Goal: Transaction & Acquisition: Purchase product/service

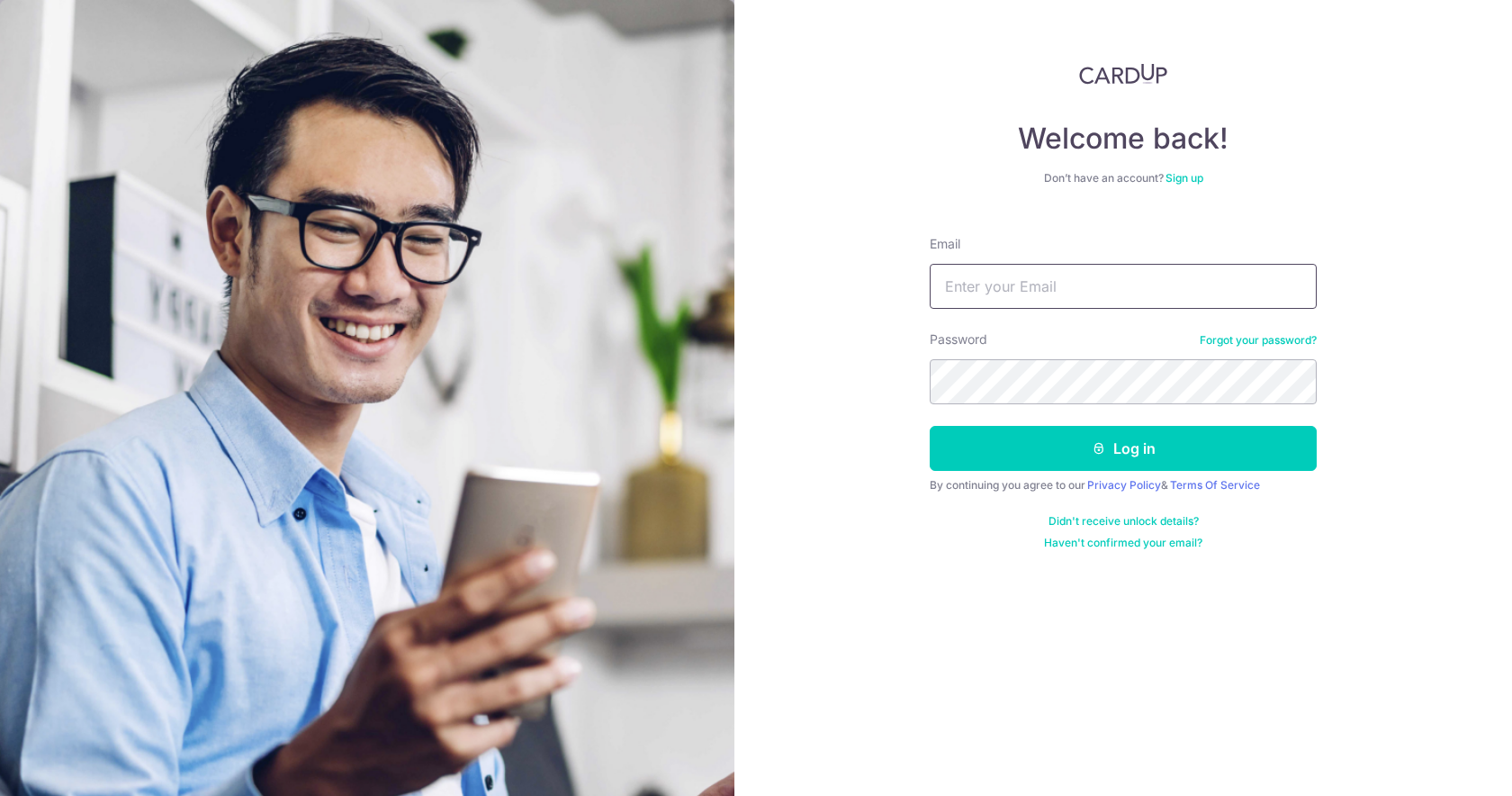
type input "[EMAIL_ADDRESS][DOMAIN_NAME]"
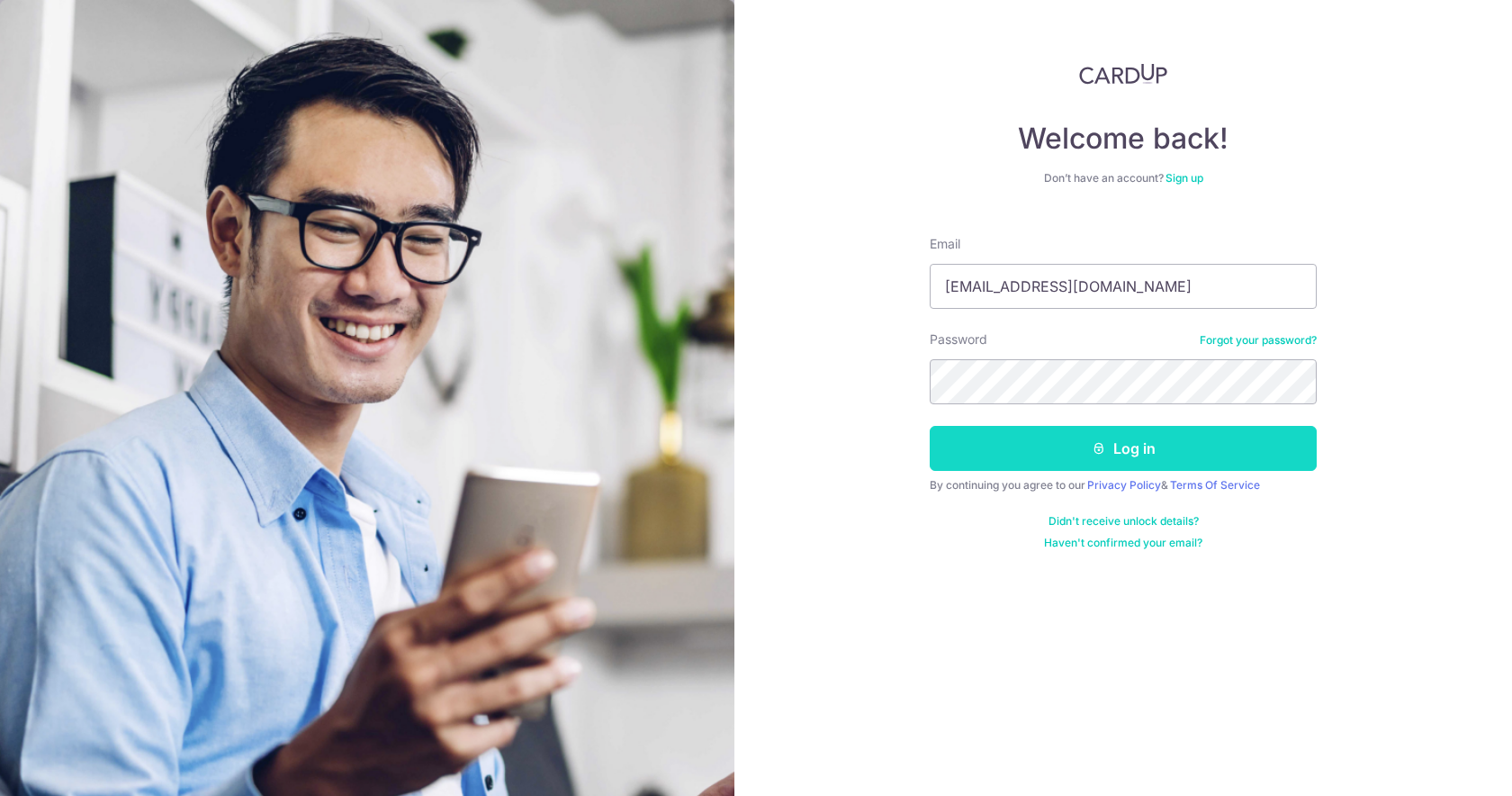
click at [1059, 438] on button "Log in" at bounding box center [1123, 448] width 387 height 45
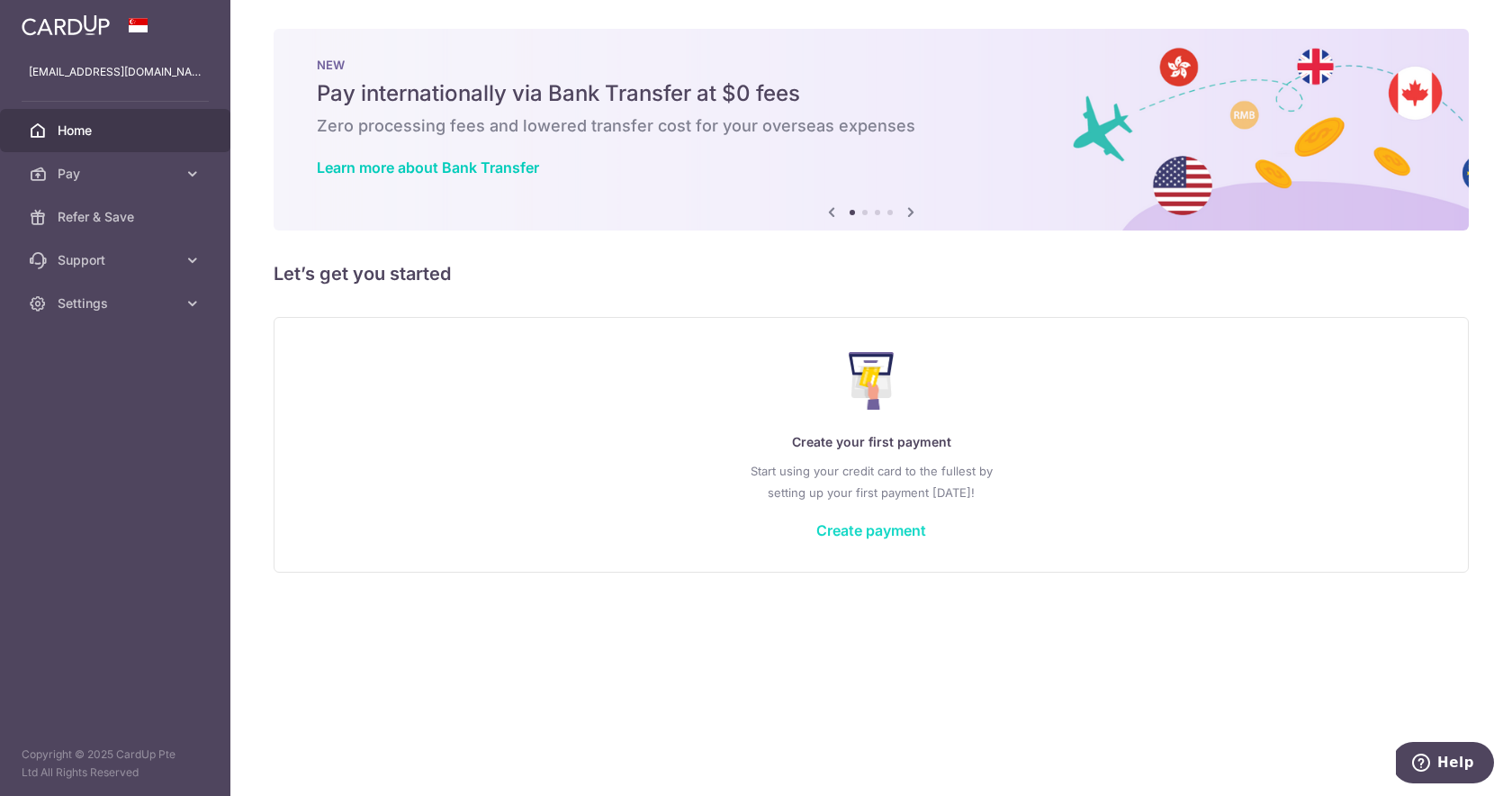
click at [861, 535] on link "Create payment" at bounding box center [870, 530] width 109 height 18
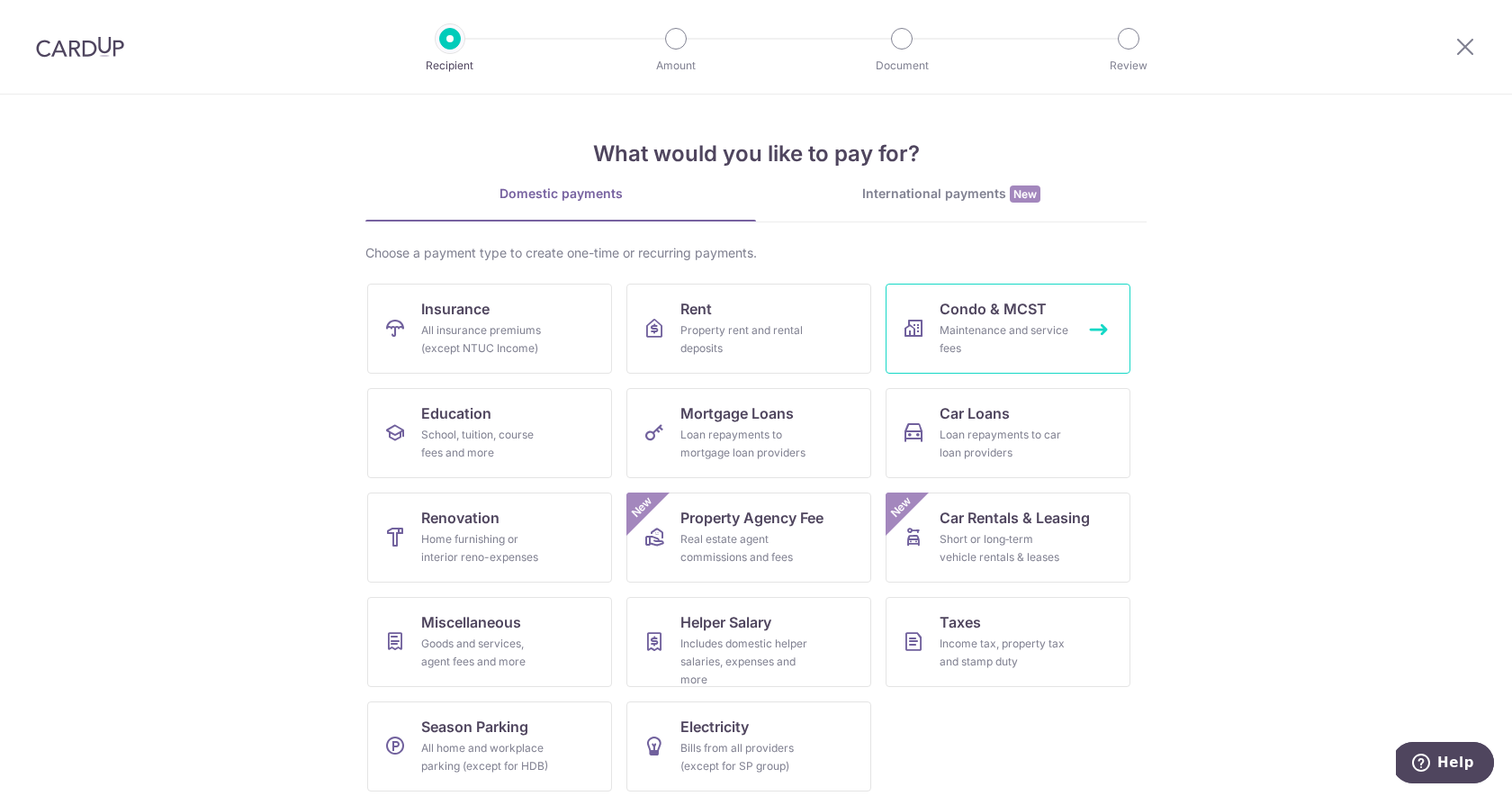
click at [923, 337] on icon at bounding box center [914, 329] width 22 height 22
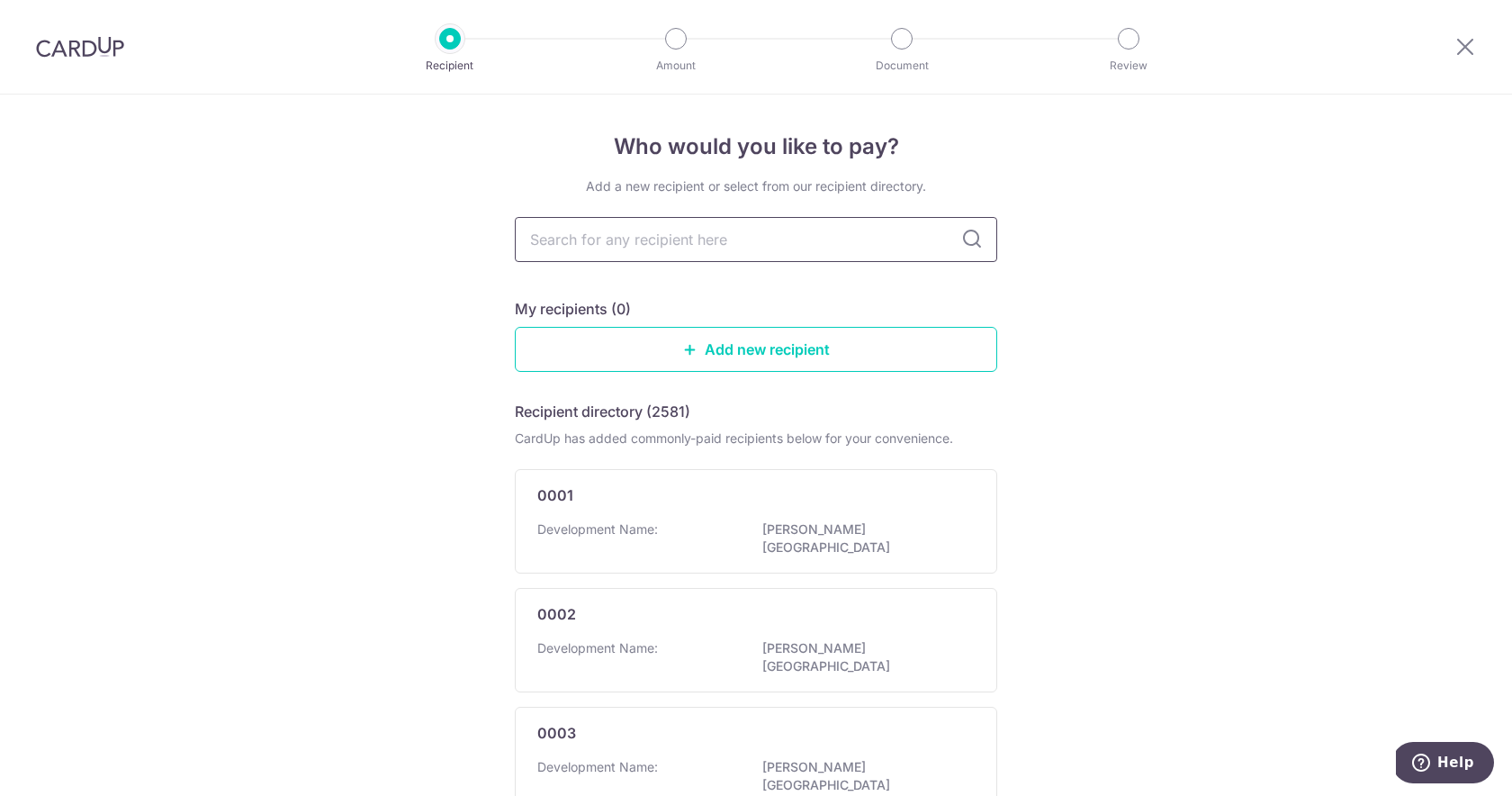
click at [726, 243] on input "text" at bounding box center [756, 239] width 483 height 45
type input "4648"
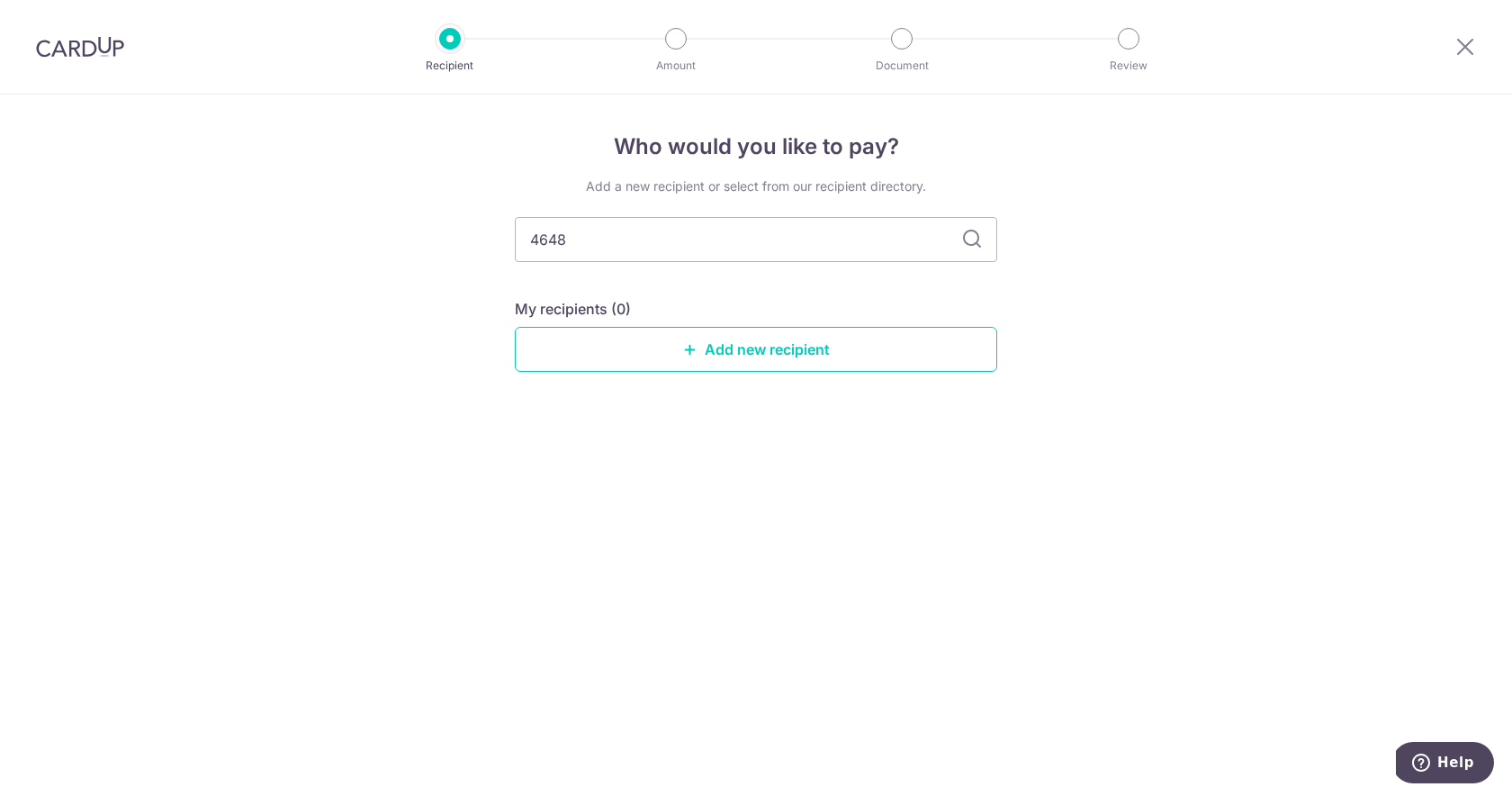
click at [972, 248] on icon at bounding box center [972, 240] width 22 height 22
click at [843, 341] on link "Add new recipient" at bounding box center [756, 349] width 483 height 45
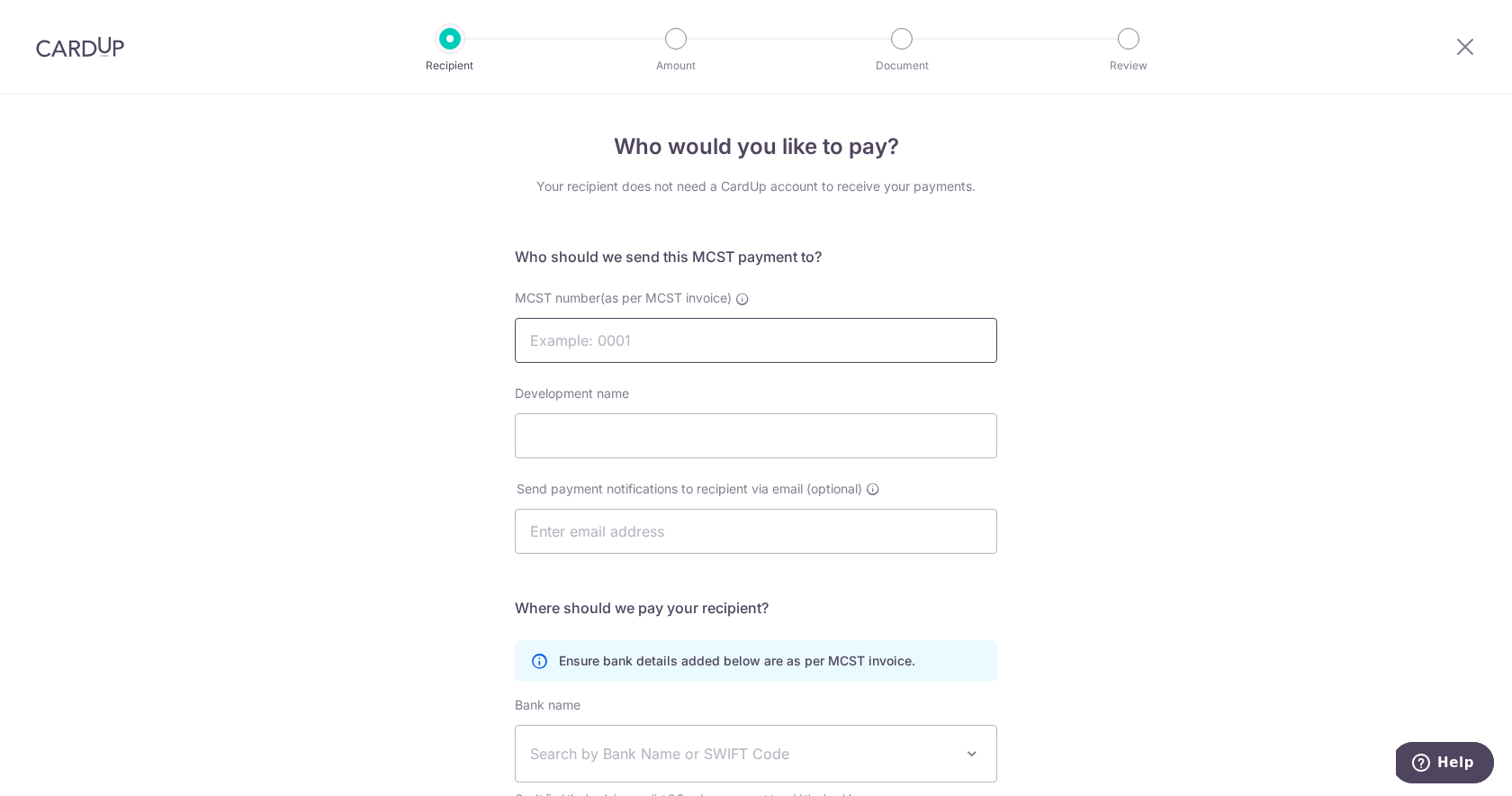
click at [789, 340] on input "MCST number(as per MCST invoice)" at bounding box center [756, 340] width 483 height 45
type input "4648"
type input "Sol Acres"
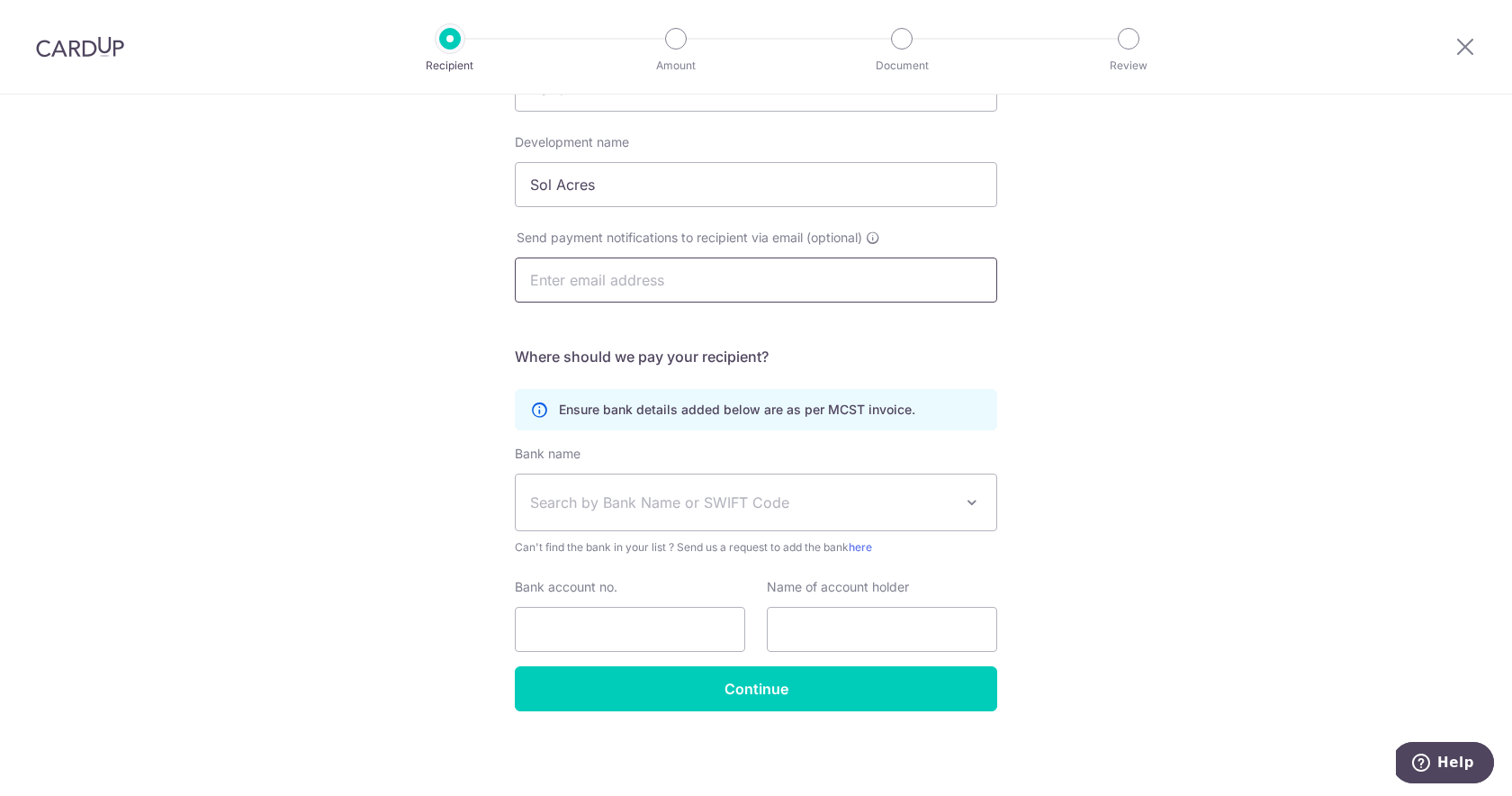
scroll to position [251, 0]
click at [798, 512] on span "Search by Bank Name or SWIFT Code" at bounding box center [742, 503] width 423 height 22
type input "0"
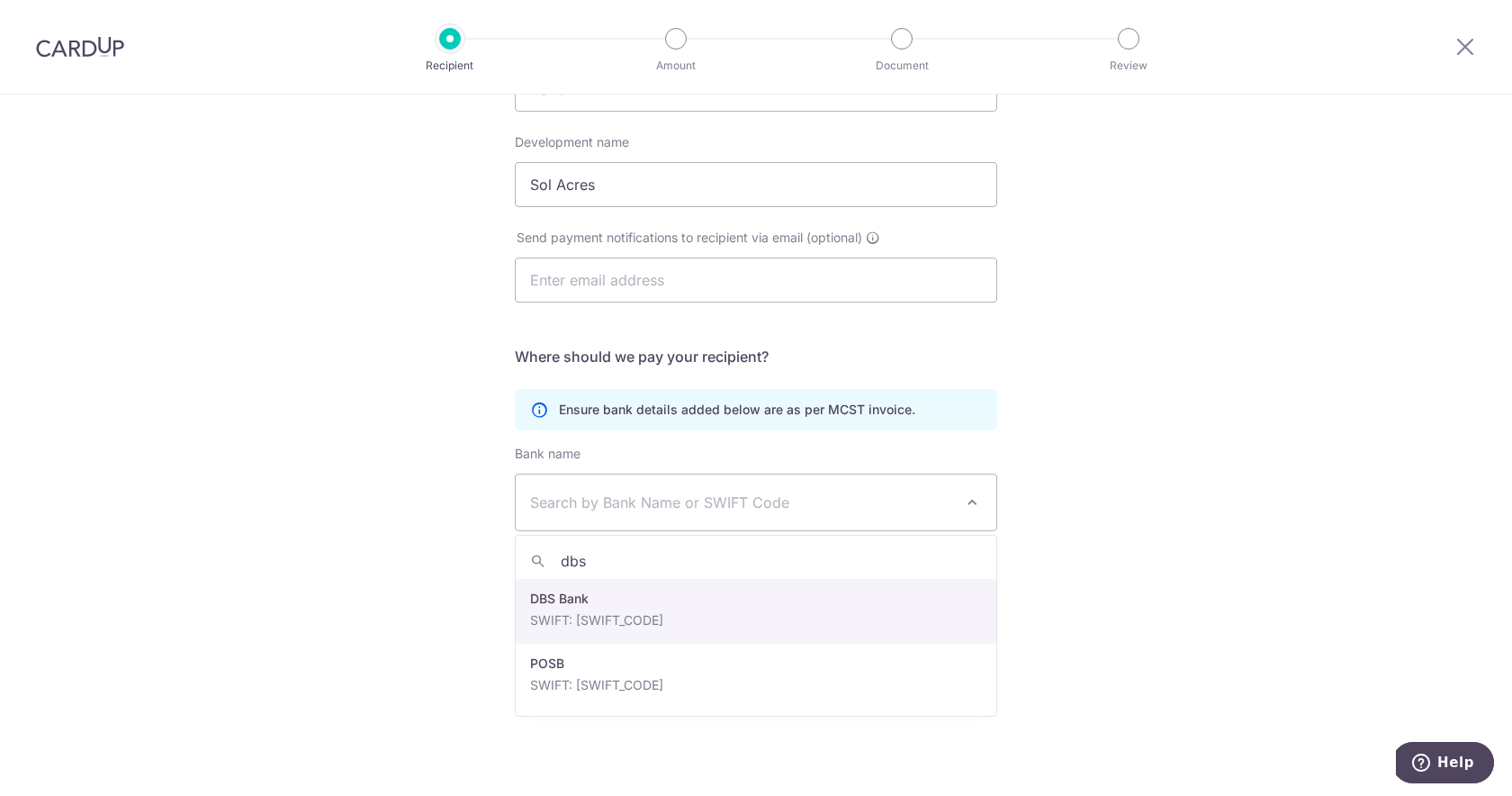
type input "dbs"
select select "6"
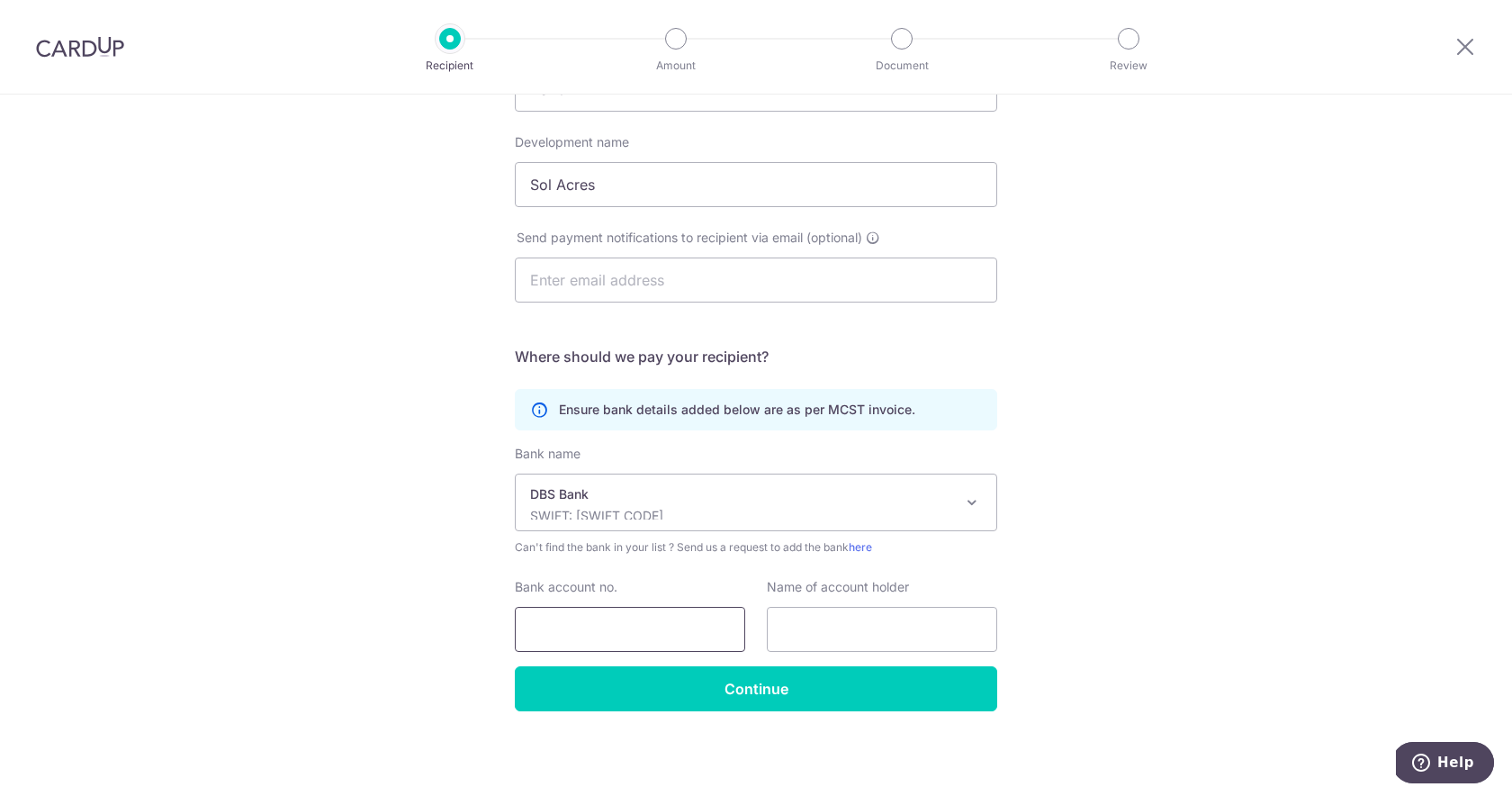
click at [691, 628] on input "Bank account no." at bounding box center [630, 629] width 231 height 45
type input "0"
type input "[PHONE_NUMBER]"
click at [940, 634] on input "MCST PLAN NO.4648" at bounding box center [881, 629] width 231 height 45
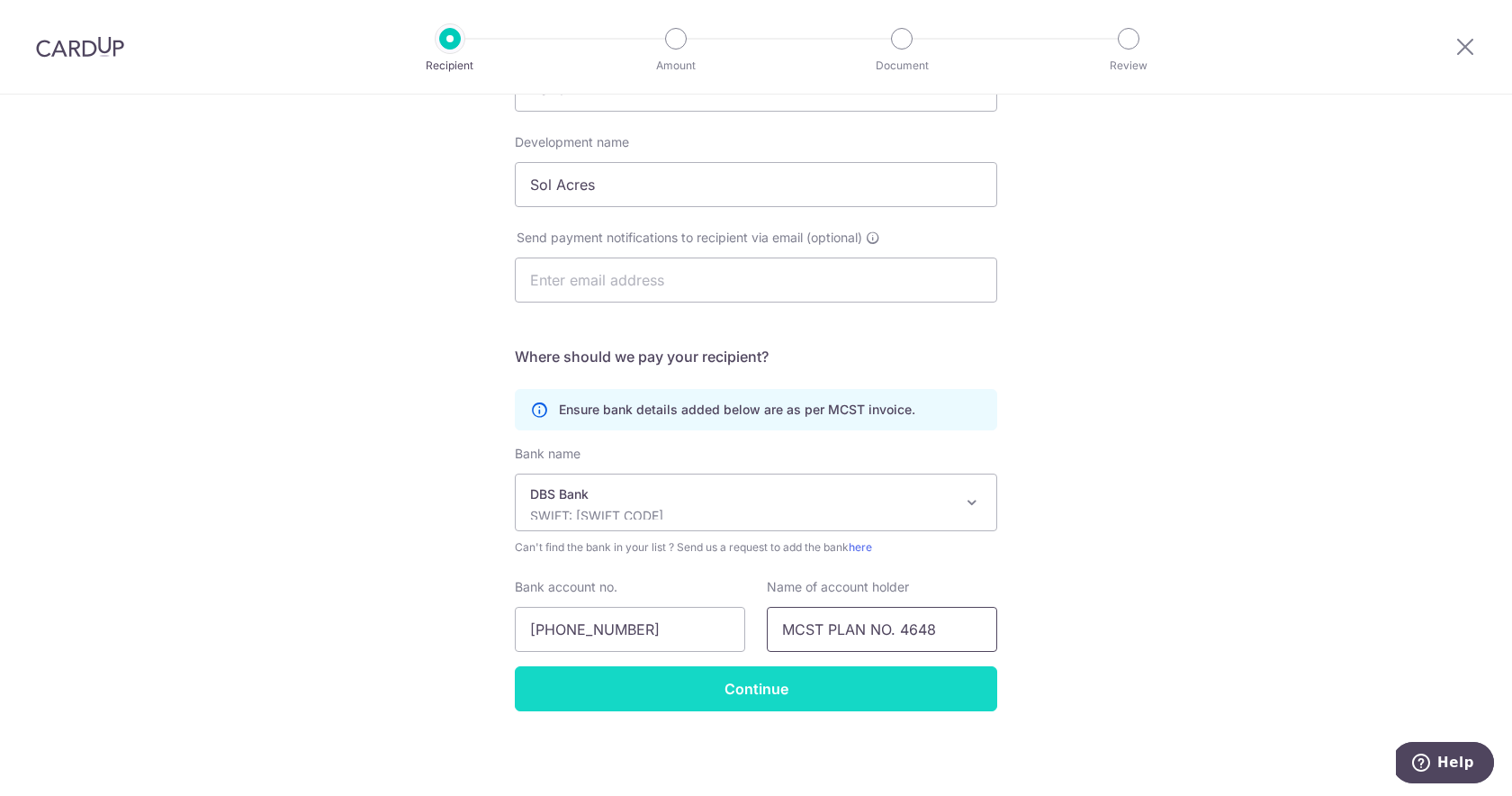
type input "MCST PLAN NO. 4648"
click at [847, 692] on input "Continue" at bounding box center [756, 688] width 483 height 45
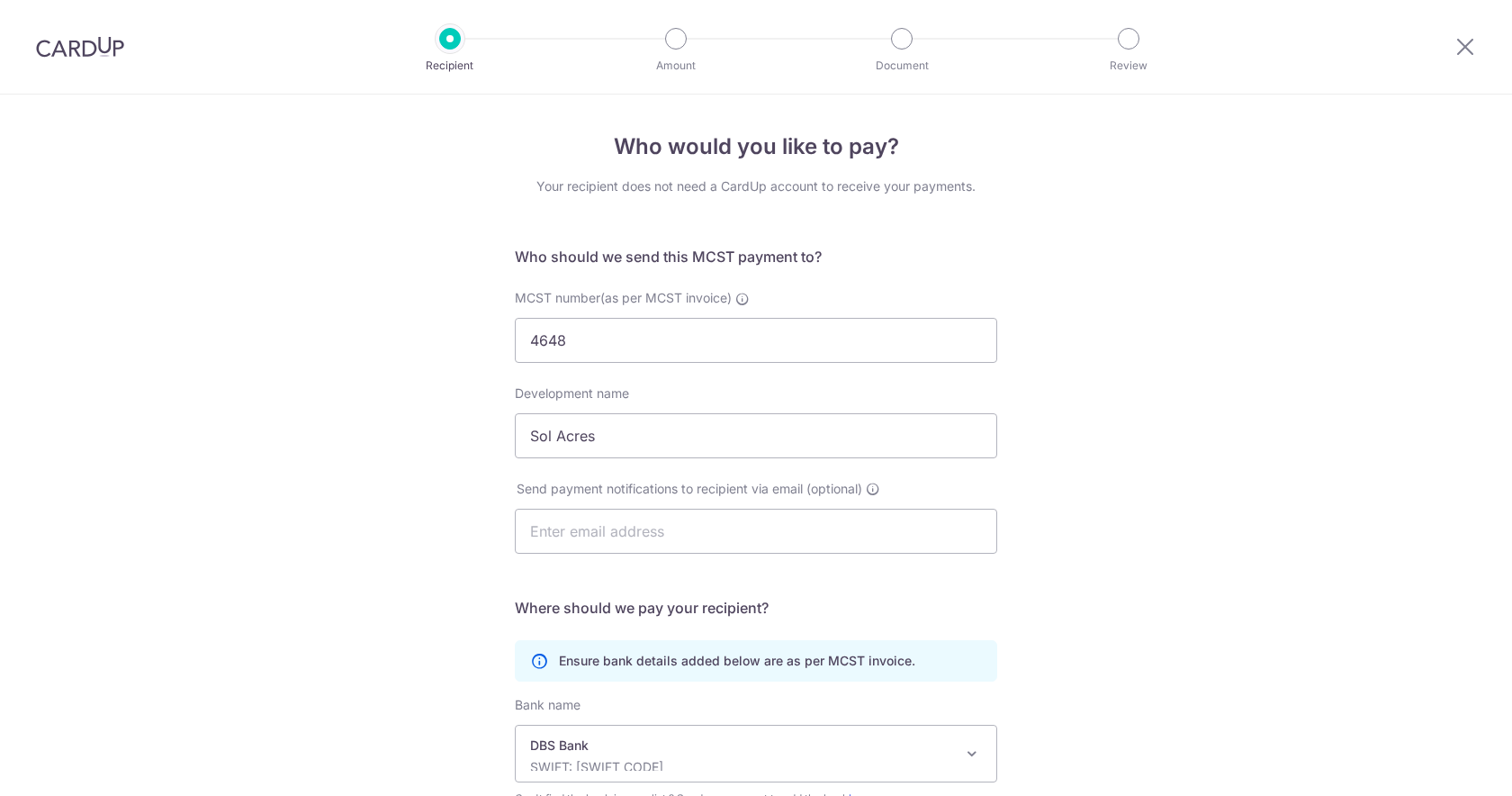
scroll to position [294, 0]
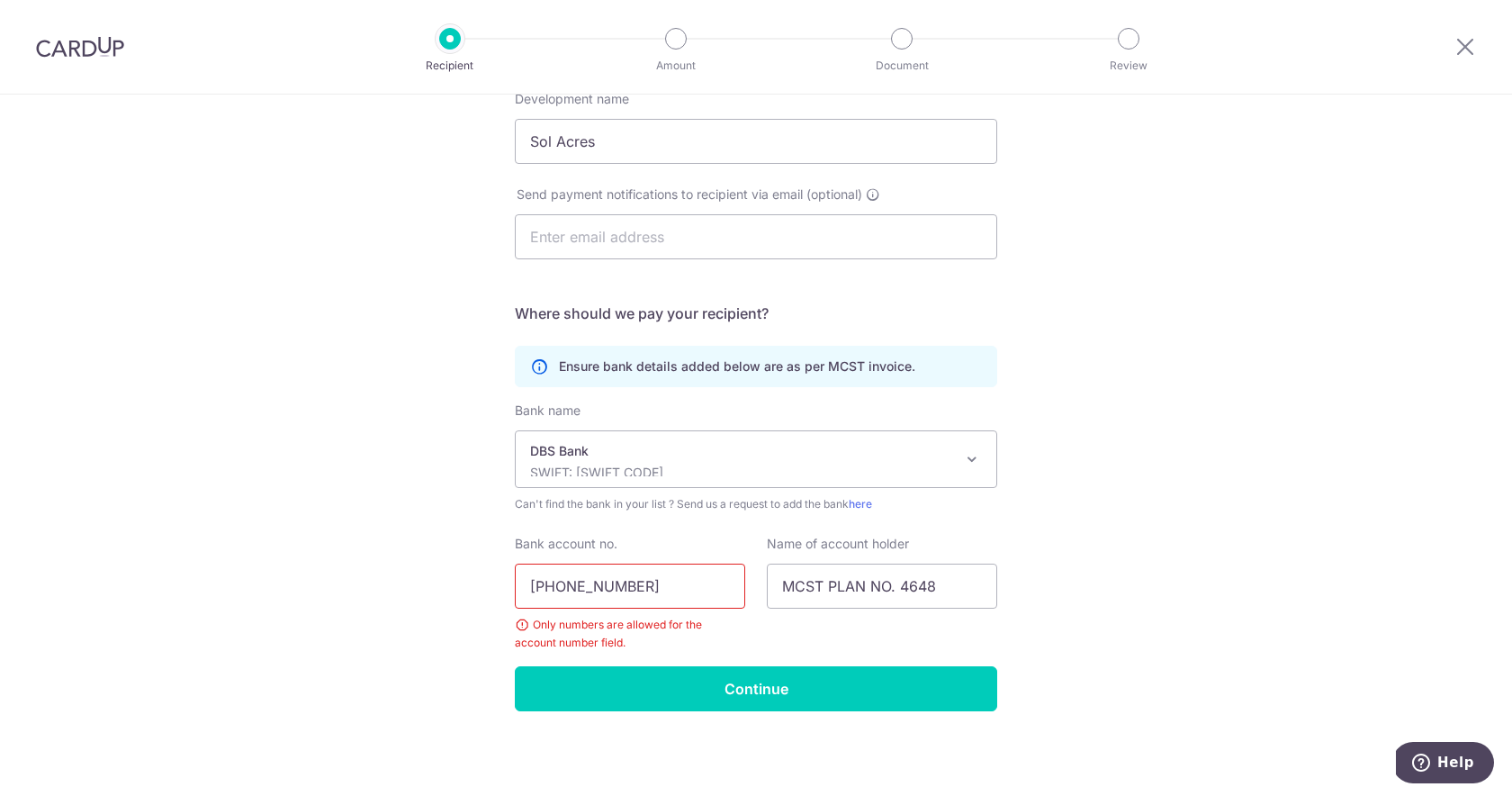
click at [679, 588] on input "072-006091-1" at bounding box center [630, 586] width 231 height 45
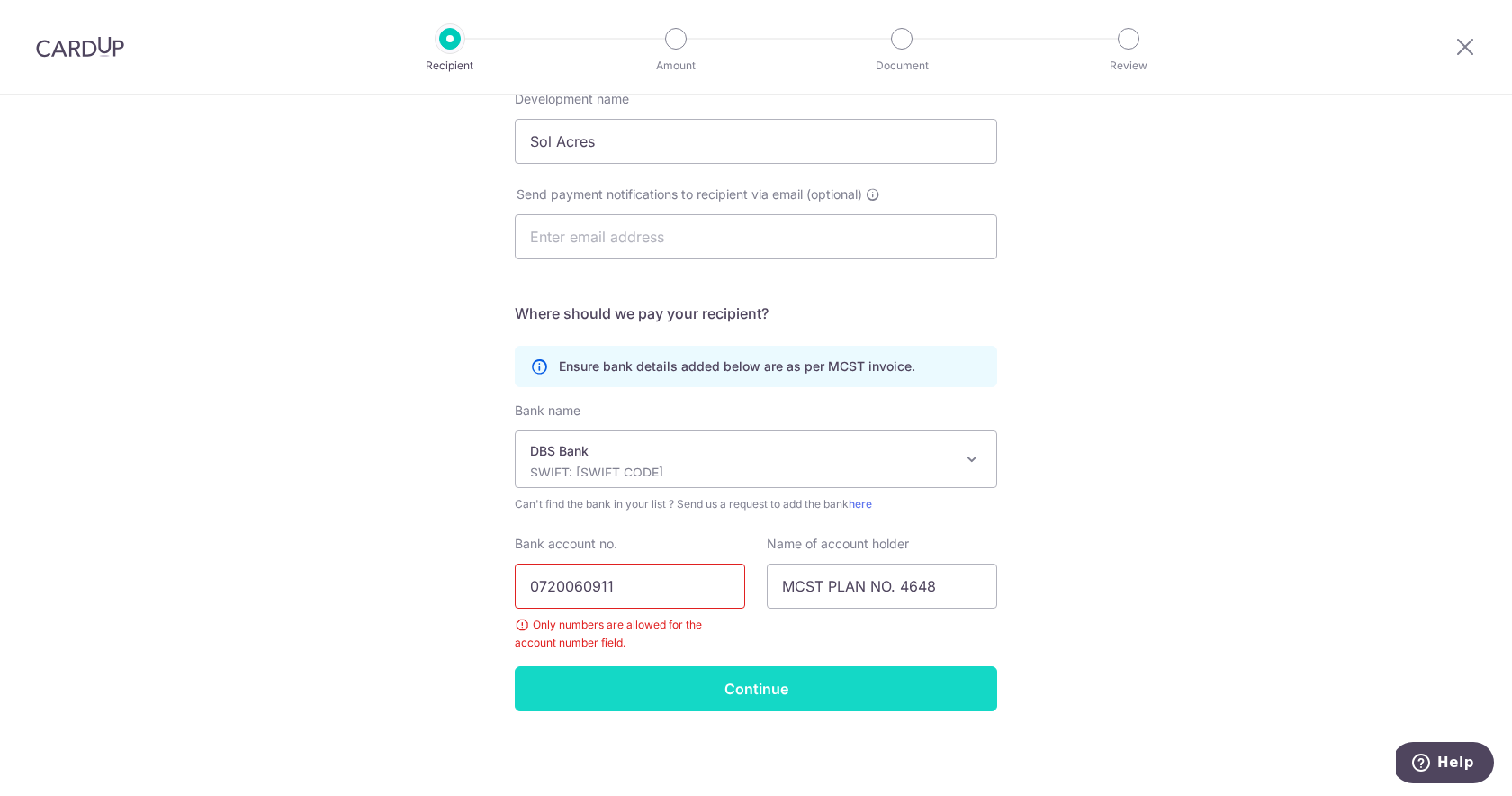
type input "0720060911"
click at [715, 689] on input "Continue" at bounding box center [756, 688] width 483 height 45
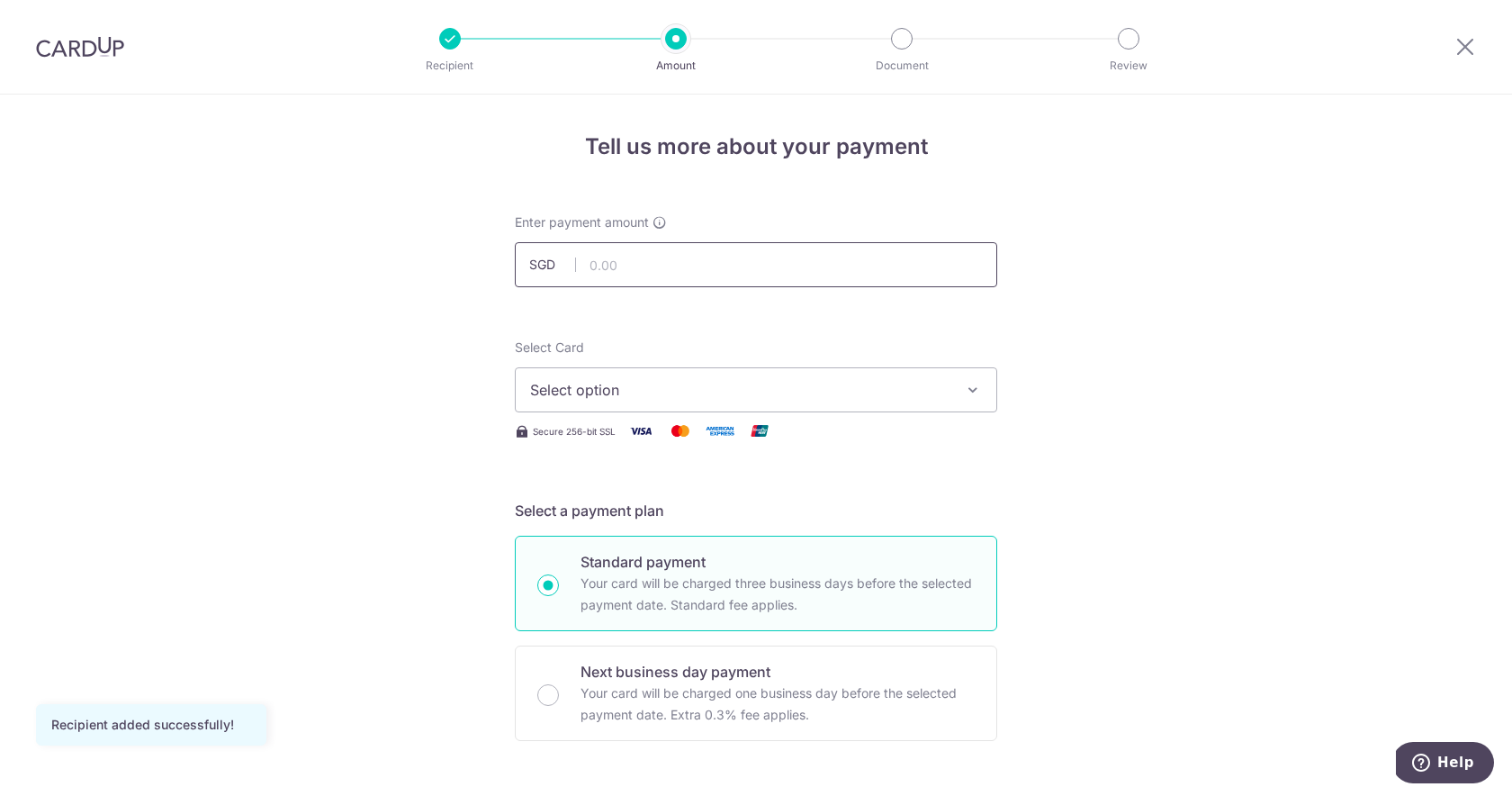
click at [731, 263] on input "text" at bounding box center [756, 264] width 483 height 45
type input "706.32"
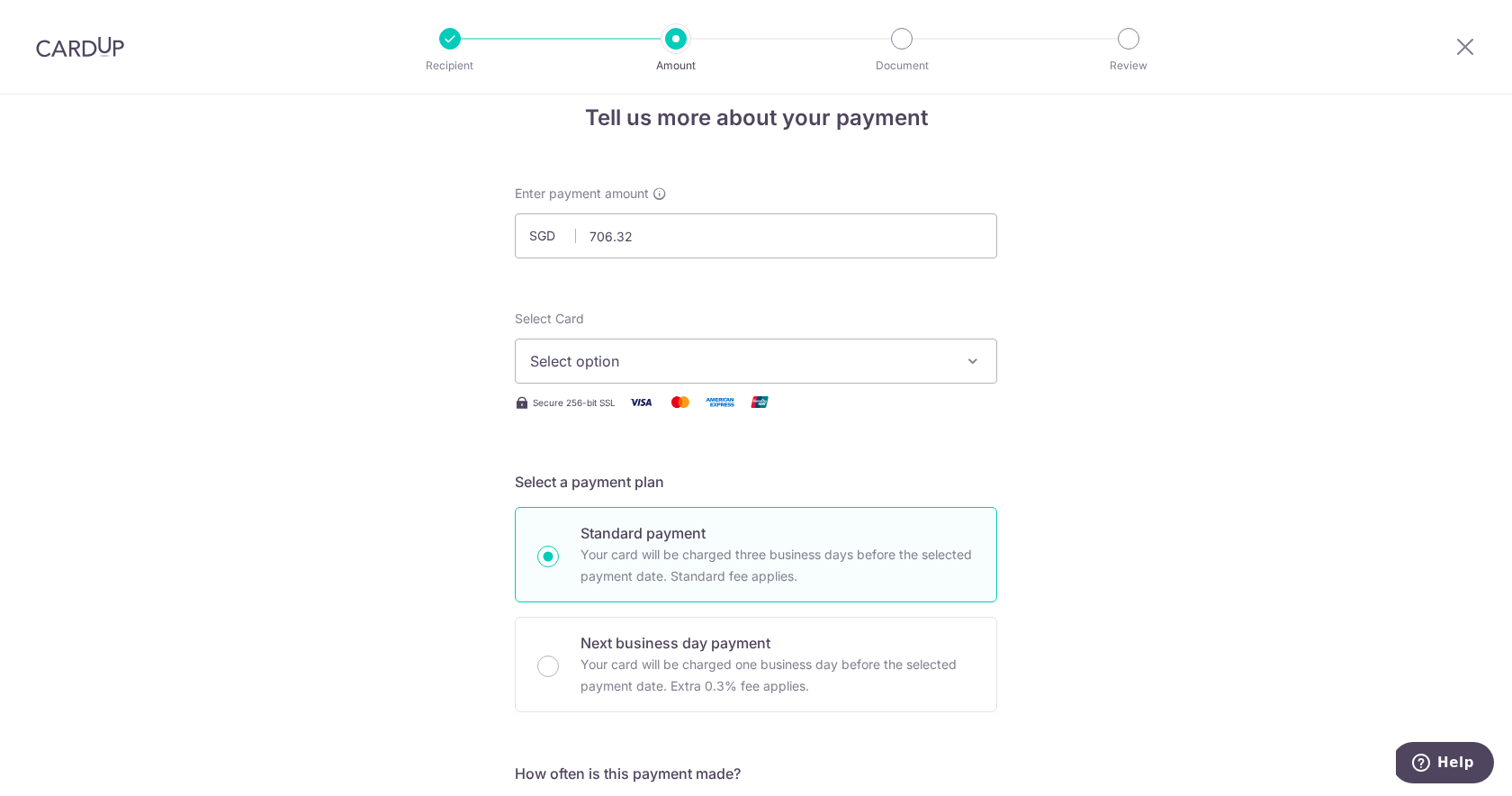
scroll to position [20, 0]
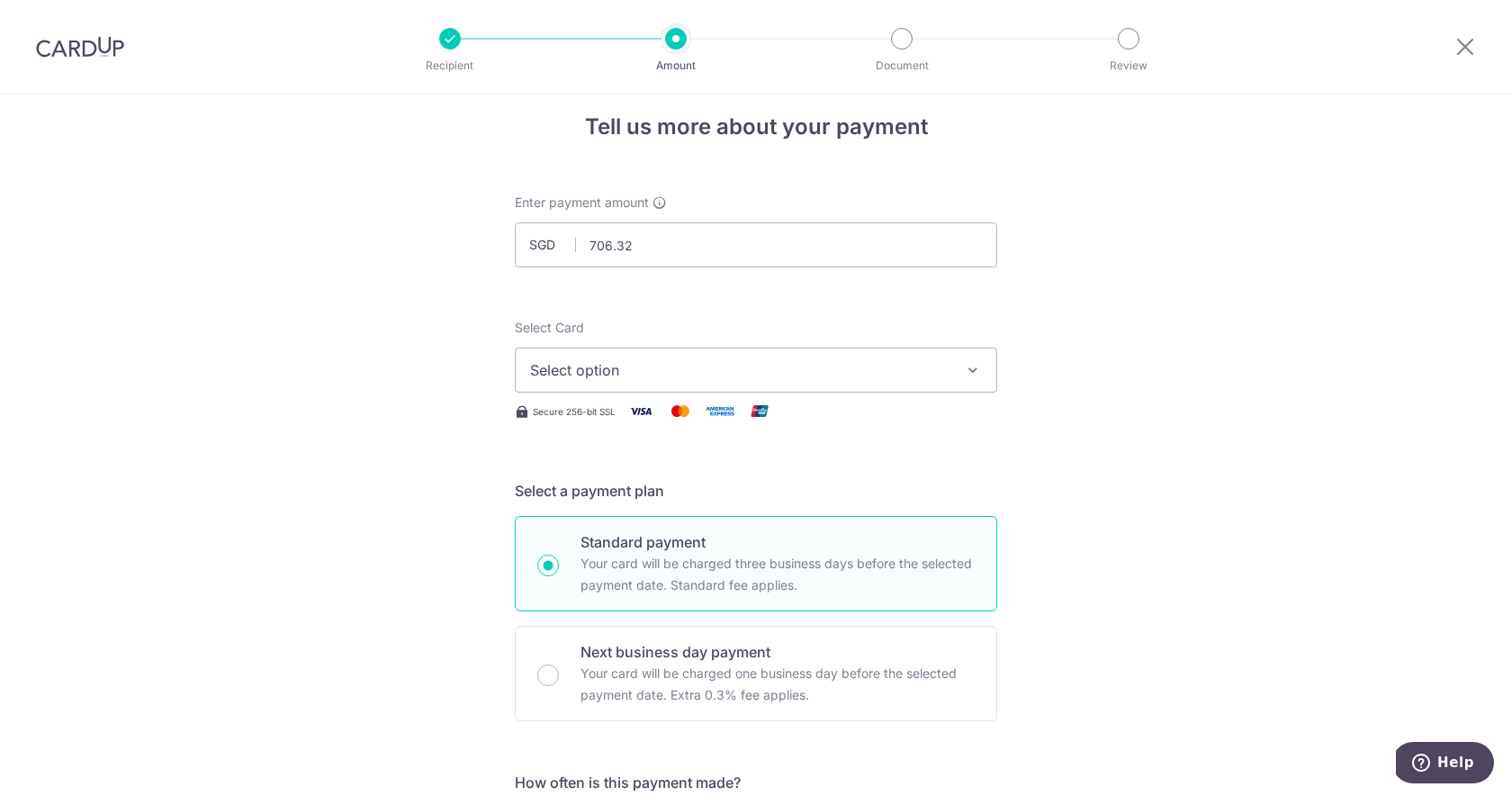
click at [766, 380] on span "Select option" at bounding box center [740, 370] width 419 height 22
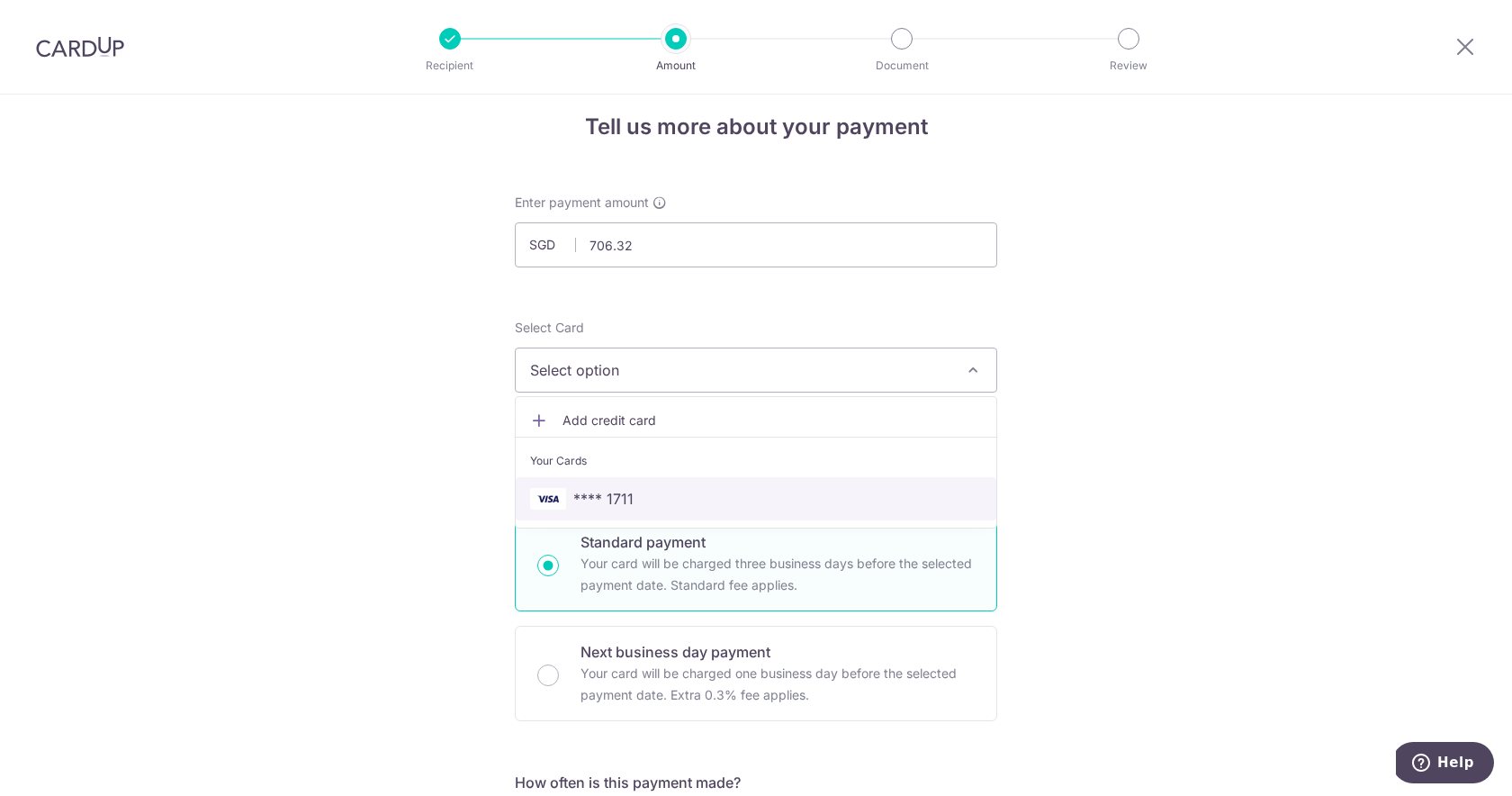
click at [741, 494] on span "**** 1711" at bounding box center [756, 499] width 452 height 22
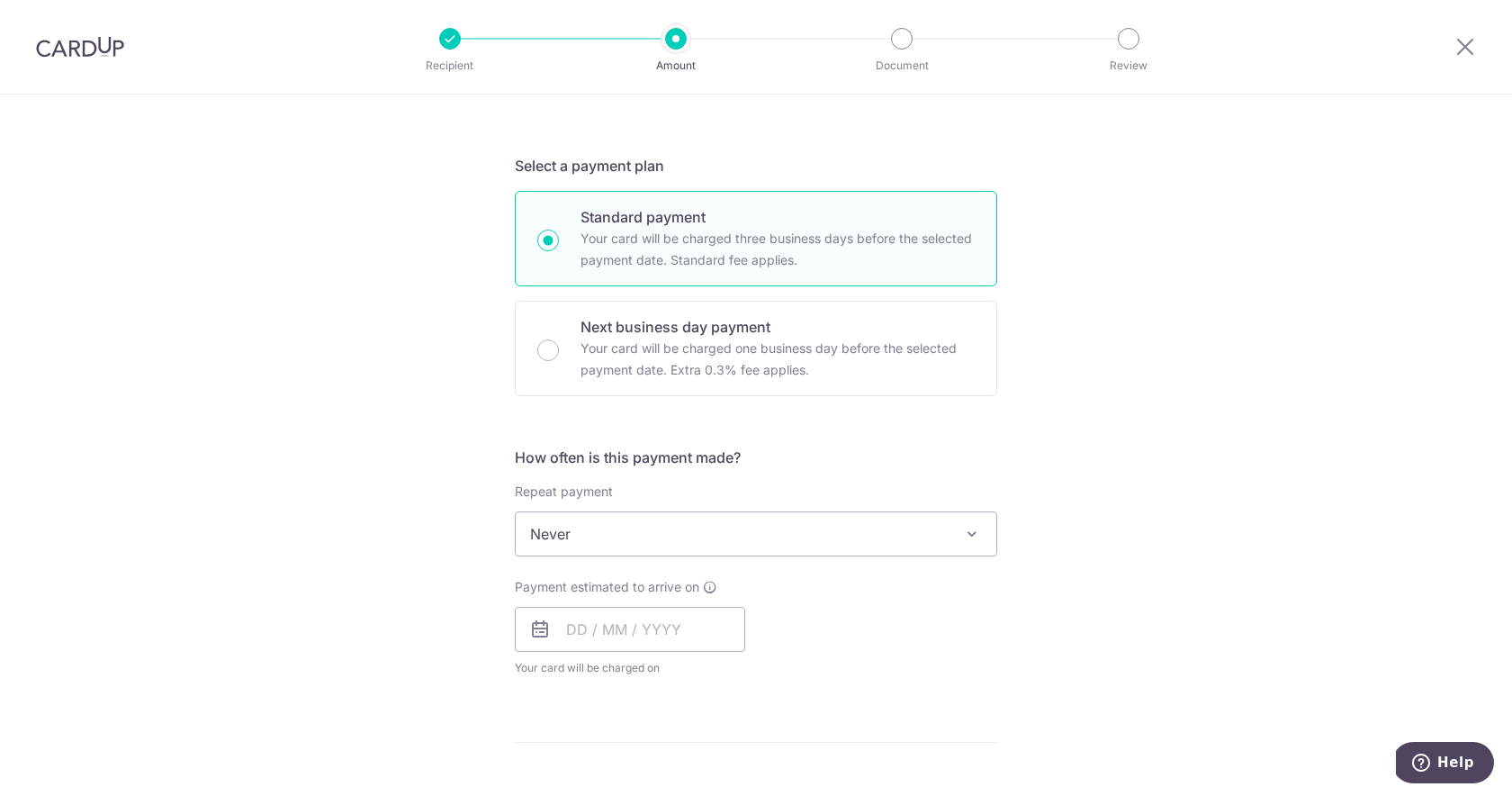
scroll to position [347, 0]
click at [880, 529] on span "Never" at bounding box center [756, 531] width 481 height 43
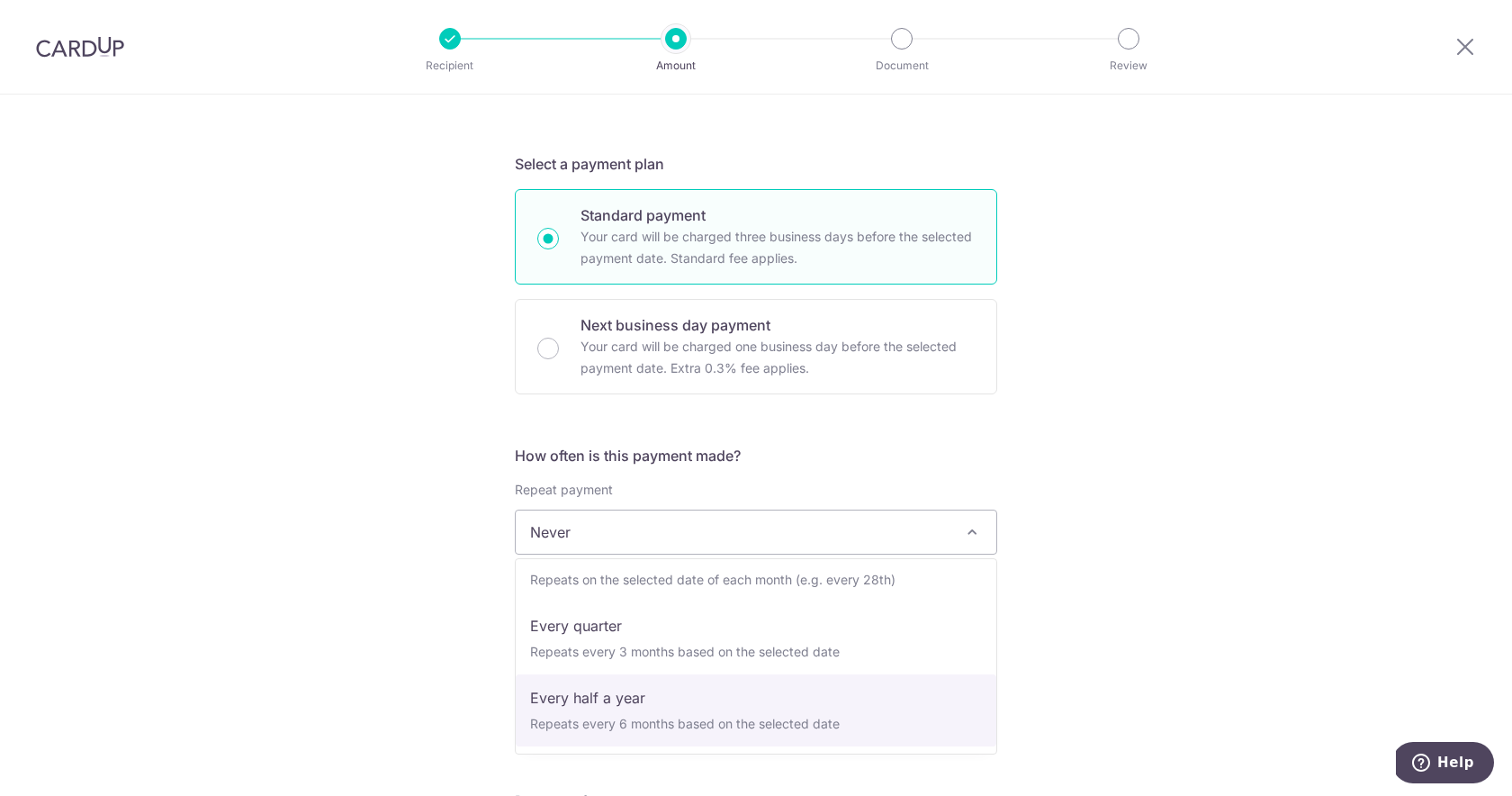
scroll to position [180, 0]
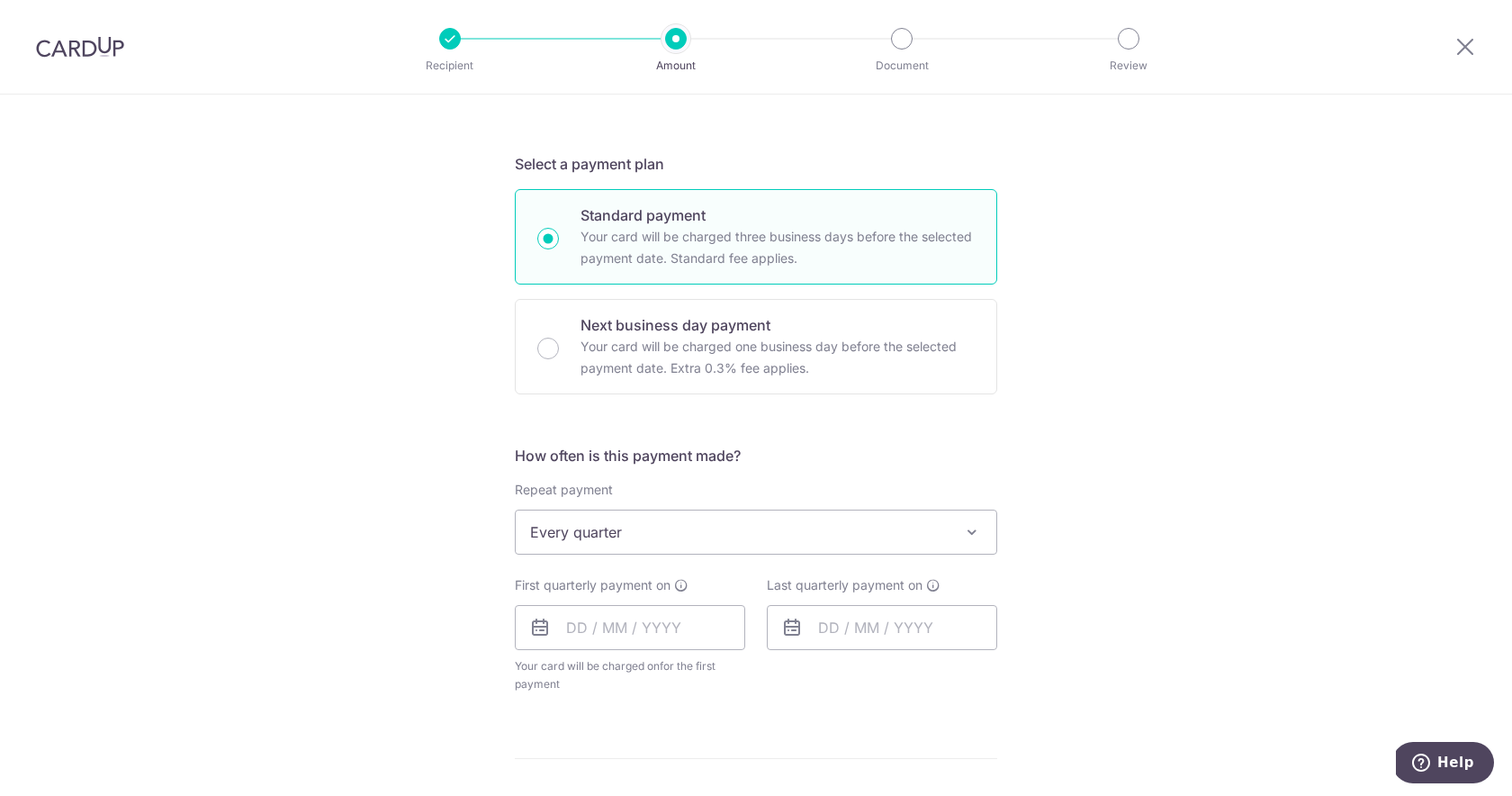
click at [949, 534] on span "Every quarter" at bounding box center [756, 531] width 481 height 43
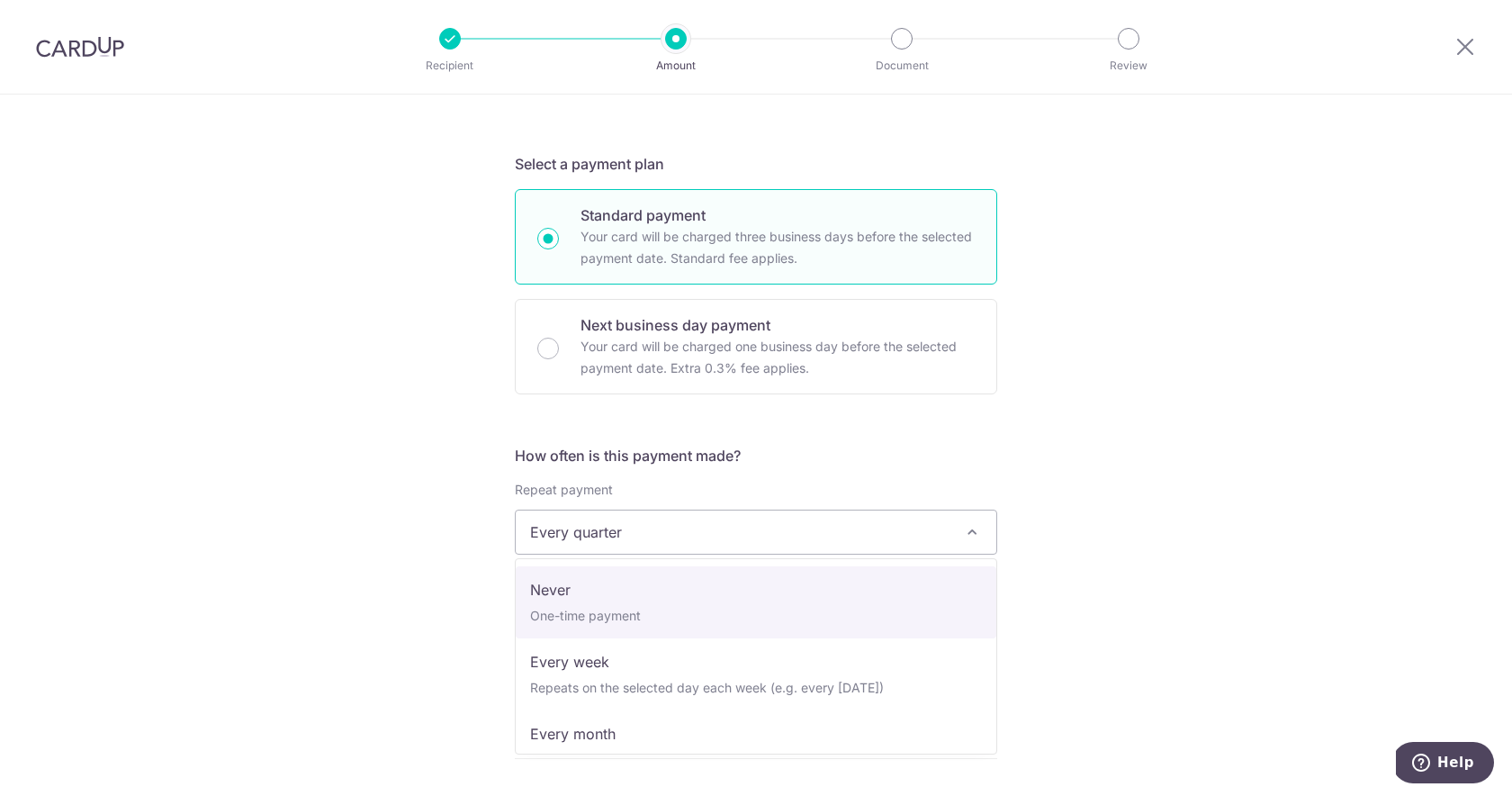
scroll to position [0, 0]
select select "1"
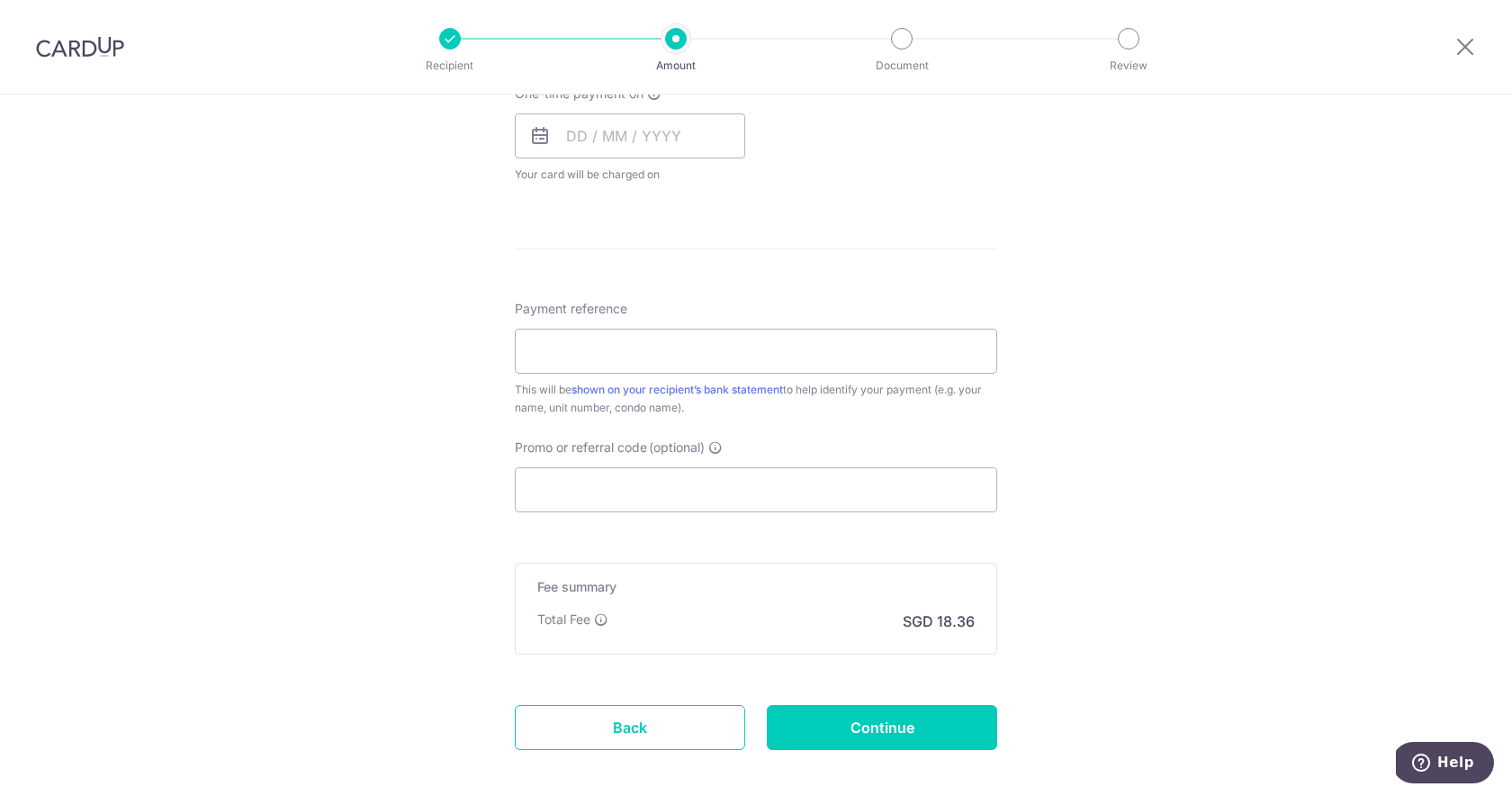
scroll to position [842, 0]
click at [821, 352] on input "Payment reference" at bounding box center [756, 347] width 483 height 45
type input "$"
type input "#23-08"
click at [897, 495] on input "Promo or referral code (optional)" at bounding box center [756, 485] width 483 height 45
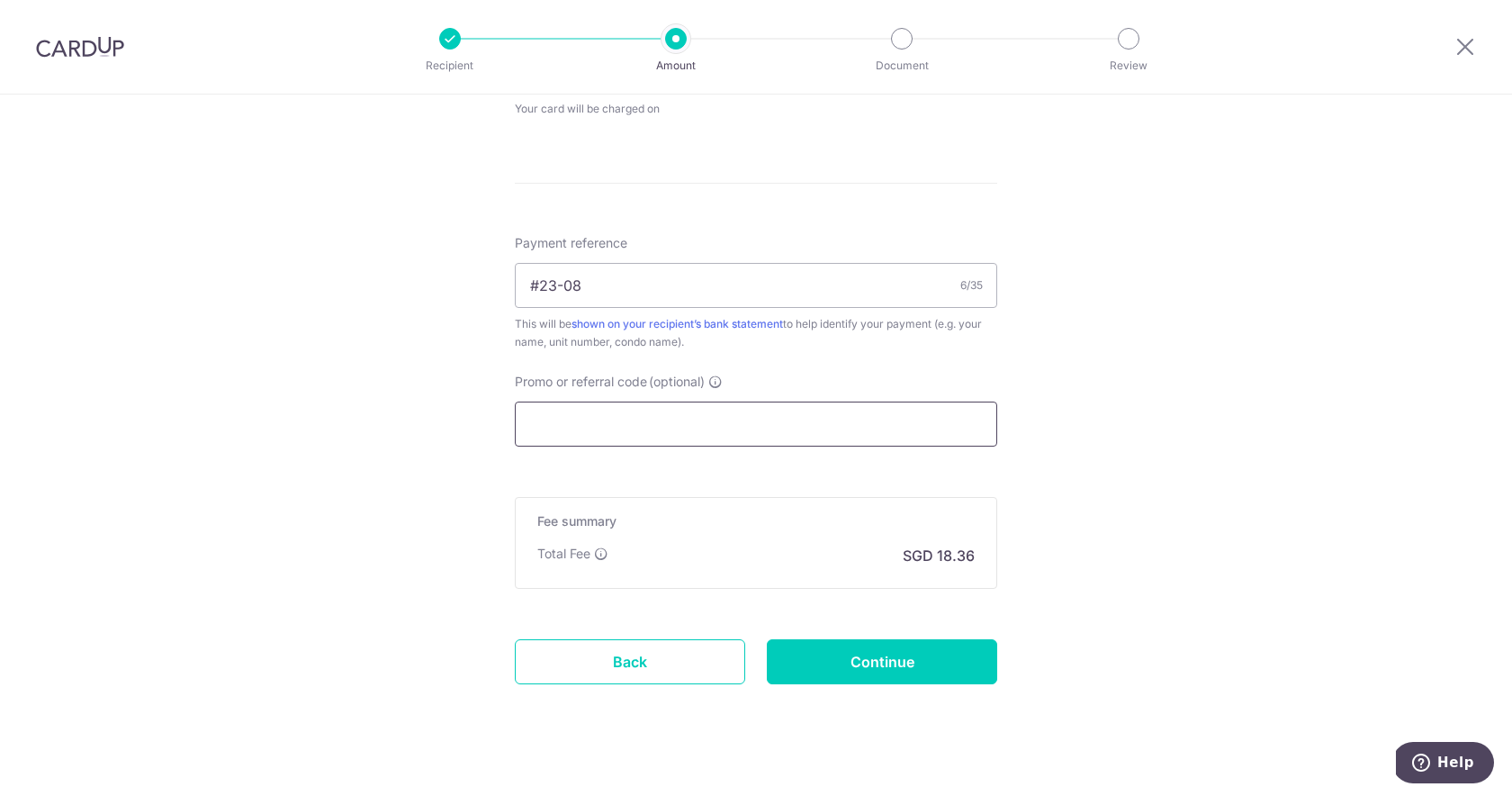
scroll to position [908, 0]
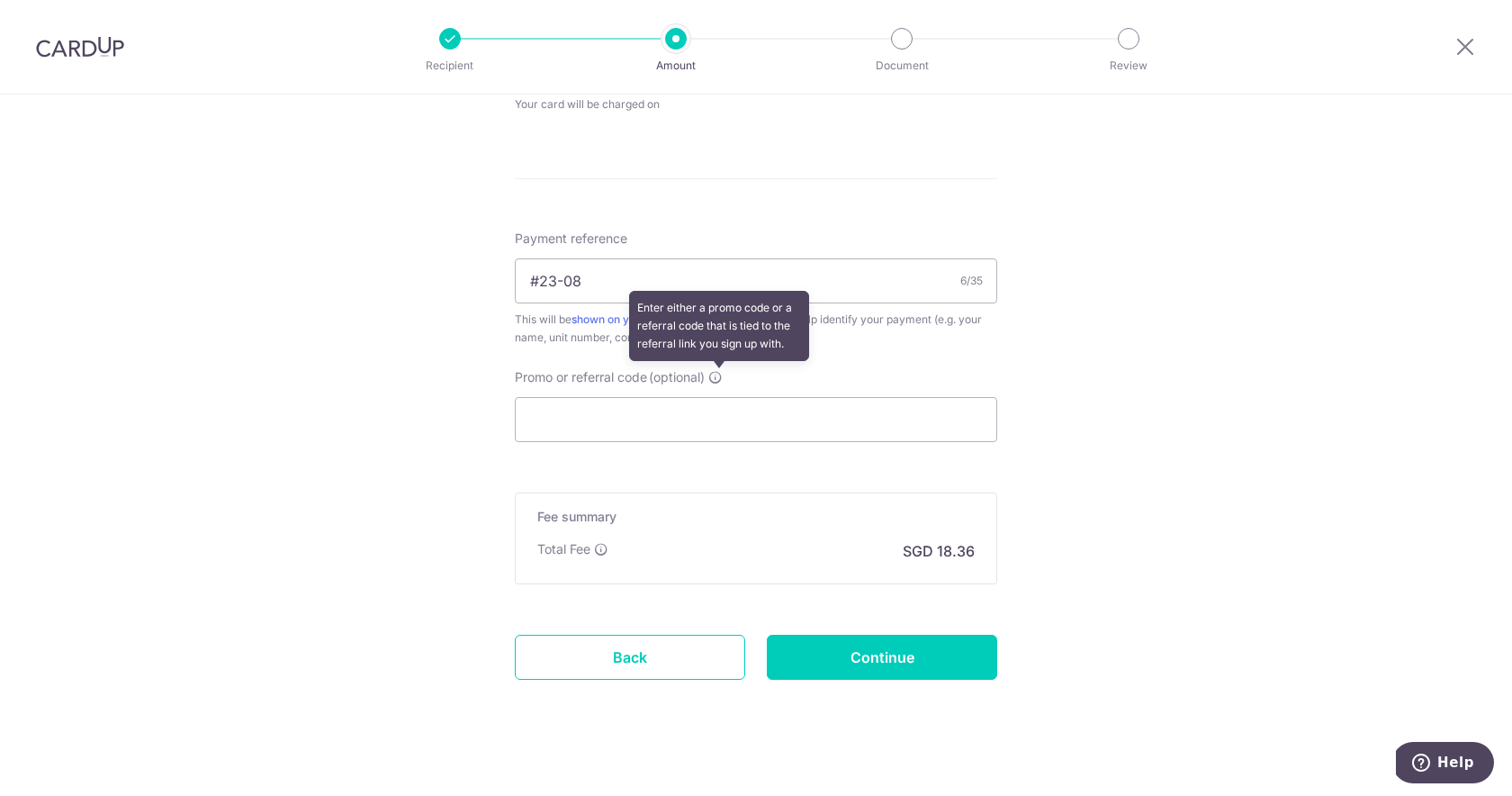
click at [716, 371] on icon at bounding box center [716, 378] width 15 height 15
click at [716, 397] on input "Promo or referral code (optional) Enter either a promo code or a referral code …" at bounding box center [756, 419] width 483 height 45
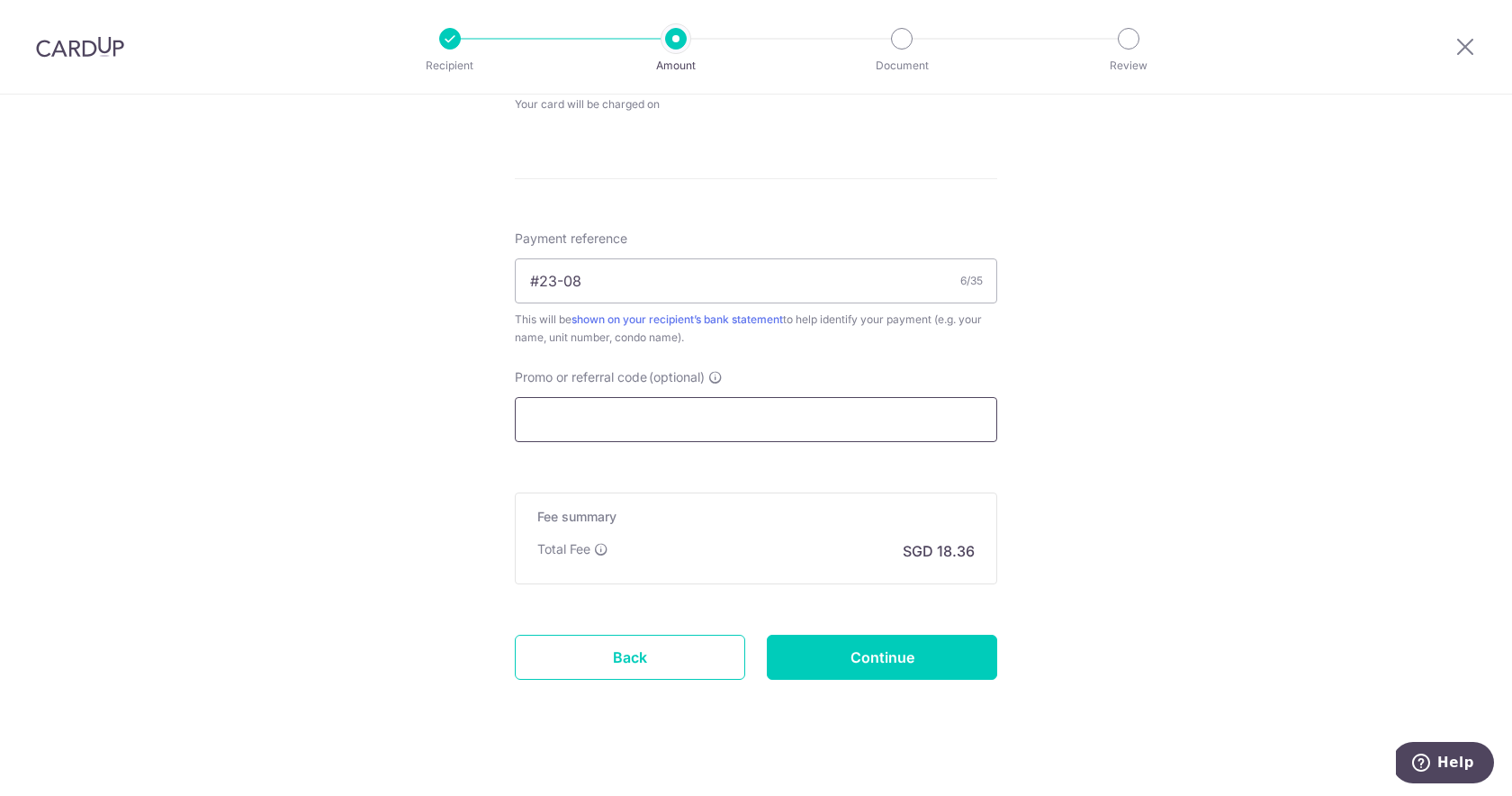
click at [735, 426] on input "Promo or referral code (optional)" at bounding box center [756, 419] width 483 height 45
click at [857, 654] on input "Continue" at bounding box center [881, 656] width 231 height 45
type input "Create Schedule"
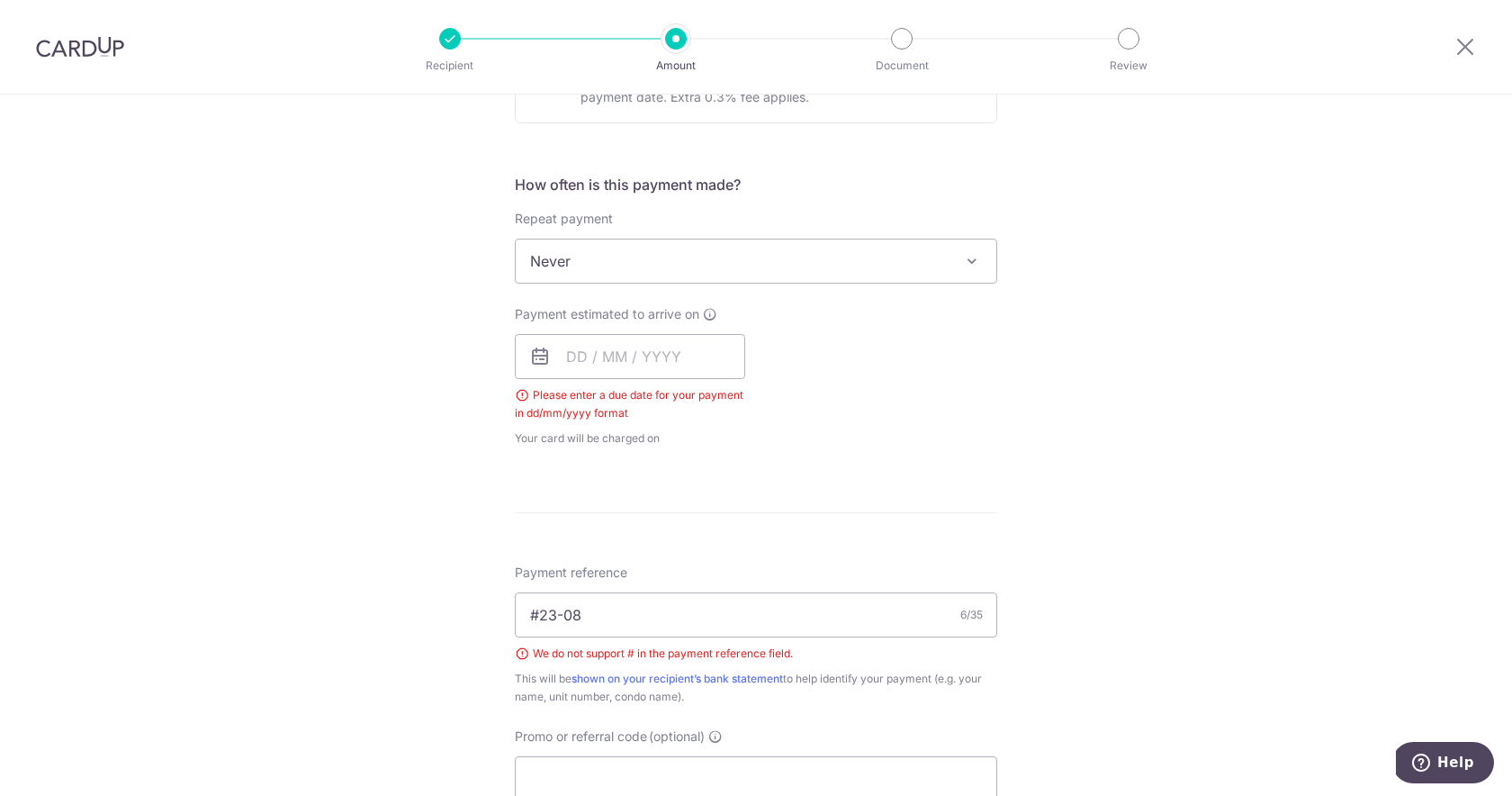
scroll to position [610, 0]
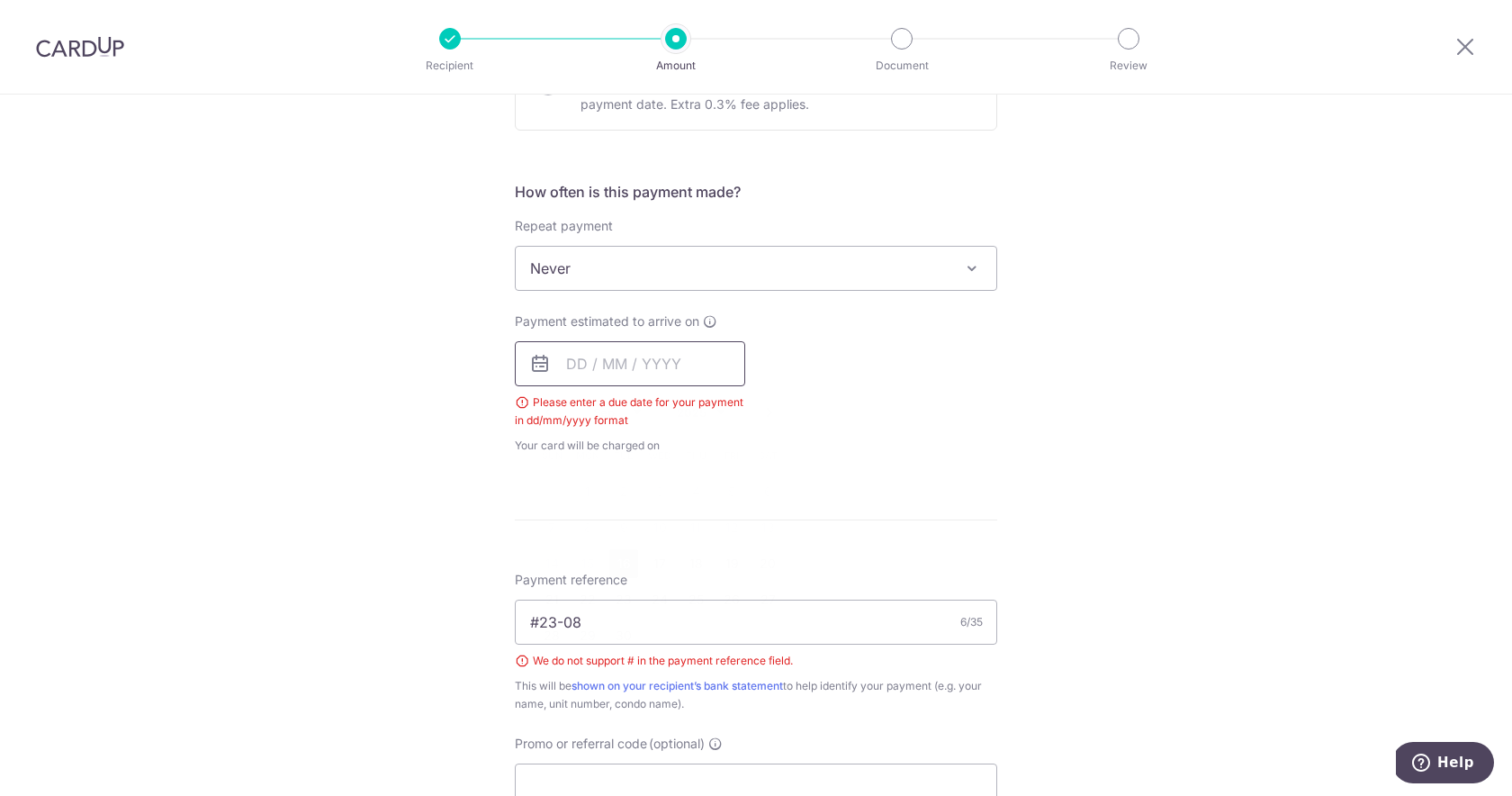
click at [689, 370] on input "text" at bounding box center [630, 363] width 231 height 45
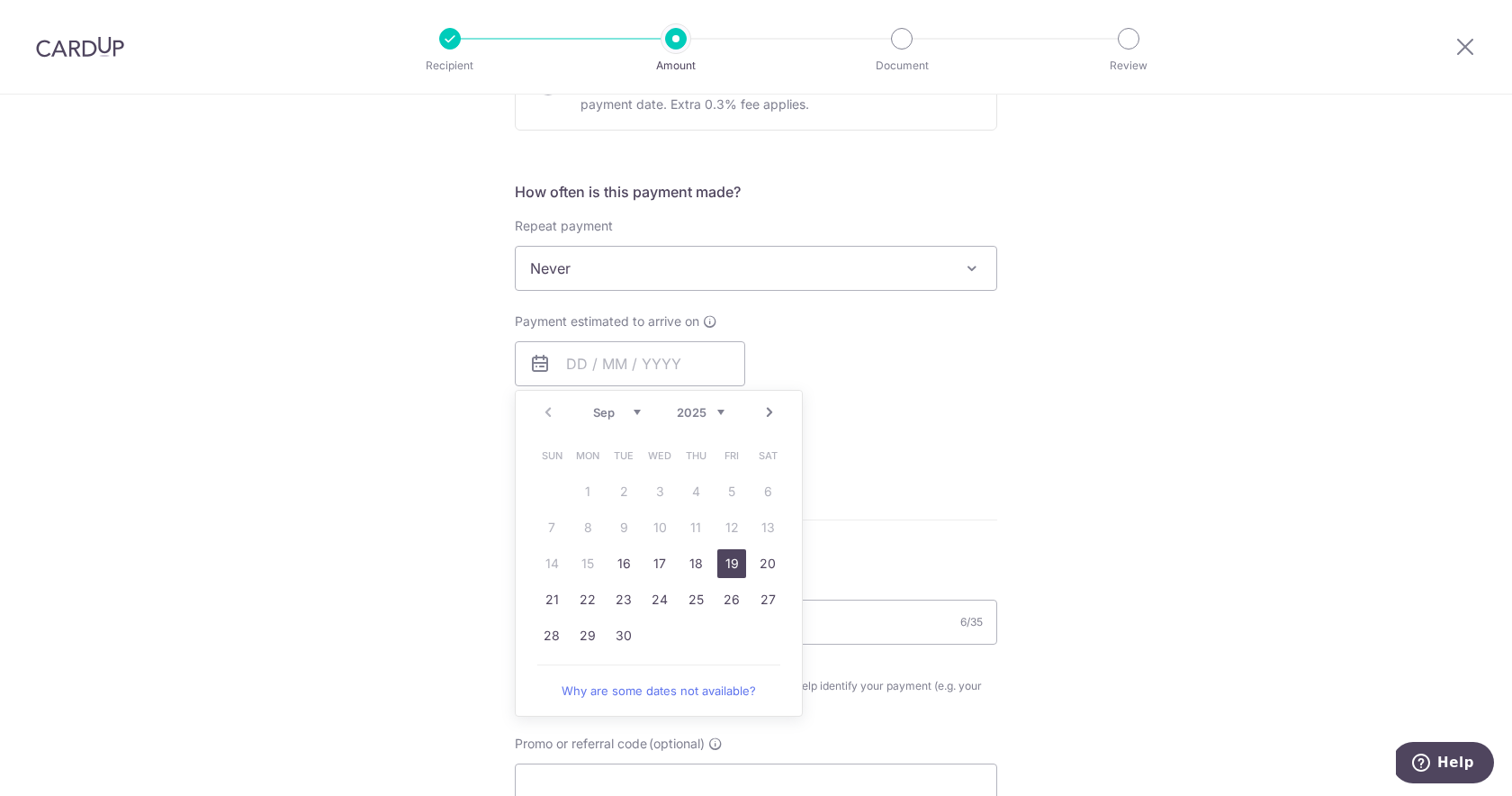
click at [727, 565] on link "19" at bounding box center [732, 563] width 28 height 28
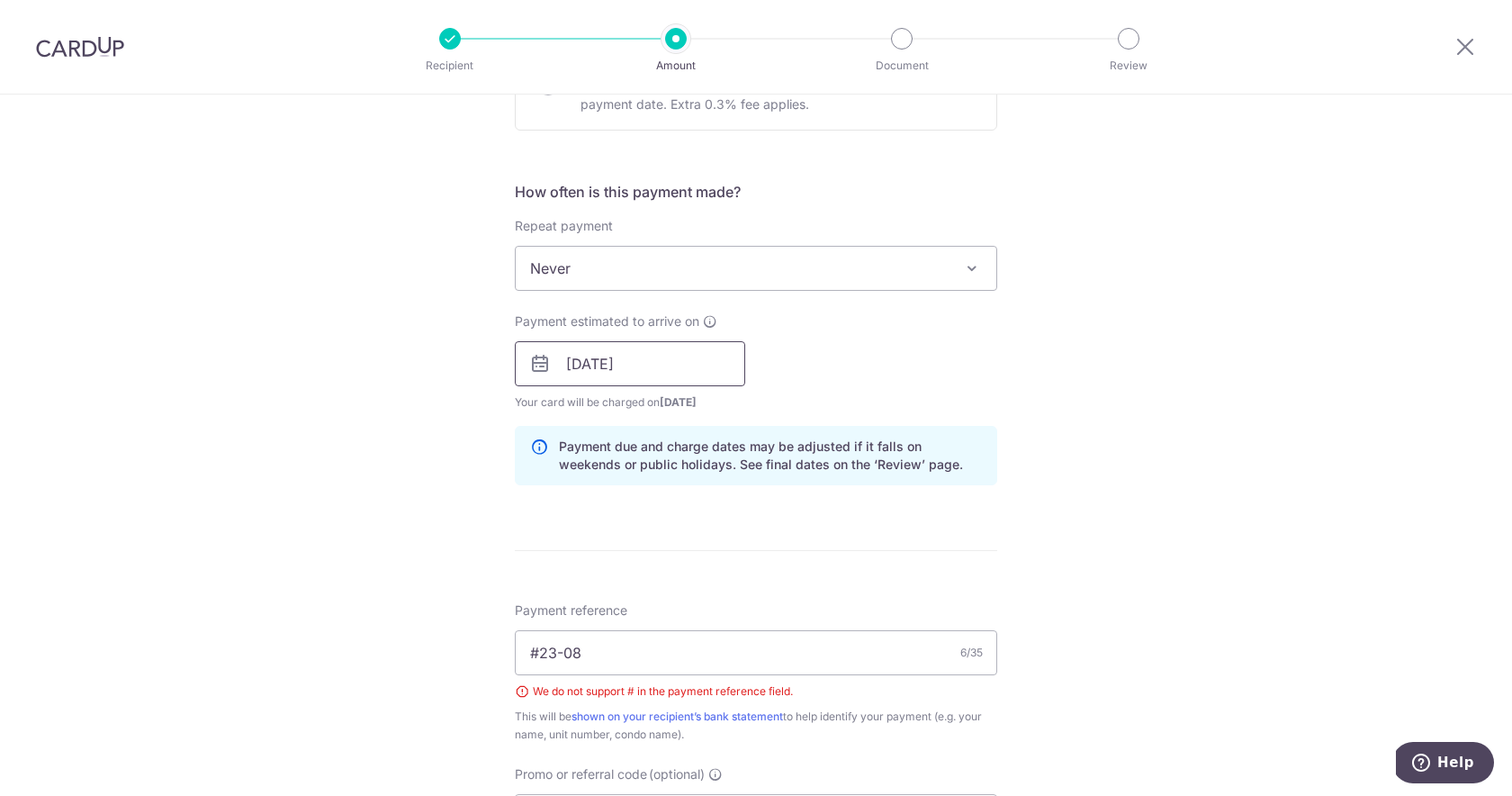
click at [665, 366] on input "19/09/2025" at bounding box center [630, 363] width 231 height 45
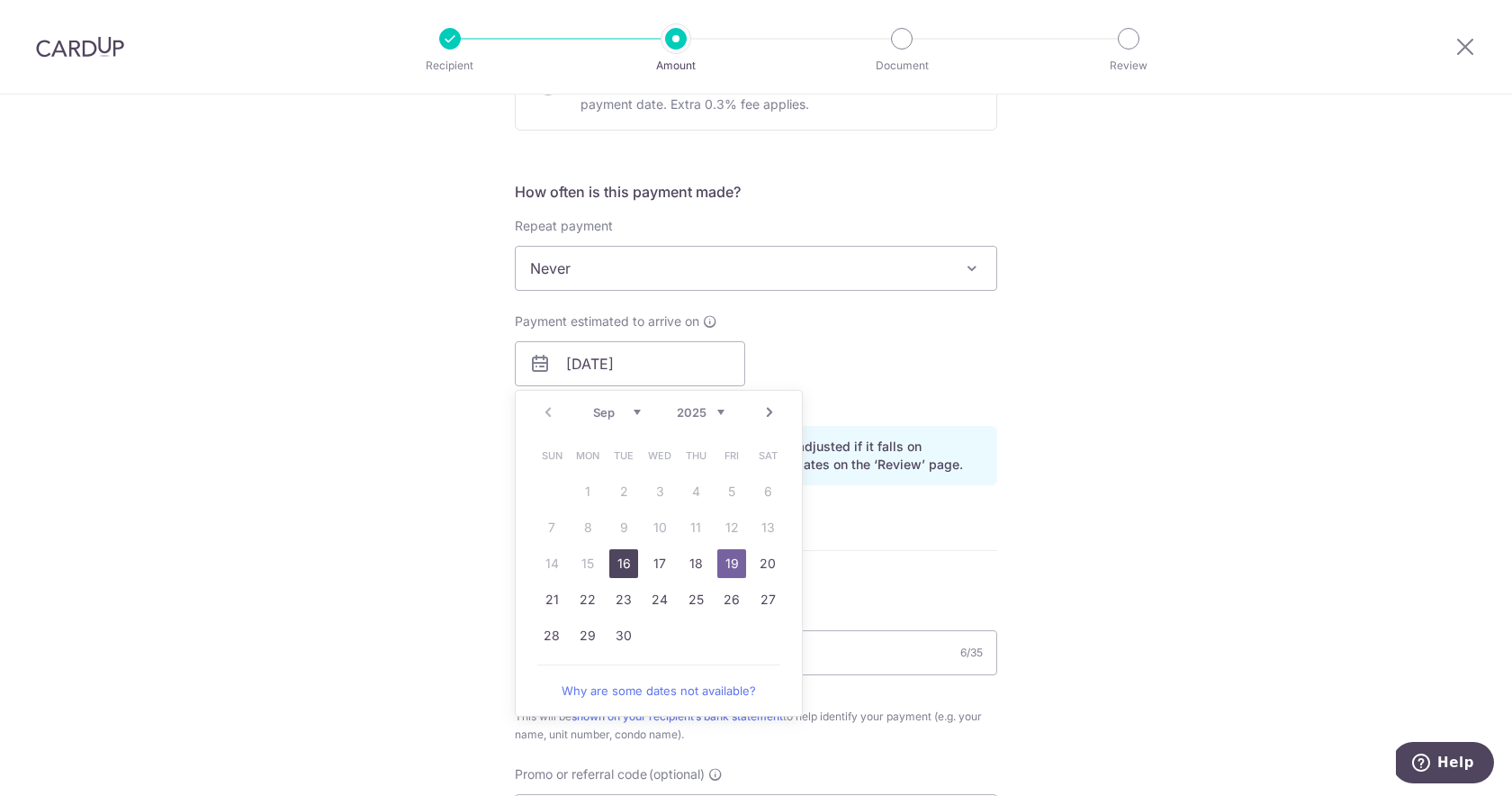
click at [621, 563] on link "16" at bounding box center [623, 563] width 28 height 28
type input "[DATE]"
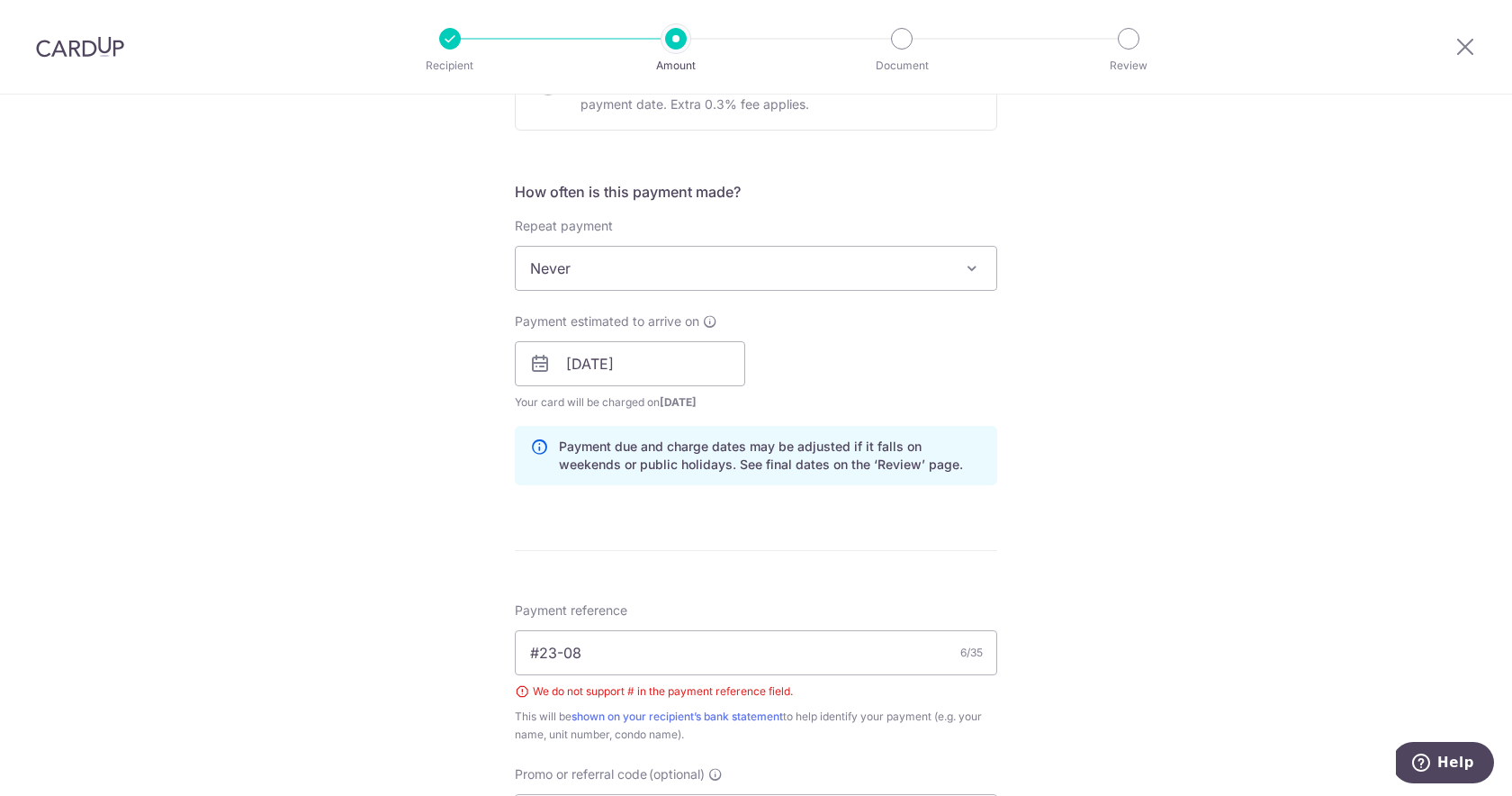
click at [667, 553] on form "Enter payment amount SGD 706.32 706.32 Select Card **** 1711 Add credit card Yo…" at bounding box center [756, 365] width 483 height 1524
click at [668, 377] on input "[DATE]" at bounding box center [630, 363] width 231 height 45
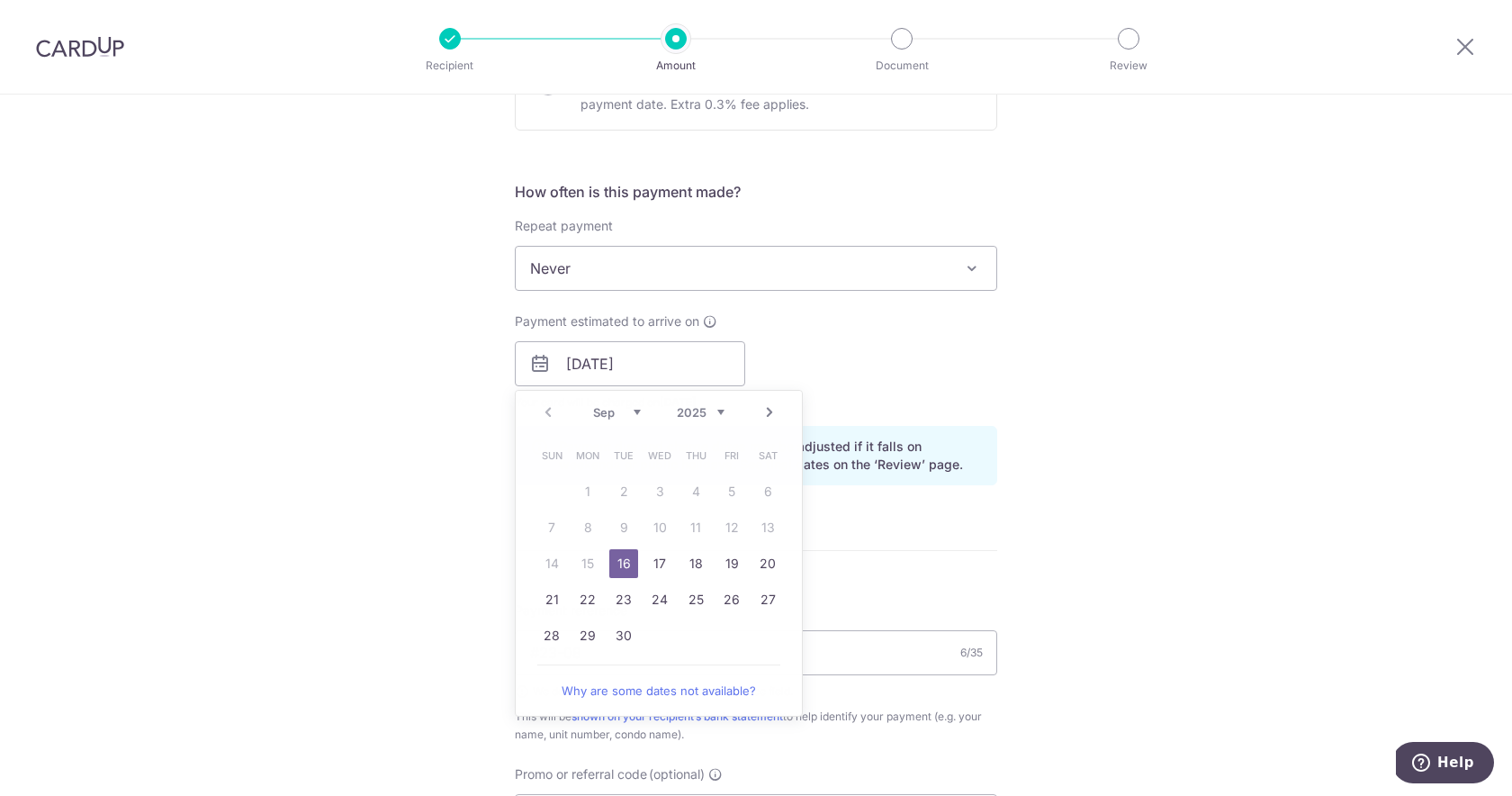
click at [938, 515] on form "Enter payment amount SGD 706.32 706.32 Select Card **** 1711 Add credit card Yo…" at bounding box center [756, 365] width 483 height 1524
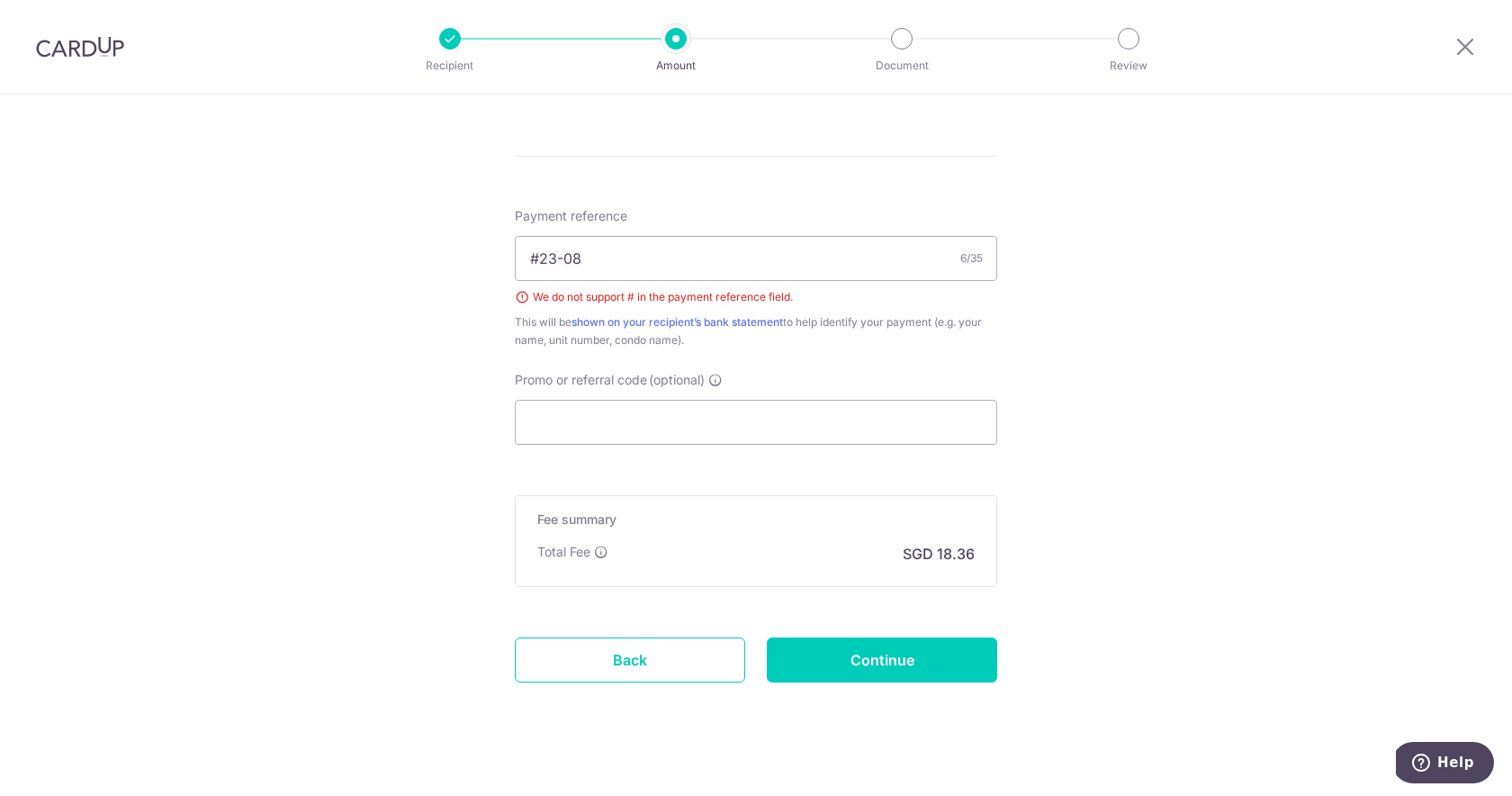
scroll to position [1013, 0]
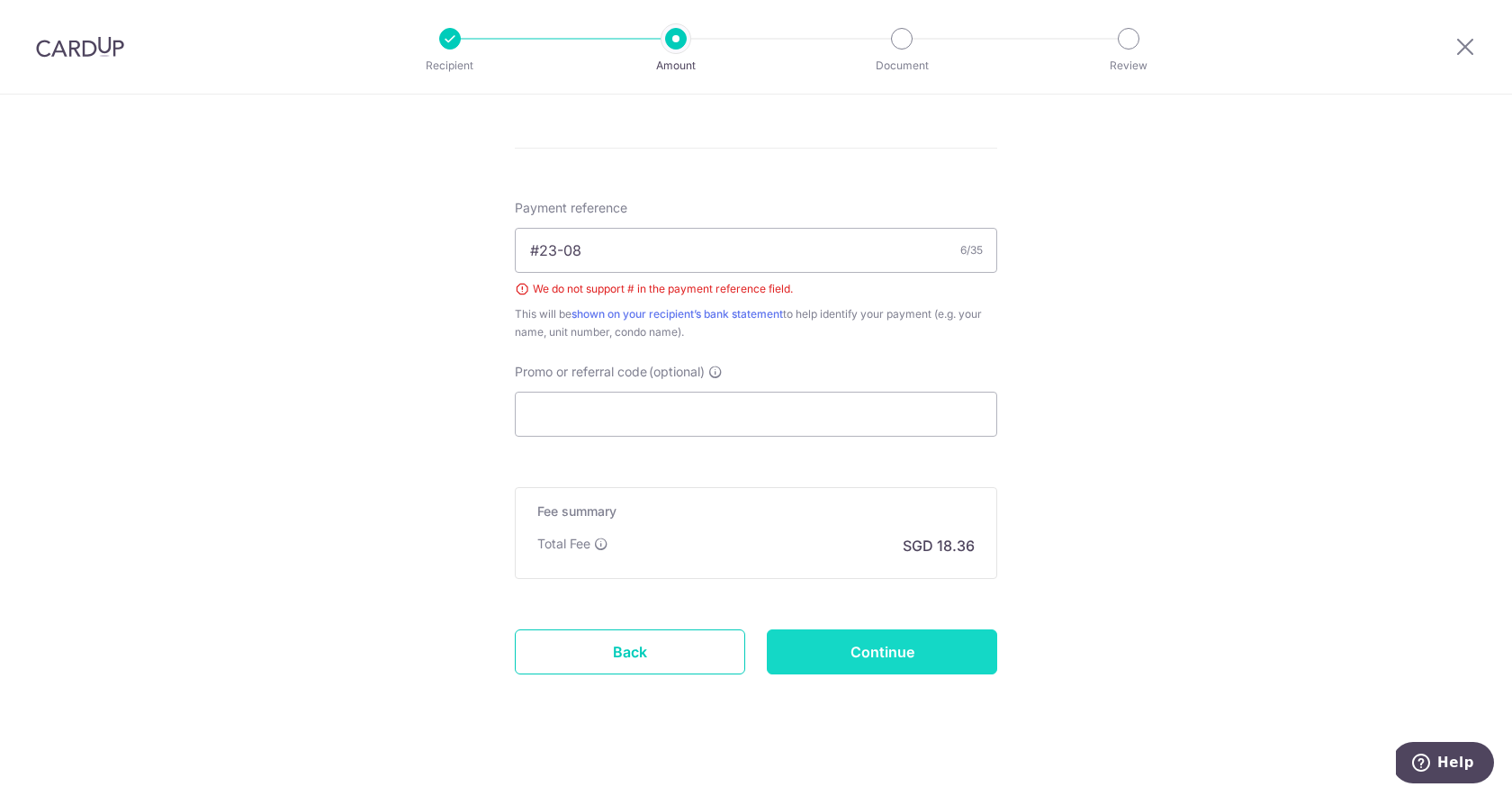
click at [919, 643] on input "Continue" at bounding box center [881, 652] width 231 height 45
type input "Create Schedule"
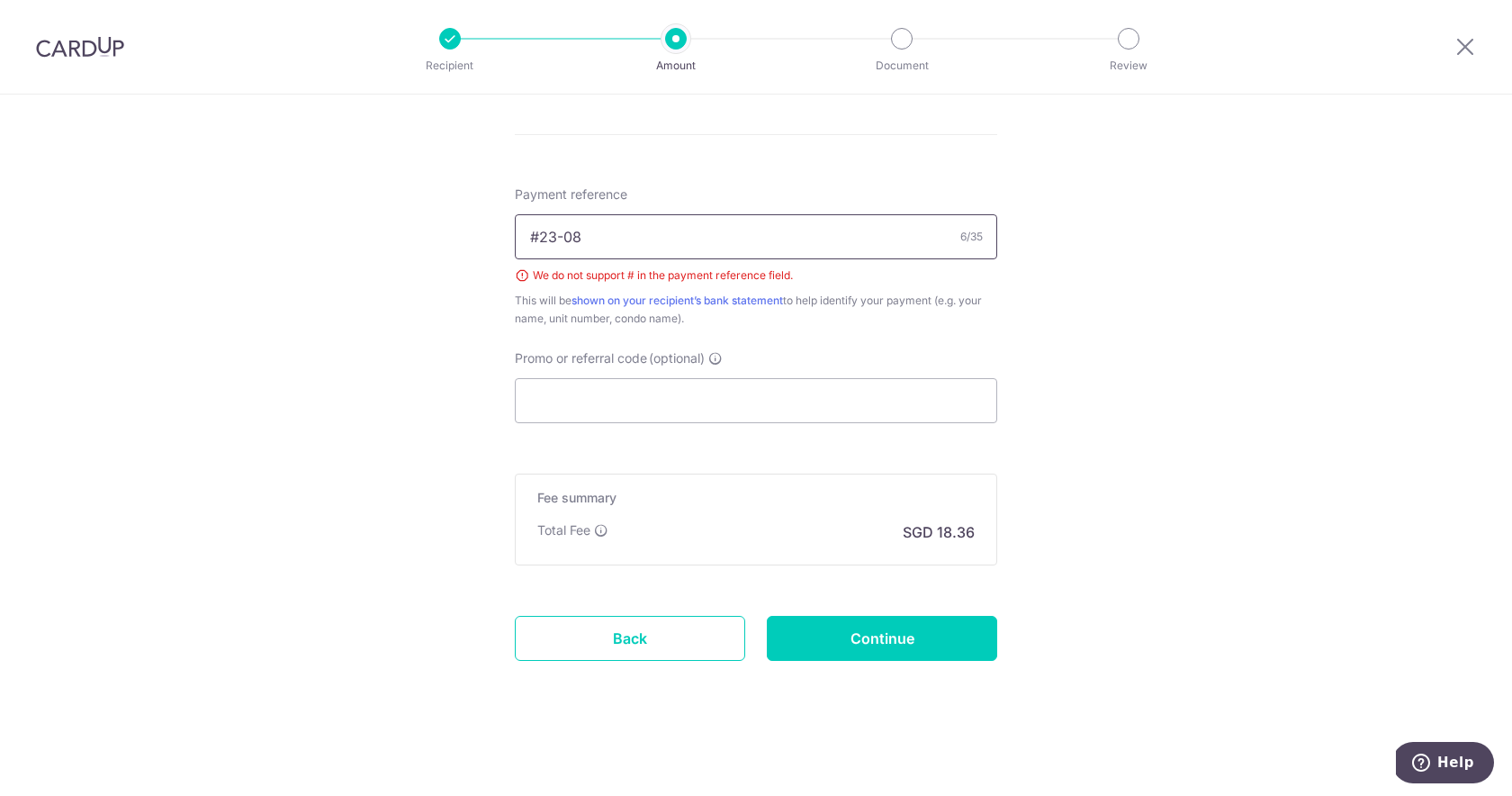
click at [653, 235] on input "#23-08" at bounding box center [756, 236] width 483 height 45
type input "23-08"
click at [890, 638] on input "Continue" at bounding box center [881, 638] width 231 height 45
type input "Create Schedule"
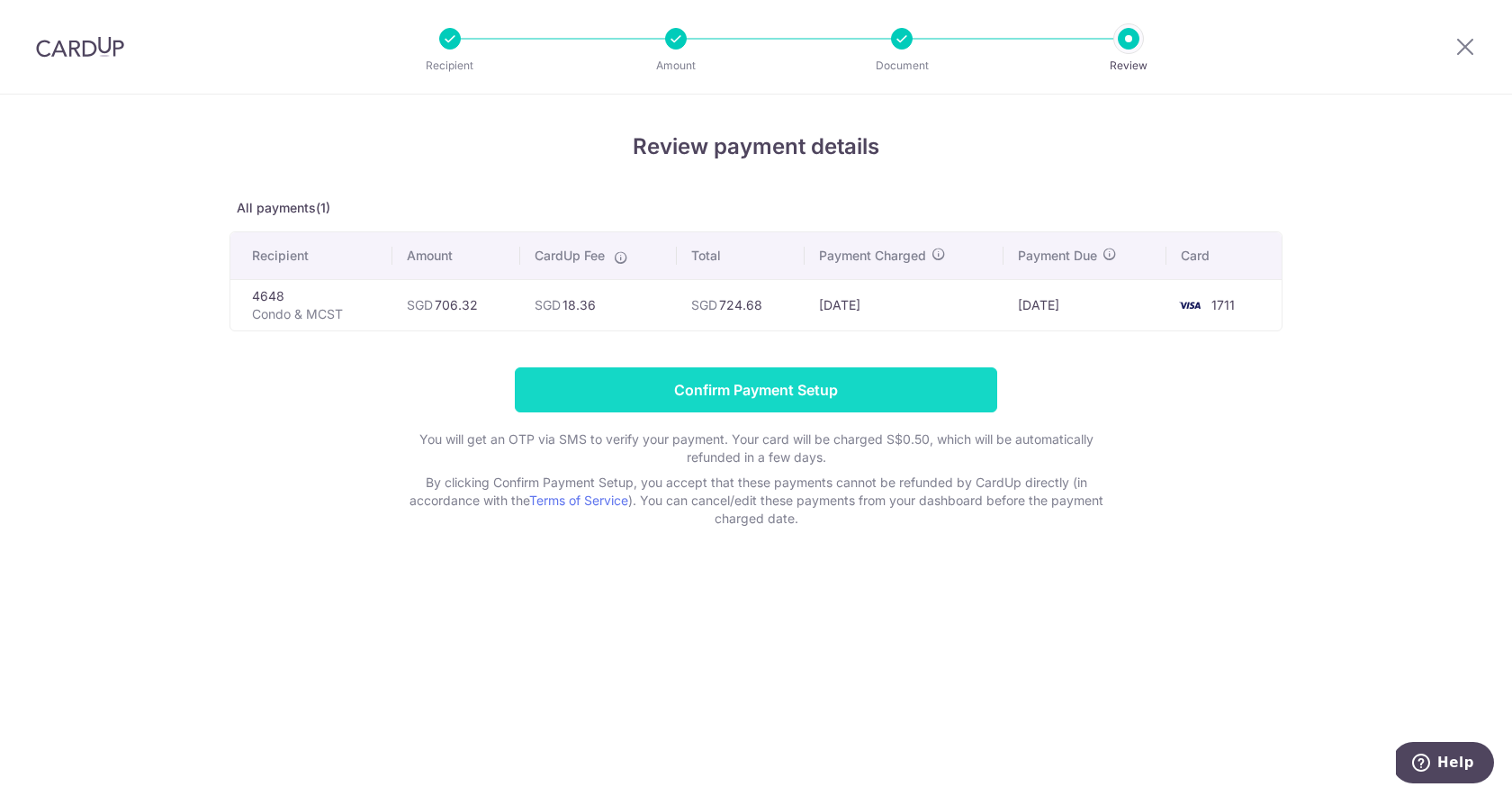
click at [803, 391] on input "Confirm Payment Setup" at bounding box center [756, 390] width 483 height 45
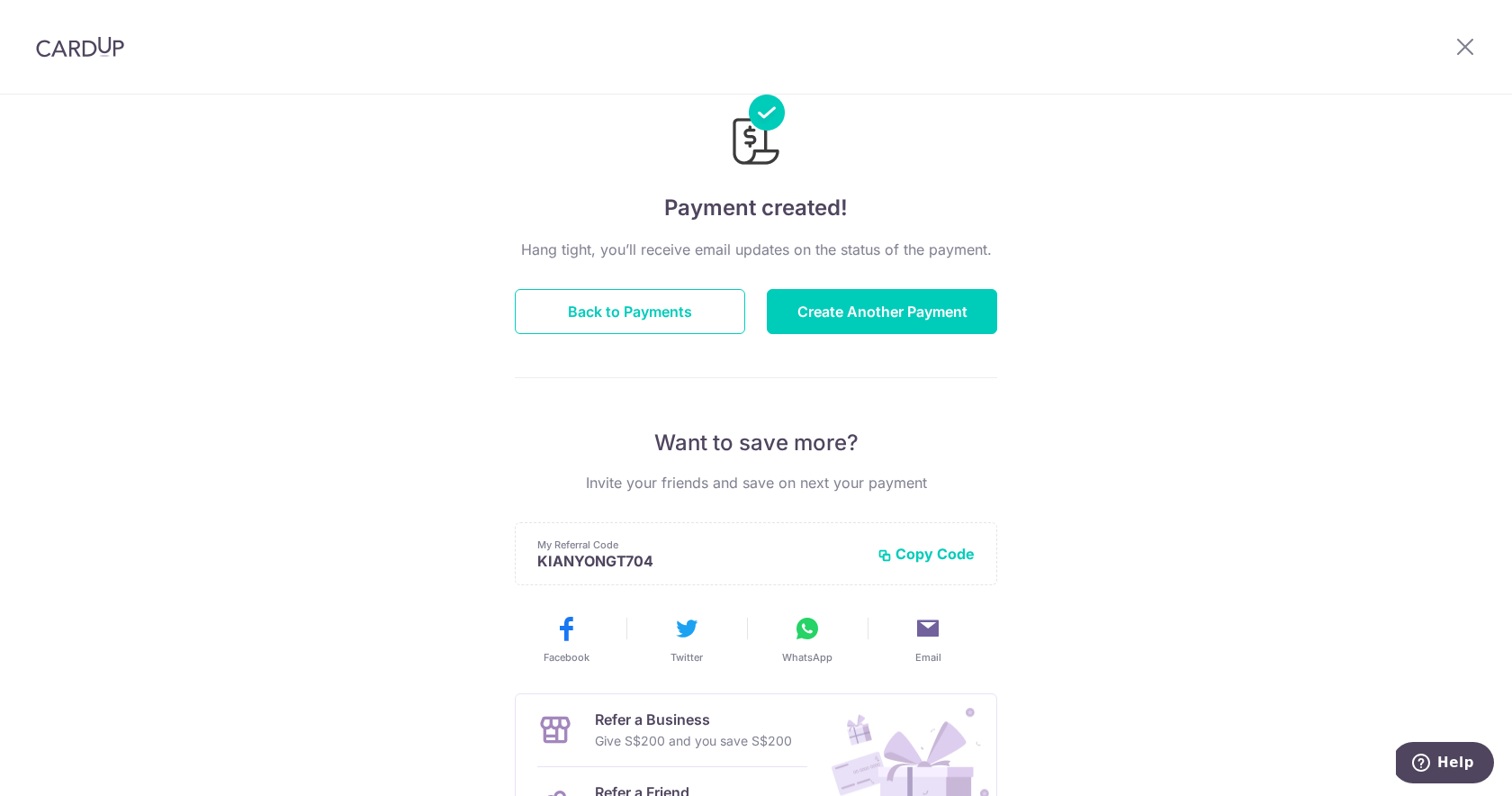
scroll to position [15, 0]
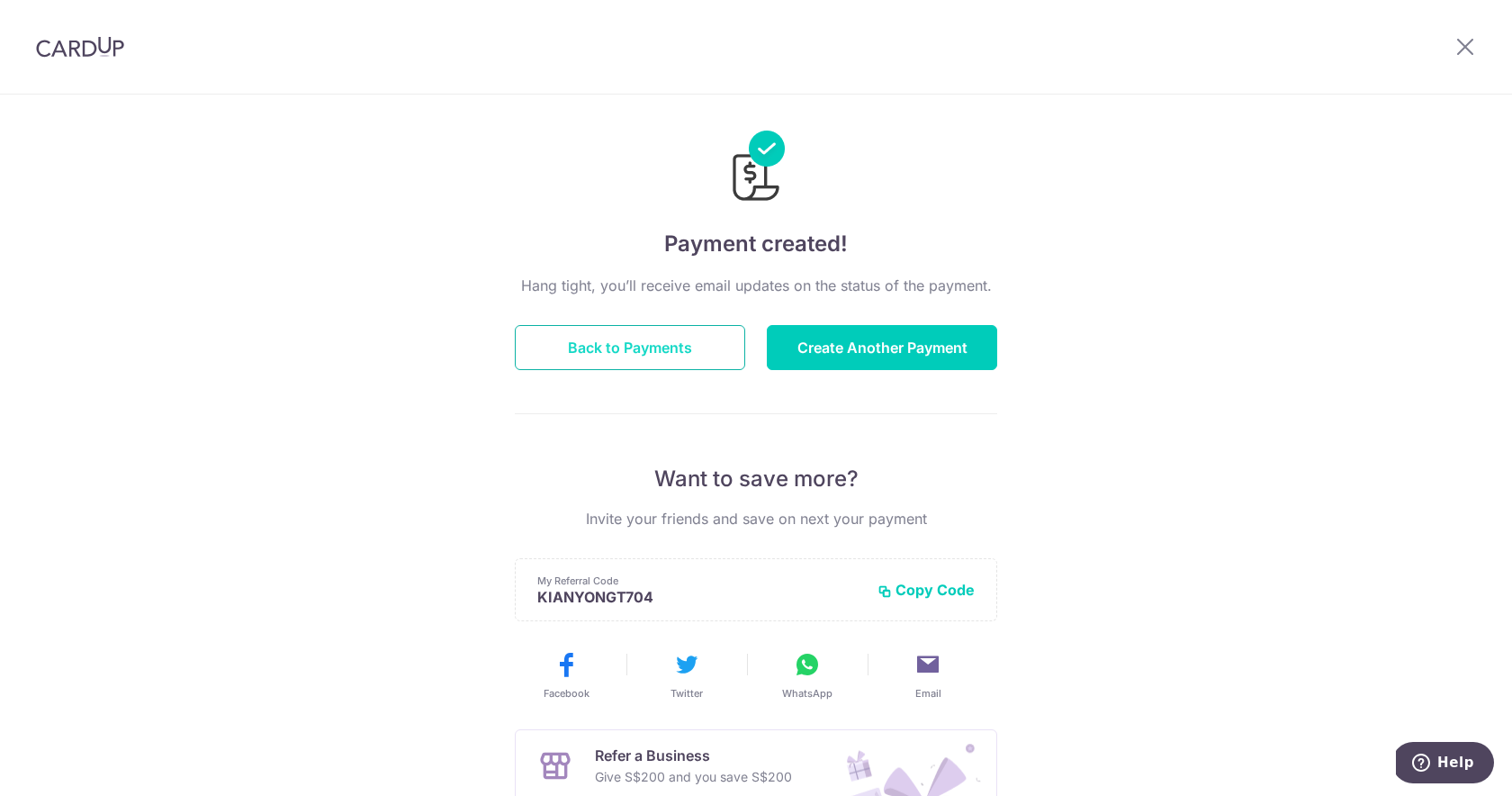
click at [654, 356] on button "Back to Payments" at bounding box center [630, 347] width 231 height 45
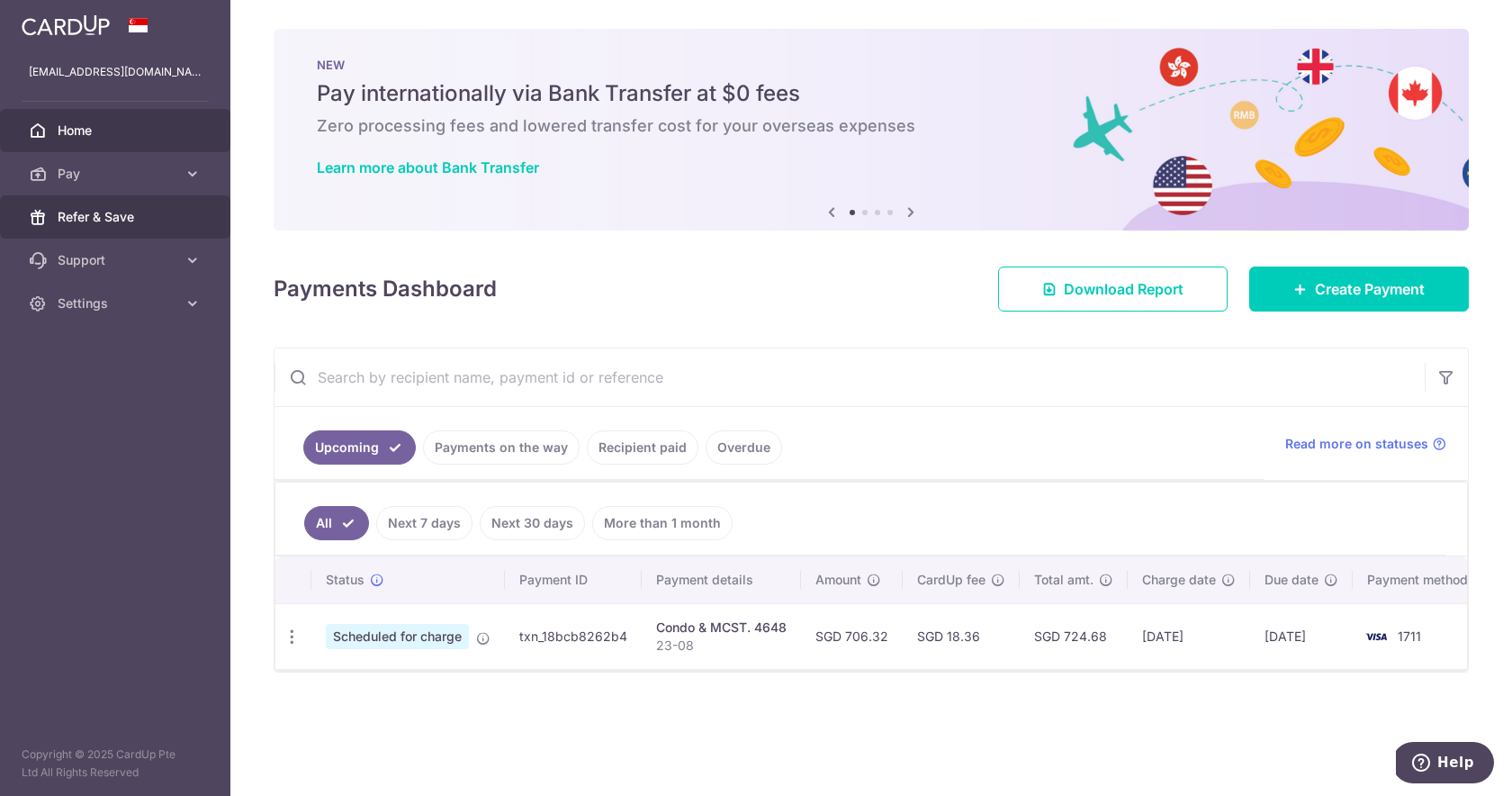
click at [110, 222] on span "Refer & Save" at bounding box center [117, 217] width 119 height 18
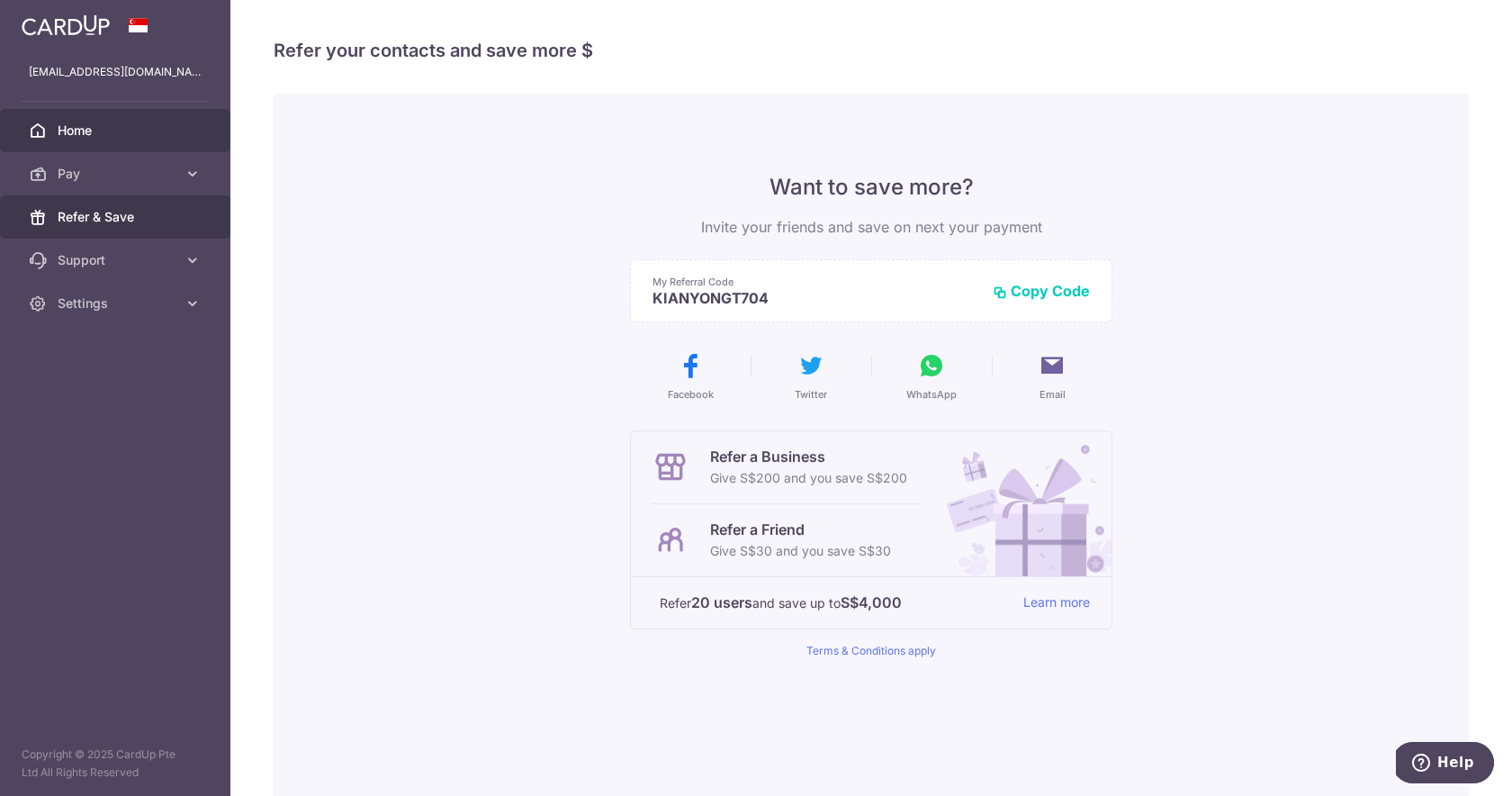
click at [59, 132] on span "Home" at bounding box center [117, 131] width 119 height 18
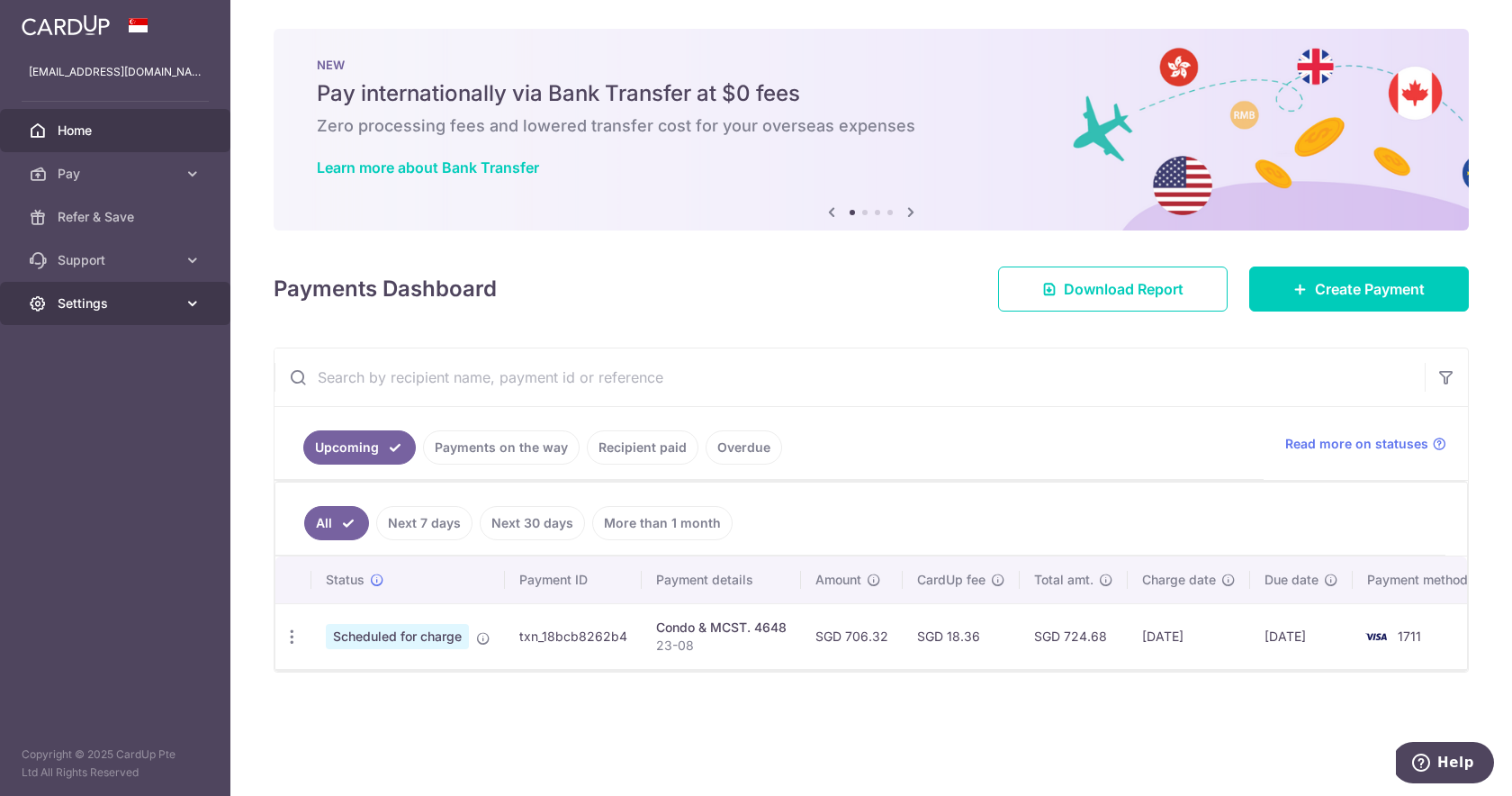
click at [106, 303] on span "Settings" at bounding box center [117, 303] width 119 height 18
click at [109, 308] on span "Settings" at bounding box center [117, 303] width 119 height 18
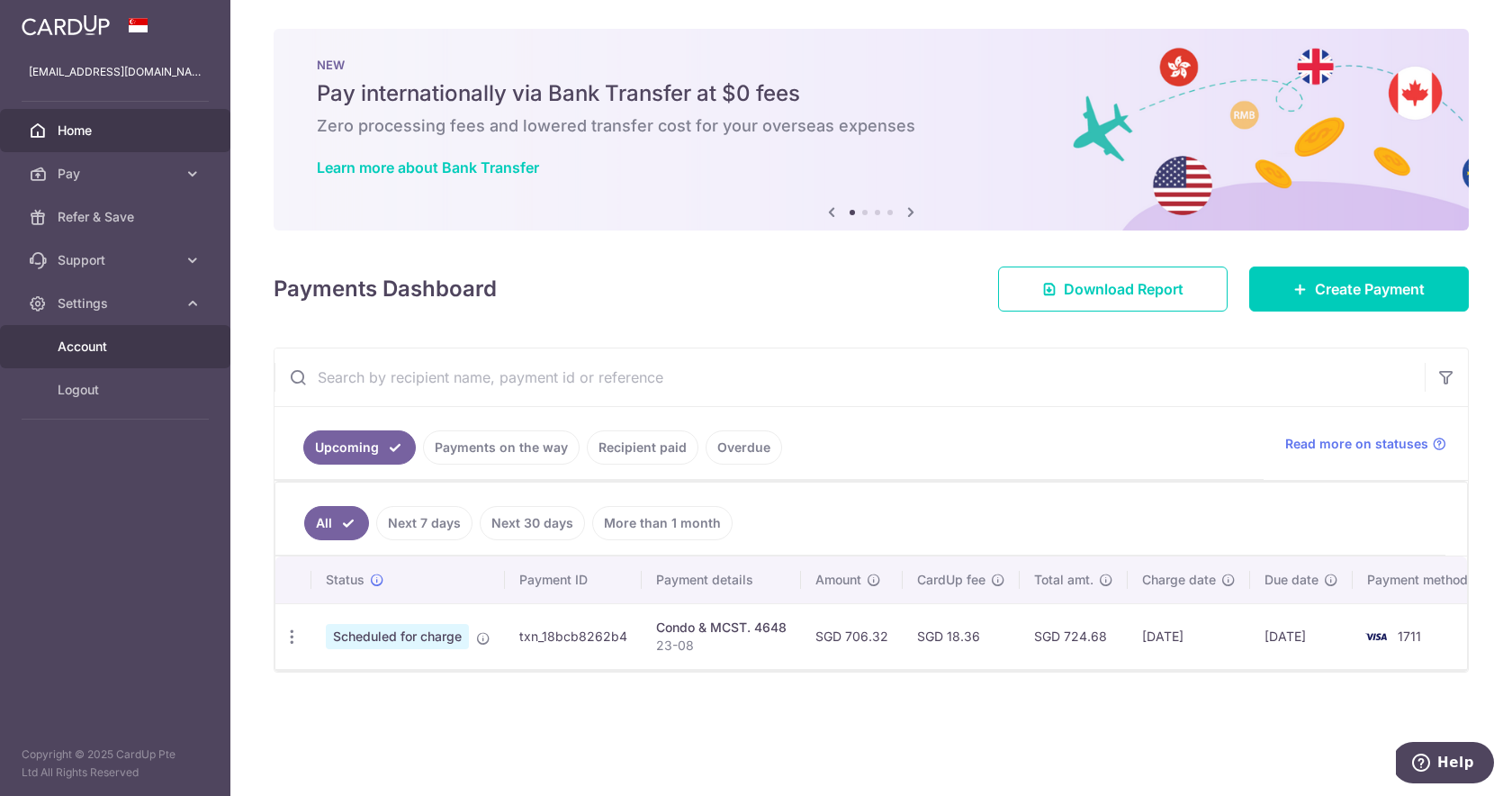
click at [102, 351] on span "Account" at bounding box center [117, 347] width 119 height 18
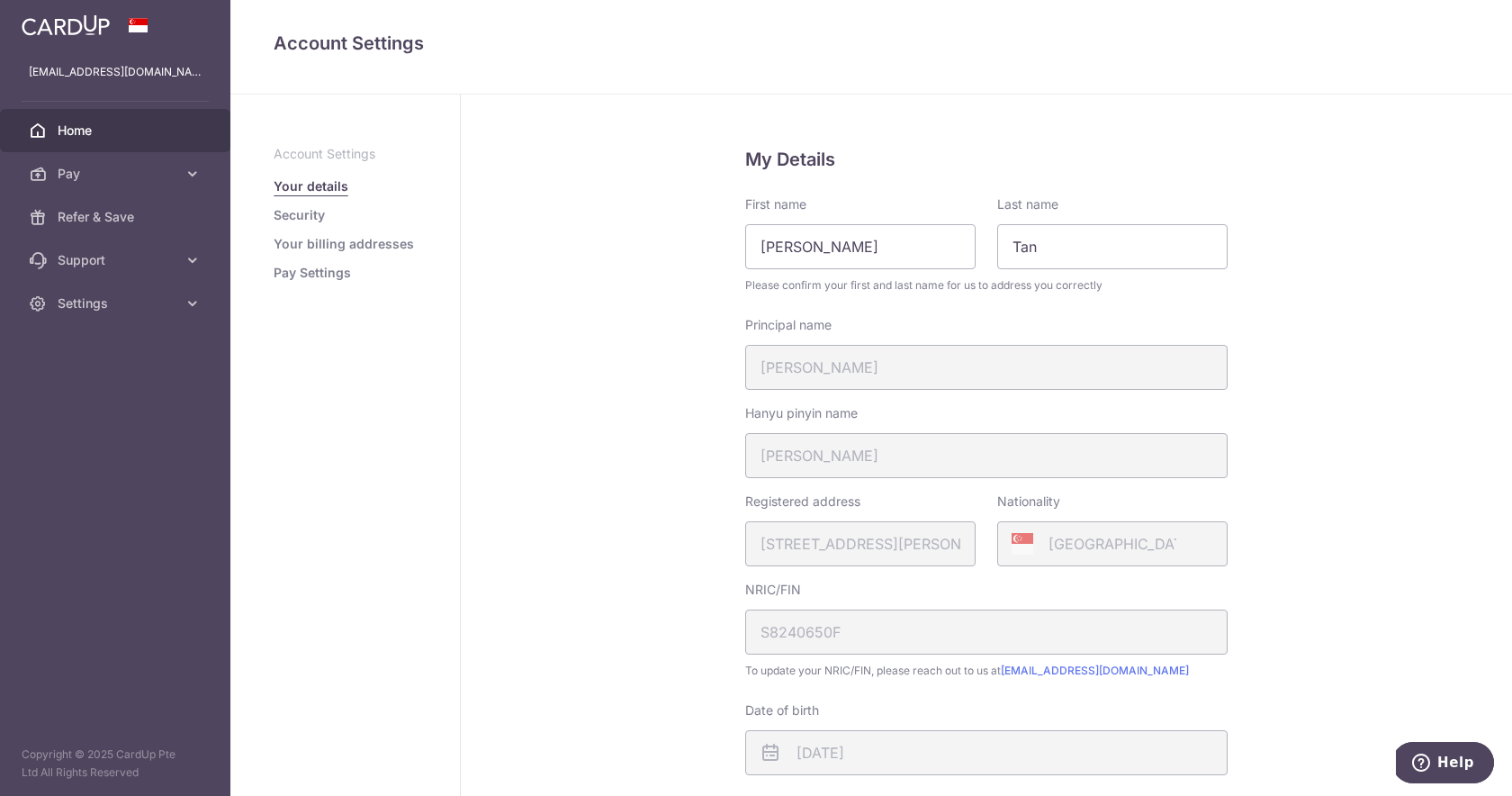
click at [82, 141] on link "Home" at bounding box center [115, 131] width 231 height 43
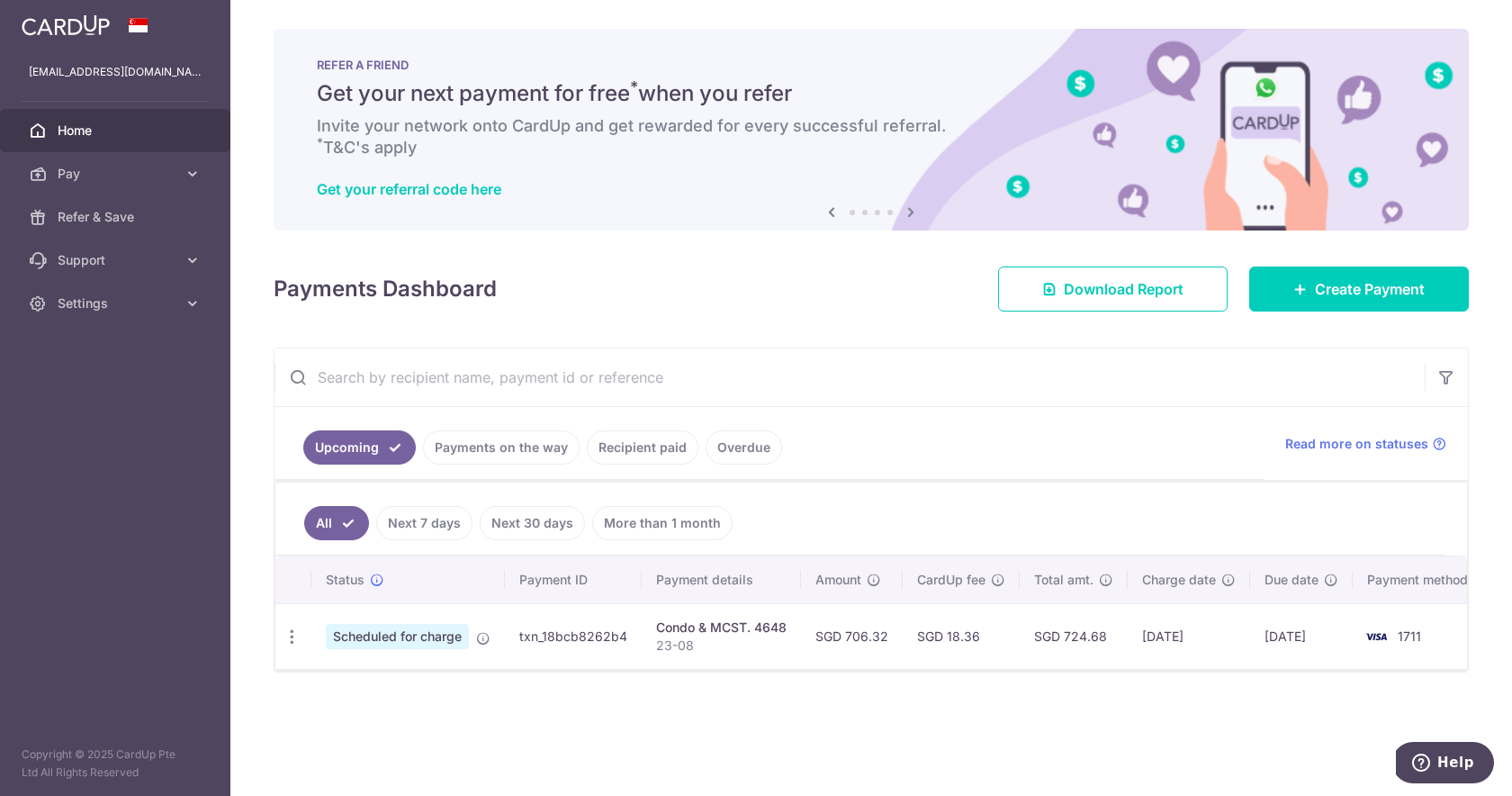
click at [972, 635] on td "SGD 18.36" at bounding box center [961, 635] width 117 height 65
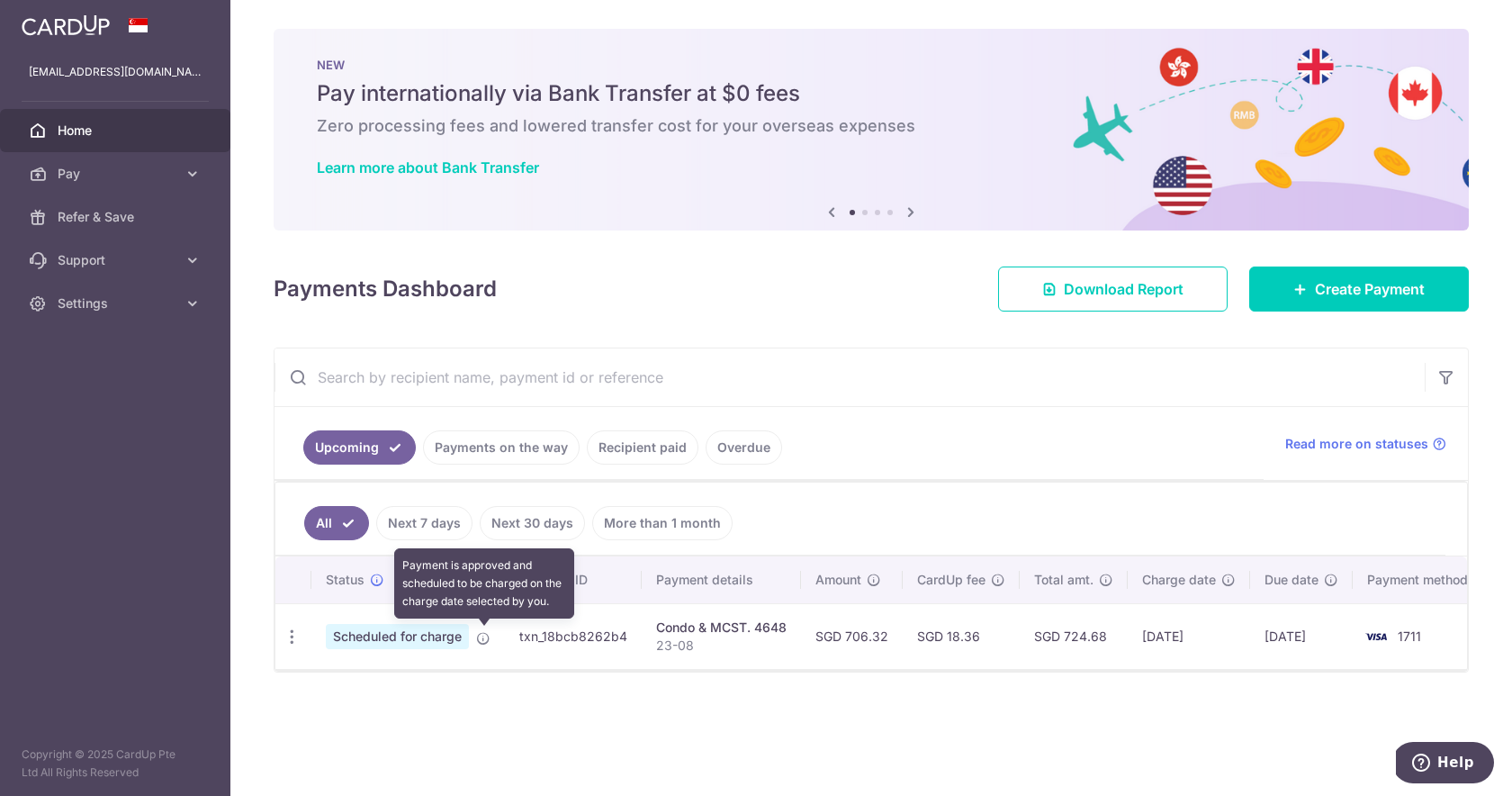
click at [483, 637] on icon at bounding box center [483, 639] width 15 height 15
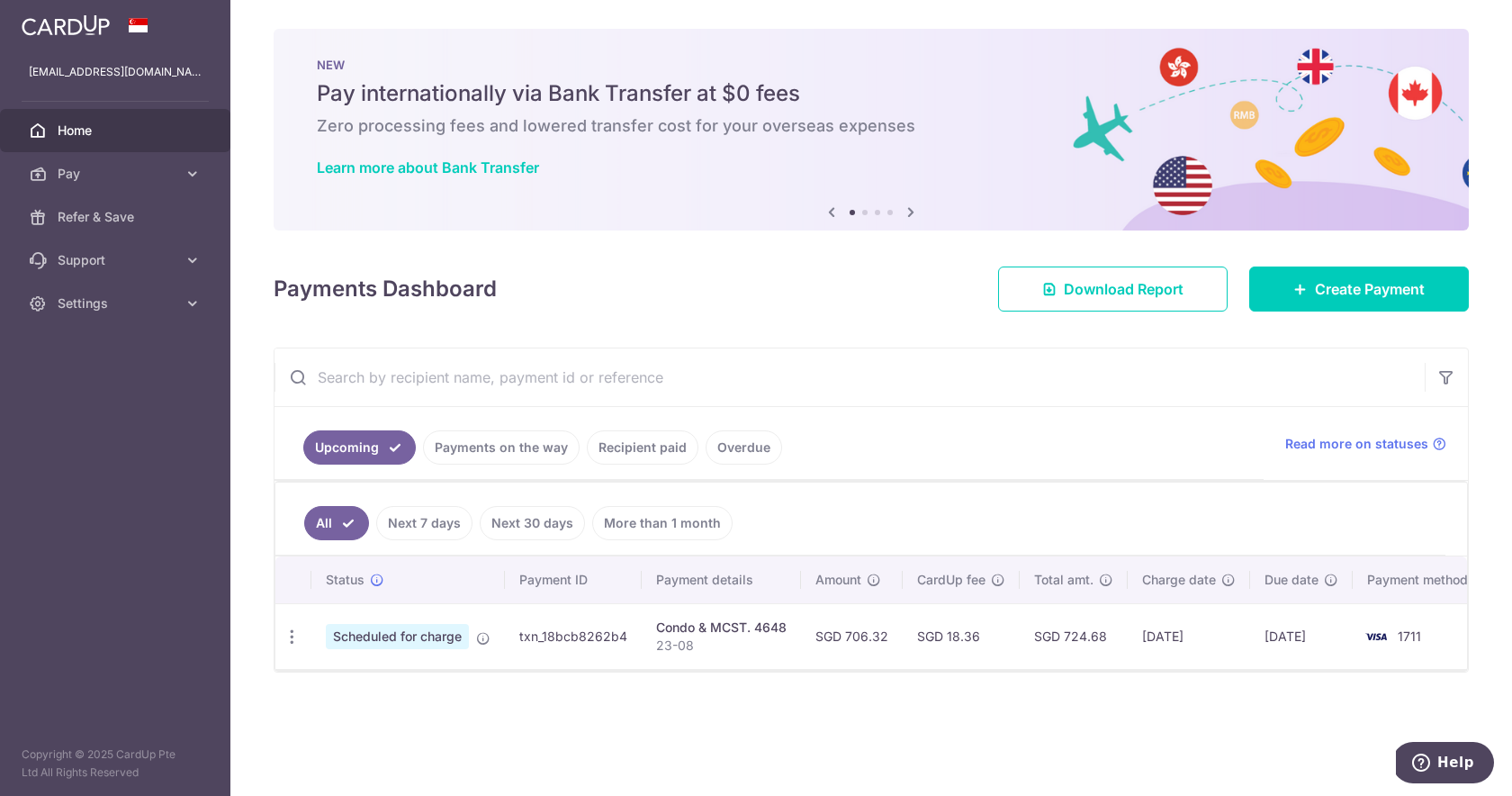
click at [517, 622] on td "txn_18bcb8262b4" at bounding box center [573, 635] width 137 height 65
click at [287, 632] on icon "button" at bounding box center [292, 637] width 19 height 19
click at [345, 688] on span "Update payment" at bounding box center [388, 687] width 122 height 22
radio input "true"
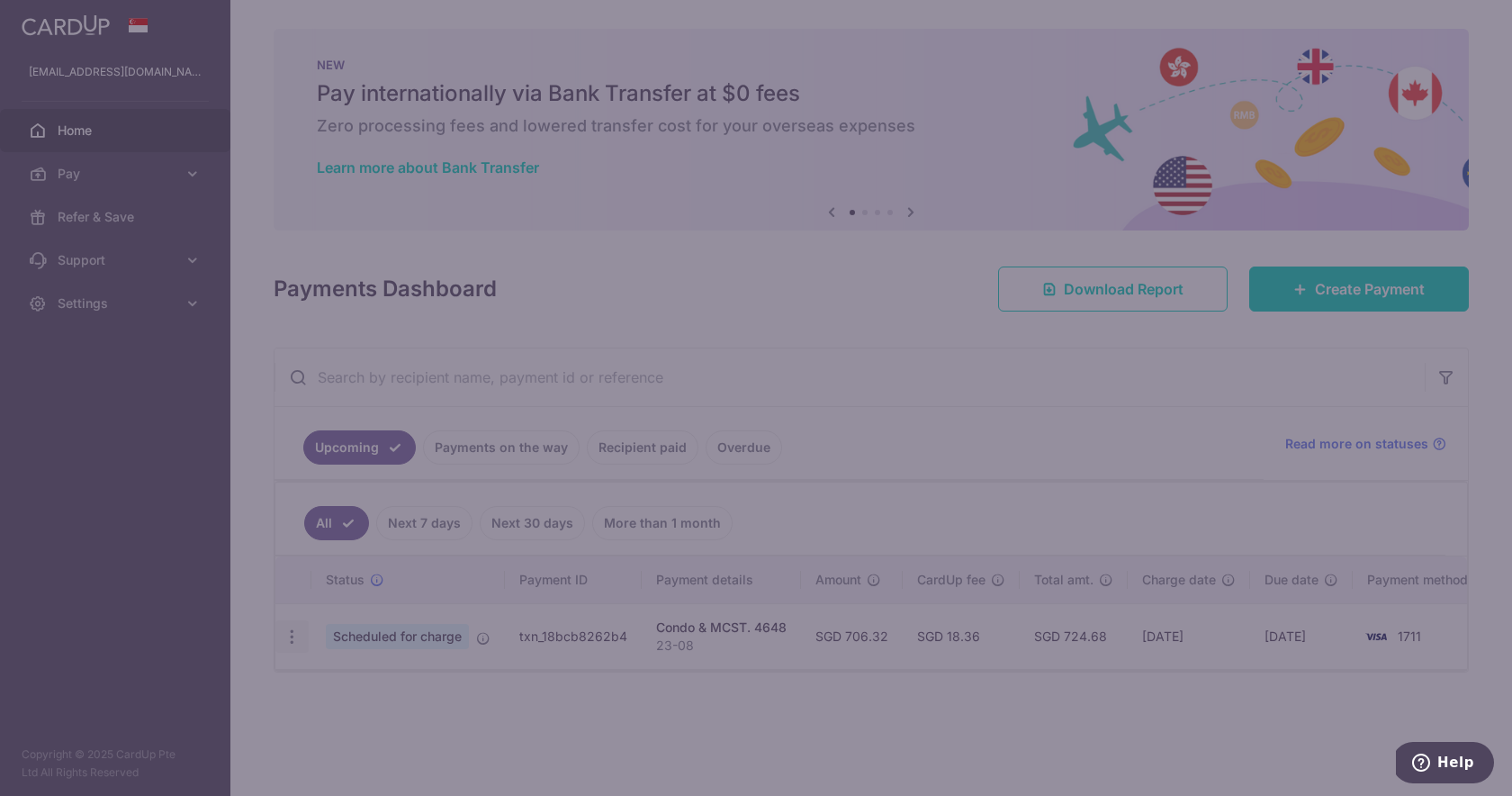
type input "706.32"
type input "[DATE]"
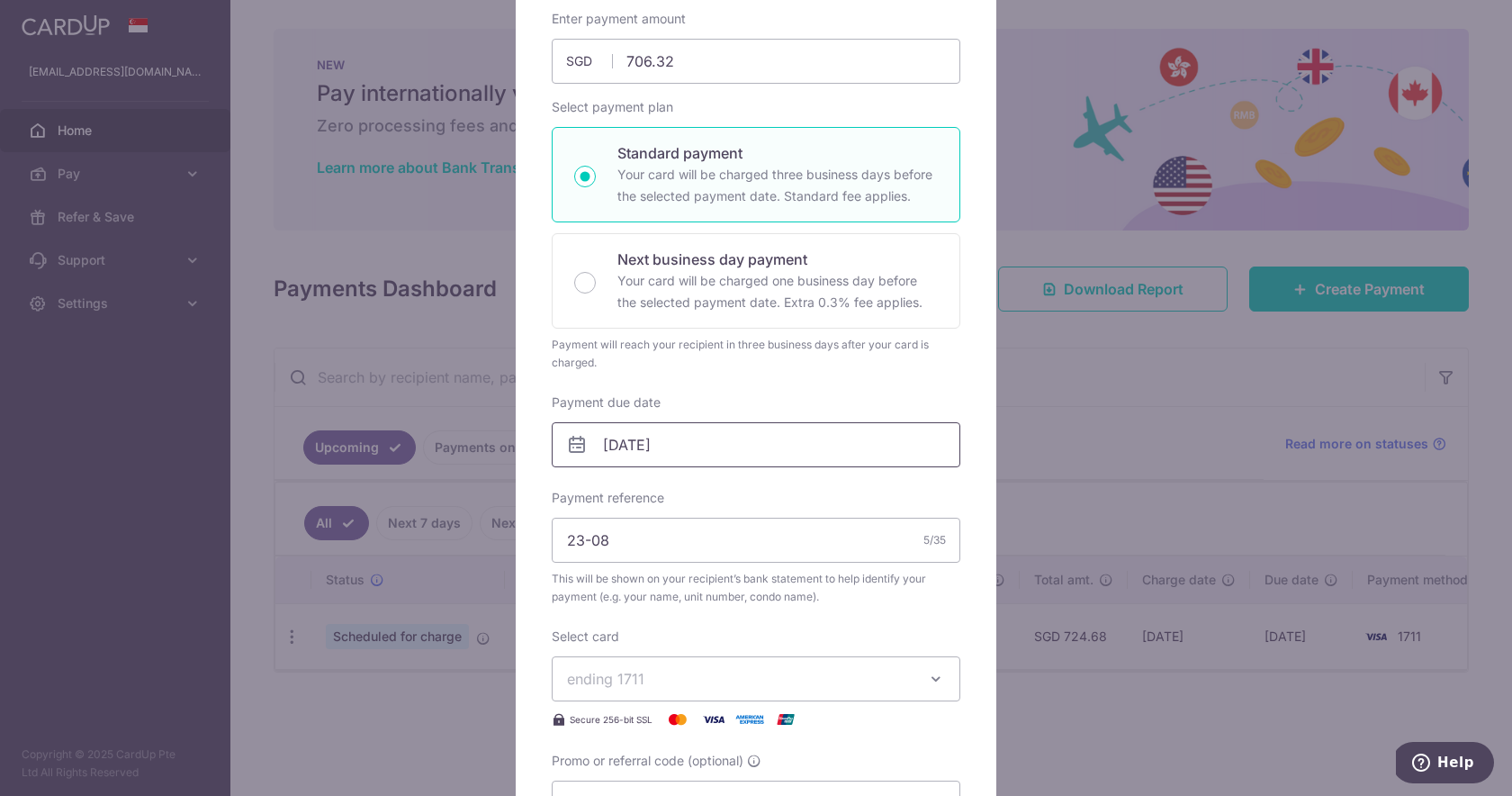
scroll to position [194, 0]
click at [704, 549] on input "23-08" at bounding box center [756, 539] width 409 height 45
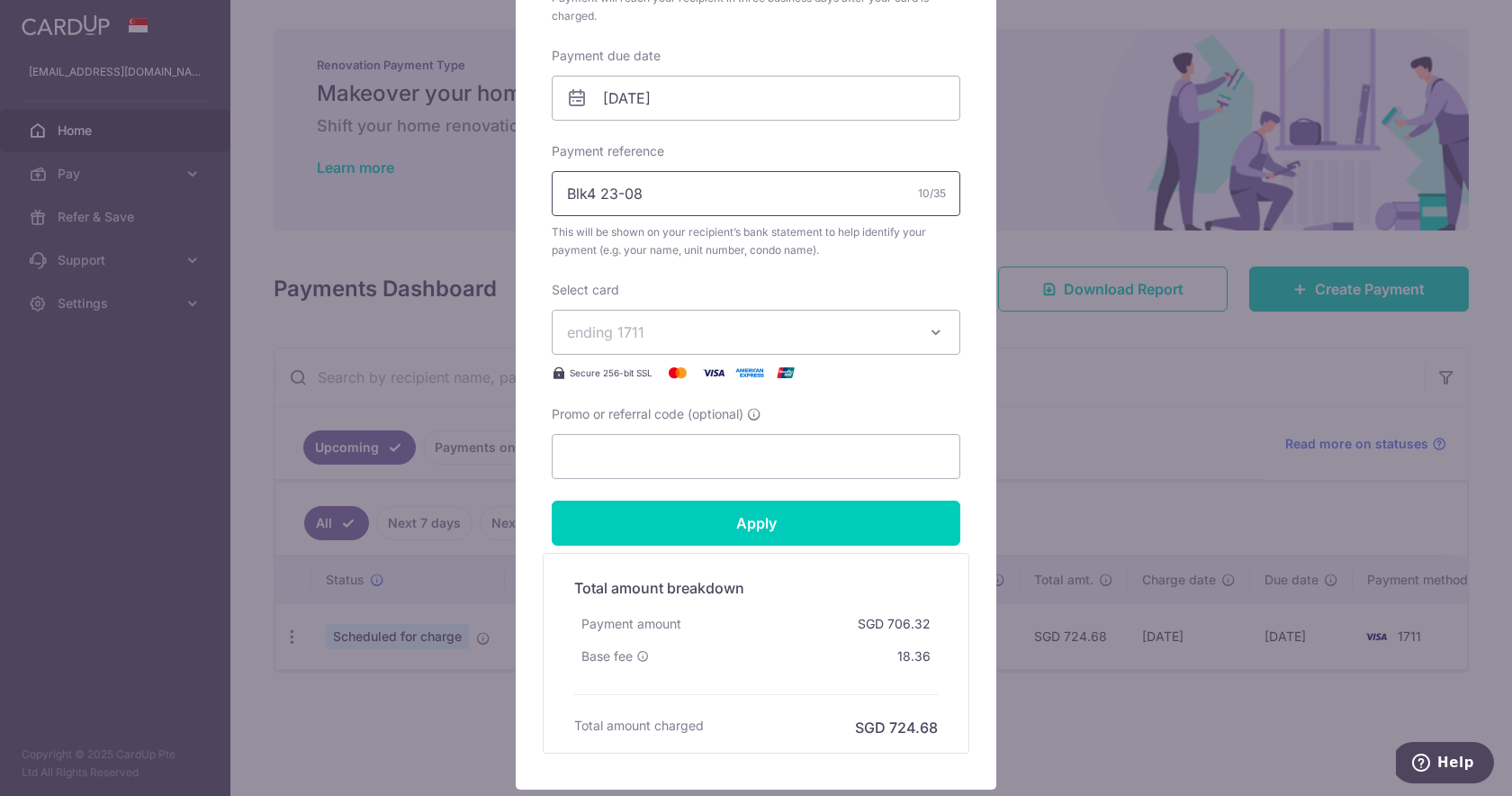
scroll to position [577, 0]
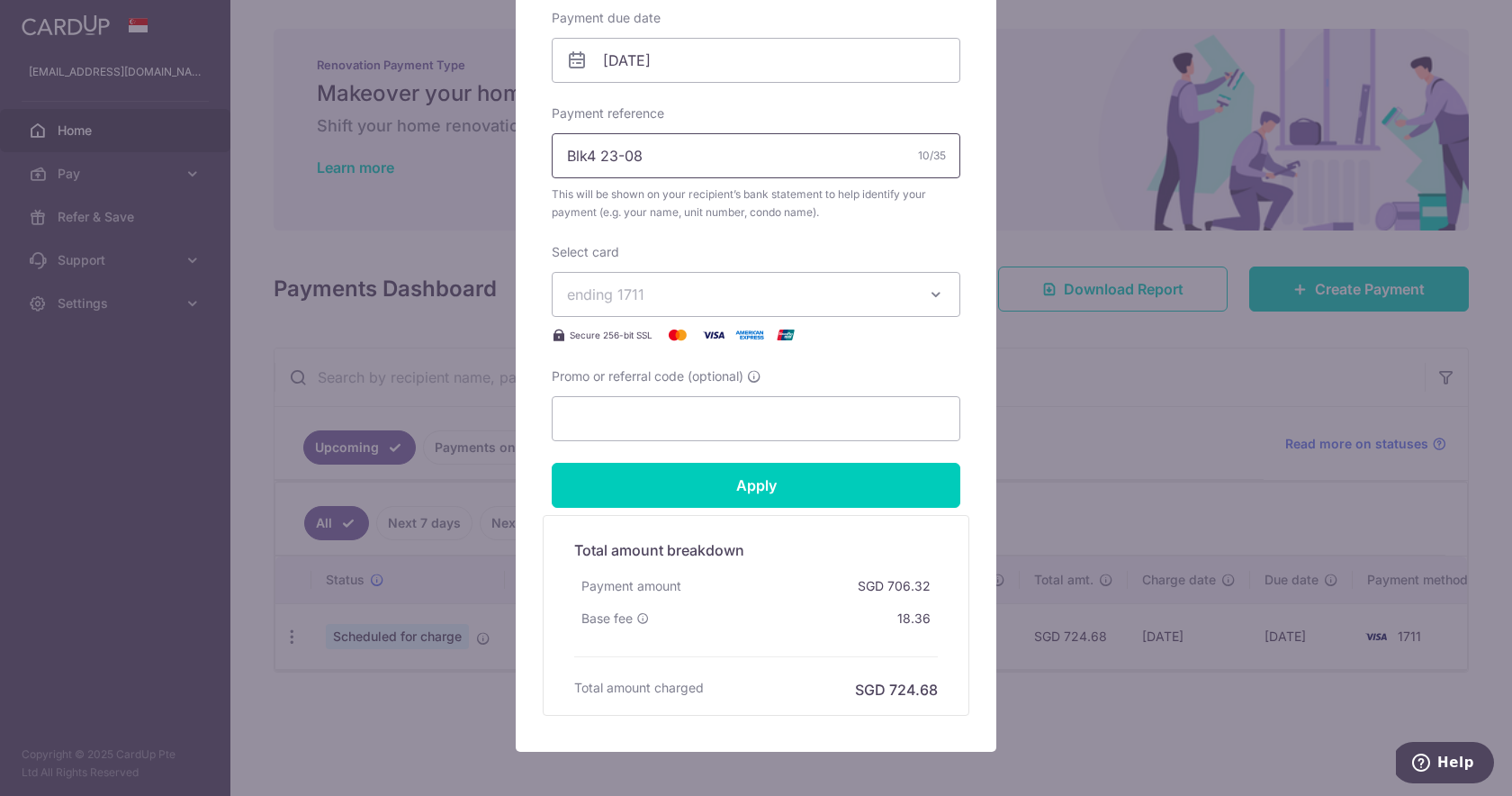
type input "Blk4 23-08"
click at [697, 300] on span "ending 1711" at bounding box center [740, 295] width 346 height 22
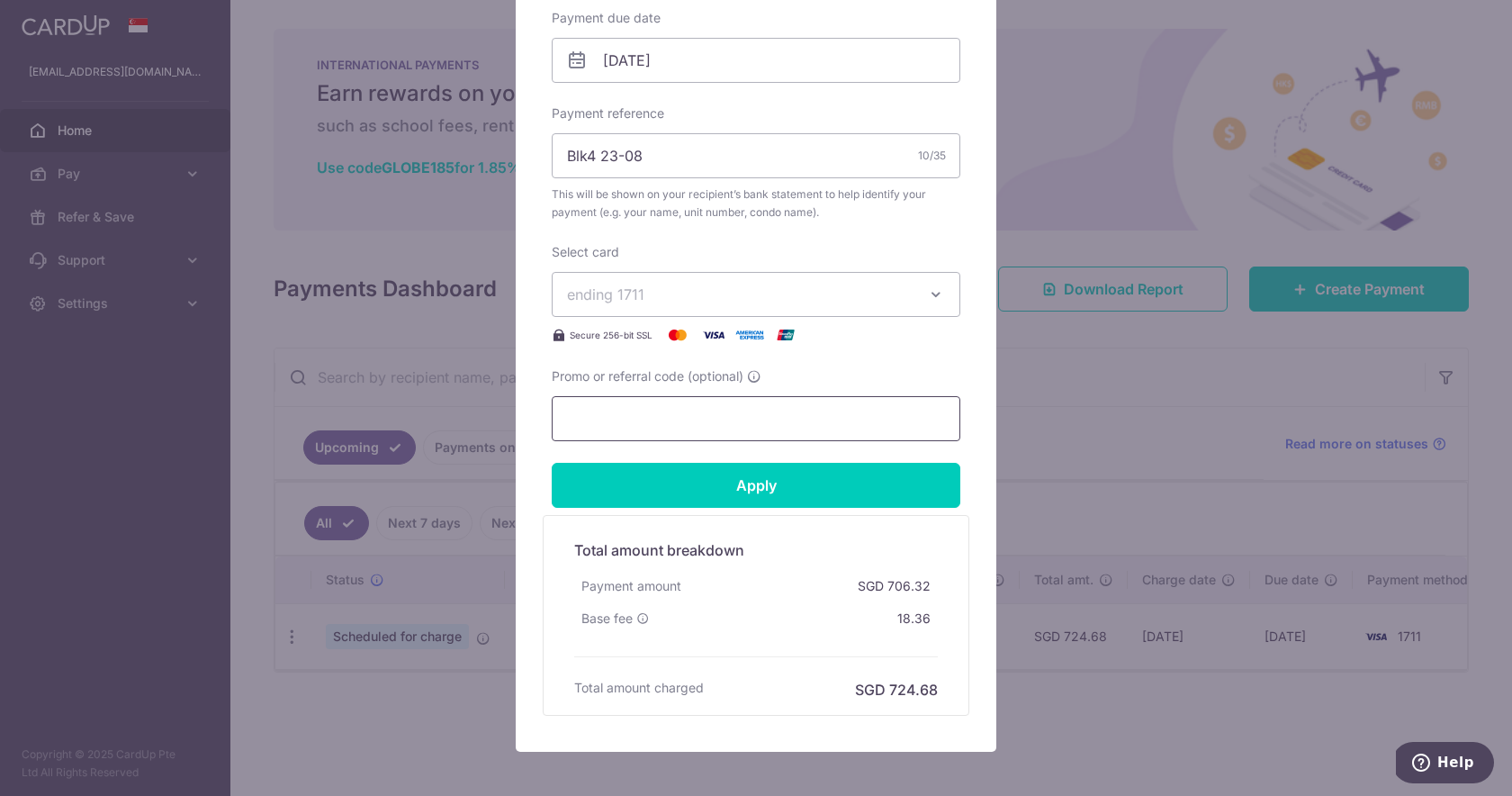
click at [730, 415] on input "Promo or referral code (optional)" at bounding box center [756, 418] width 409 height 45
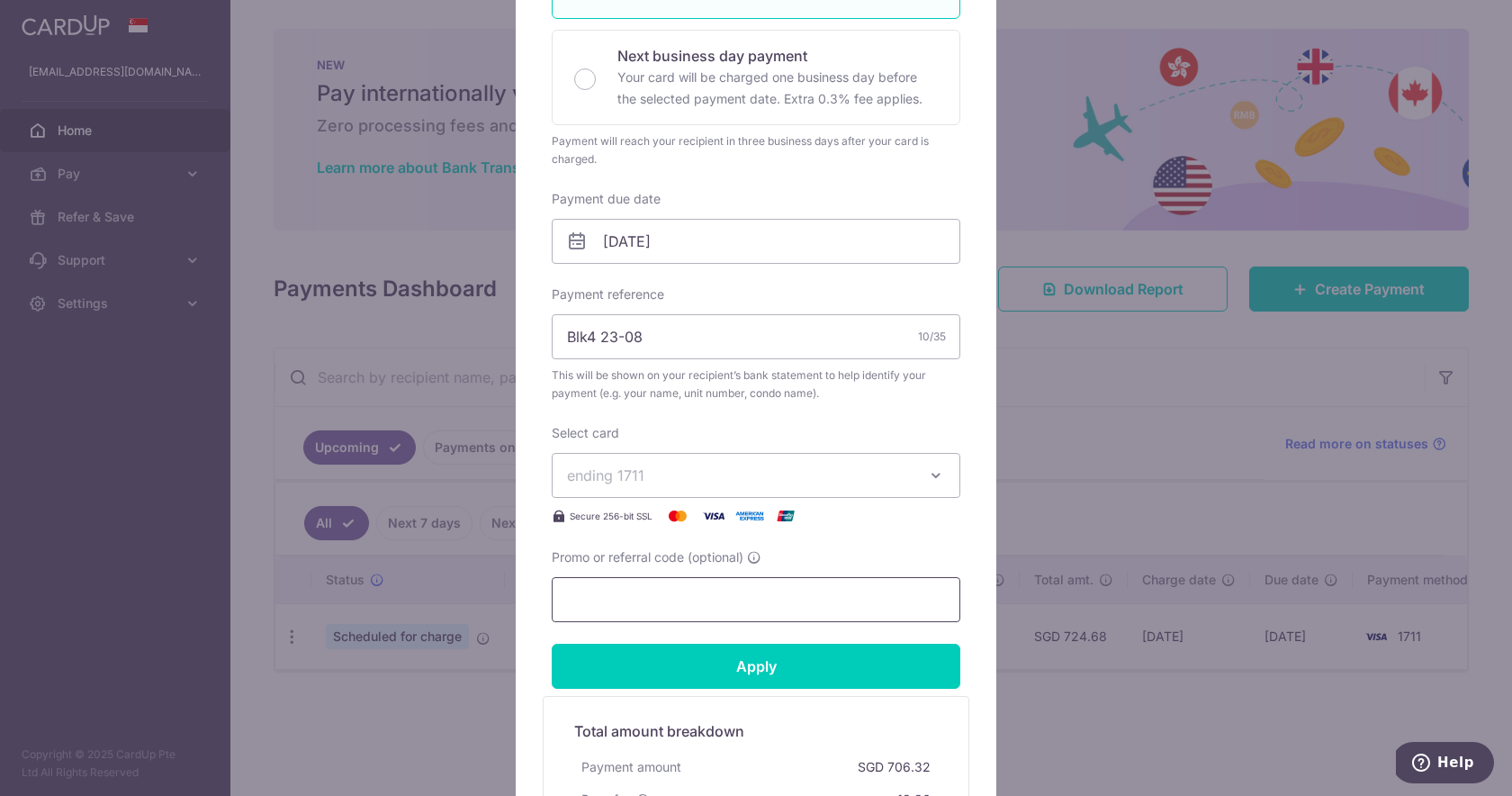
scroll to position [394, 0]
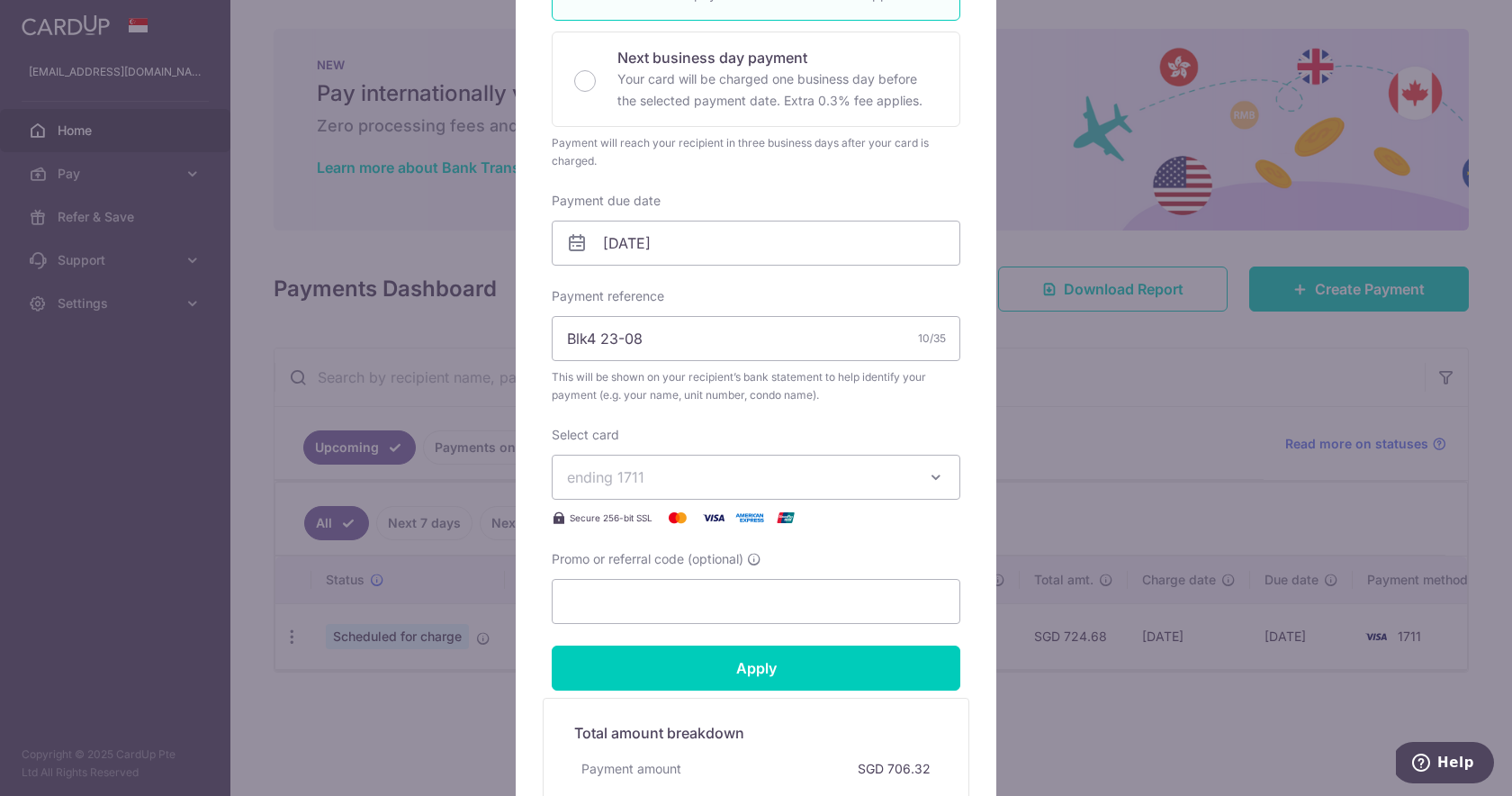
click at [938, 475] on icon "button" at bounding box center [937, 477] width 18 height 18
click at [1111, 463] on div "Edit payment By clicking apply, you will make changes to all payments to 4648 s…" at bounding box center [756, 398] width 1512 height 796
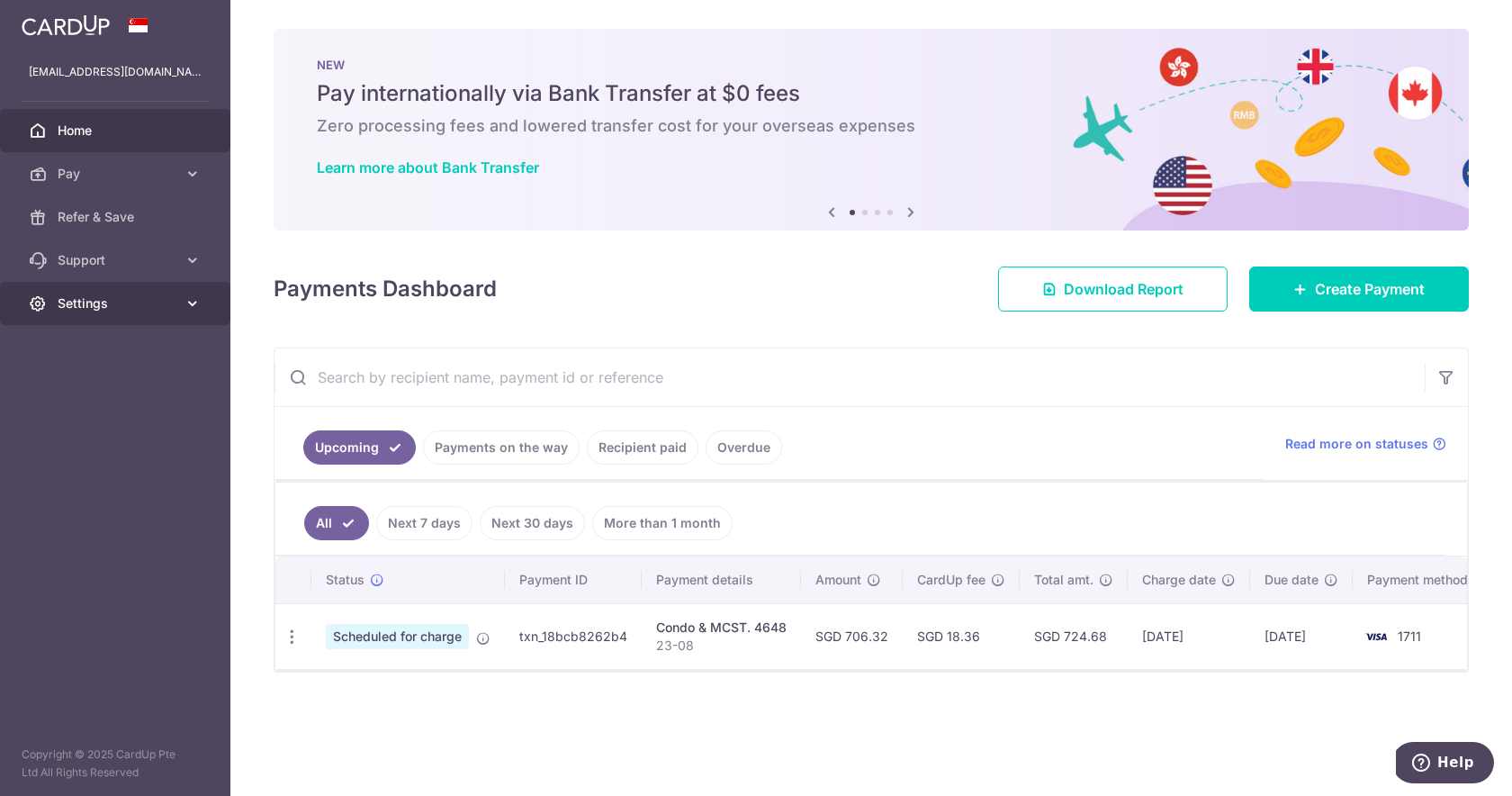
click at [127, 295] on span "Settings" at bounding box center [117, 303] width 119 height 18
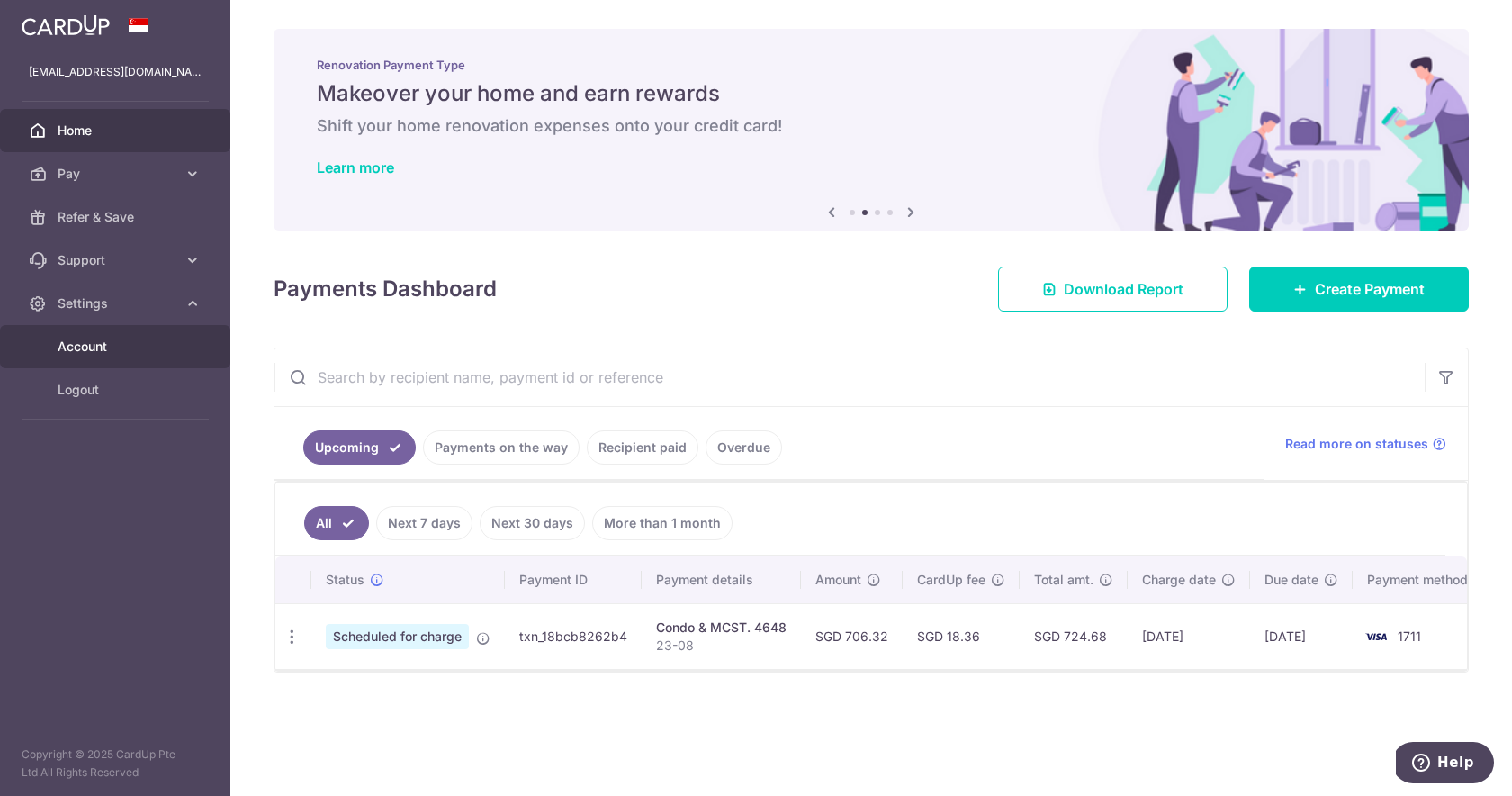
click at [109, 357] on link "Account" at bounding box center [115, 347] width 231 height 43
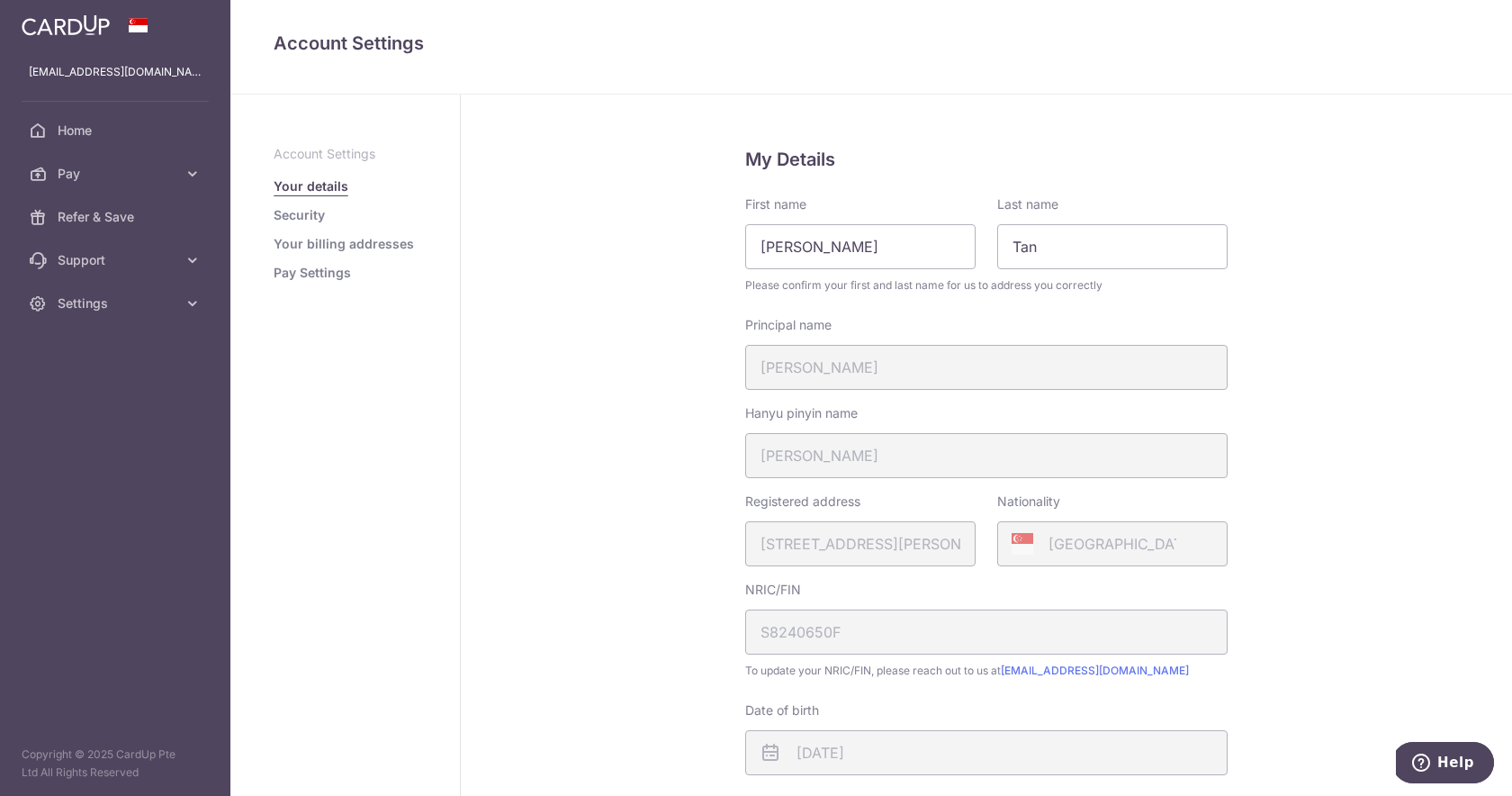
click at [316, 244] on link "Your billing addresses" at bounding box center [344, 244] width 141 height 18
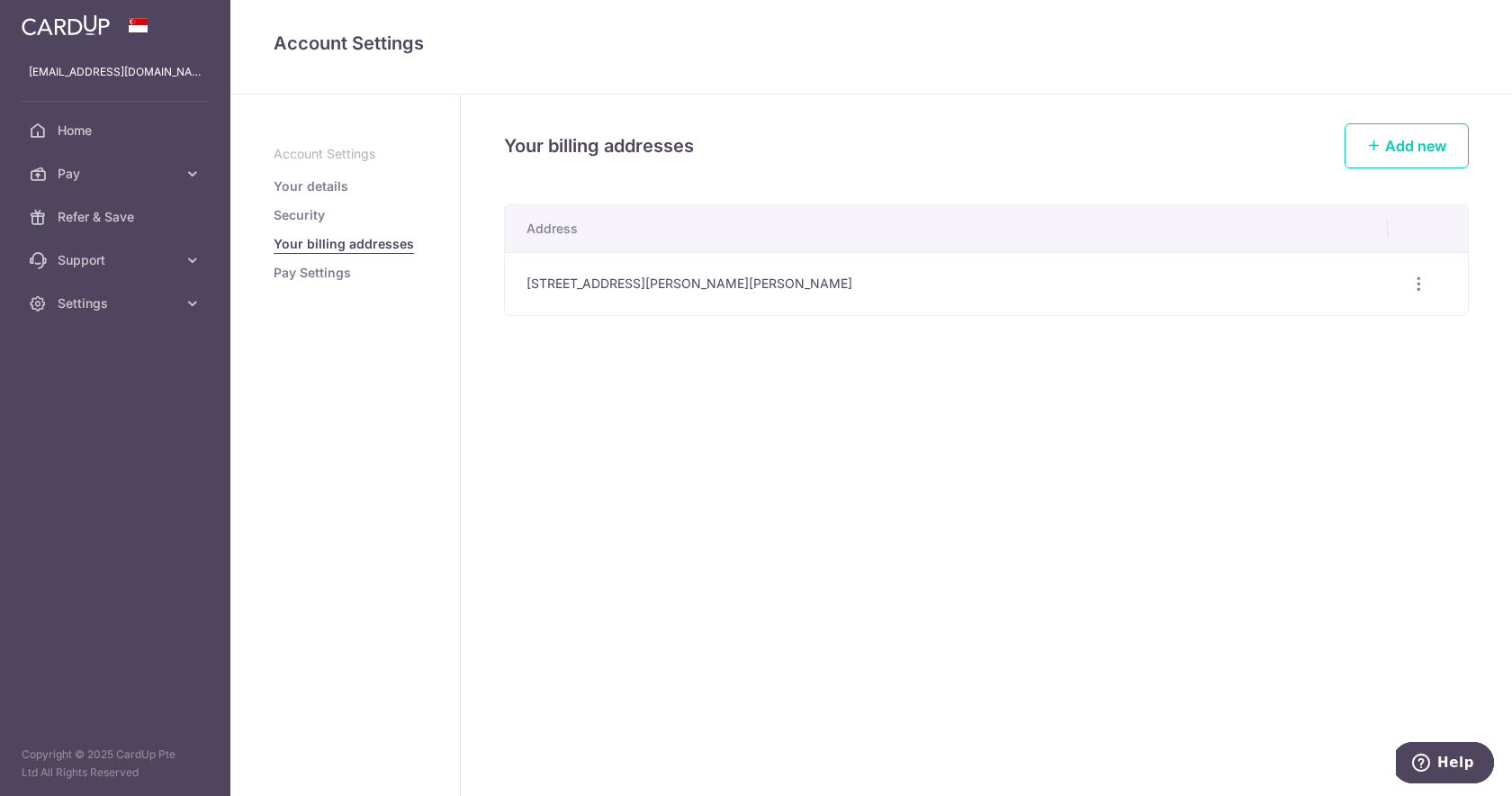
click at [305, 222] on link "Security" at bounding box center [300, 215] width 51 height 18
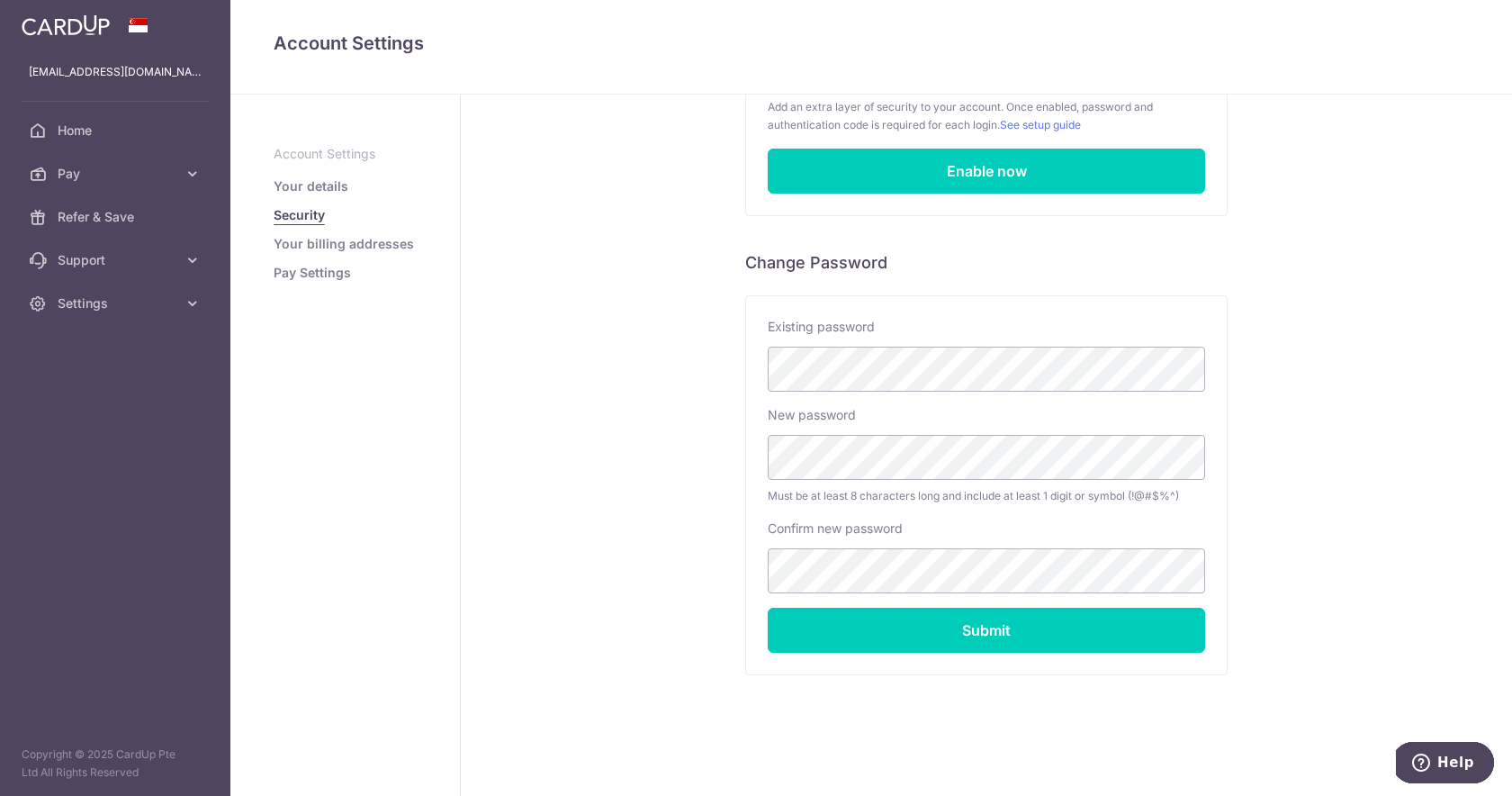
scroll to position [221, 0]
click at [338, 275] on link "Pay Settings" at bounding box center [313, 273] width 77 height 18
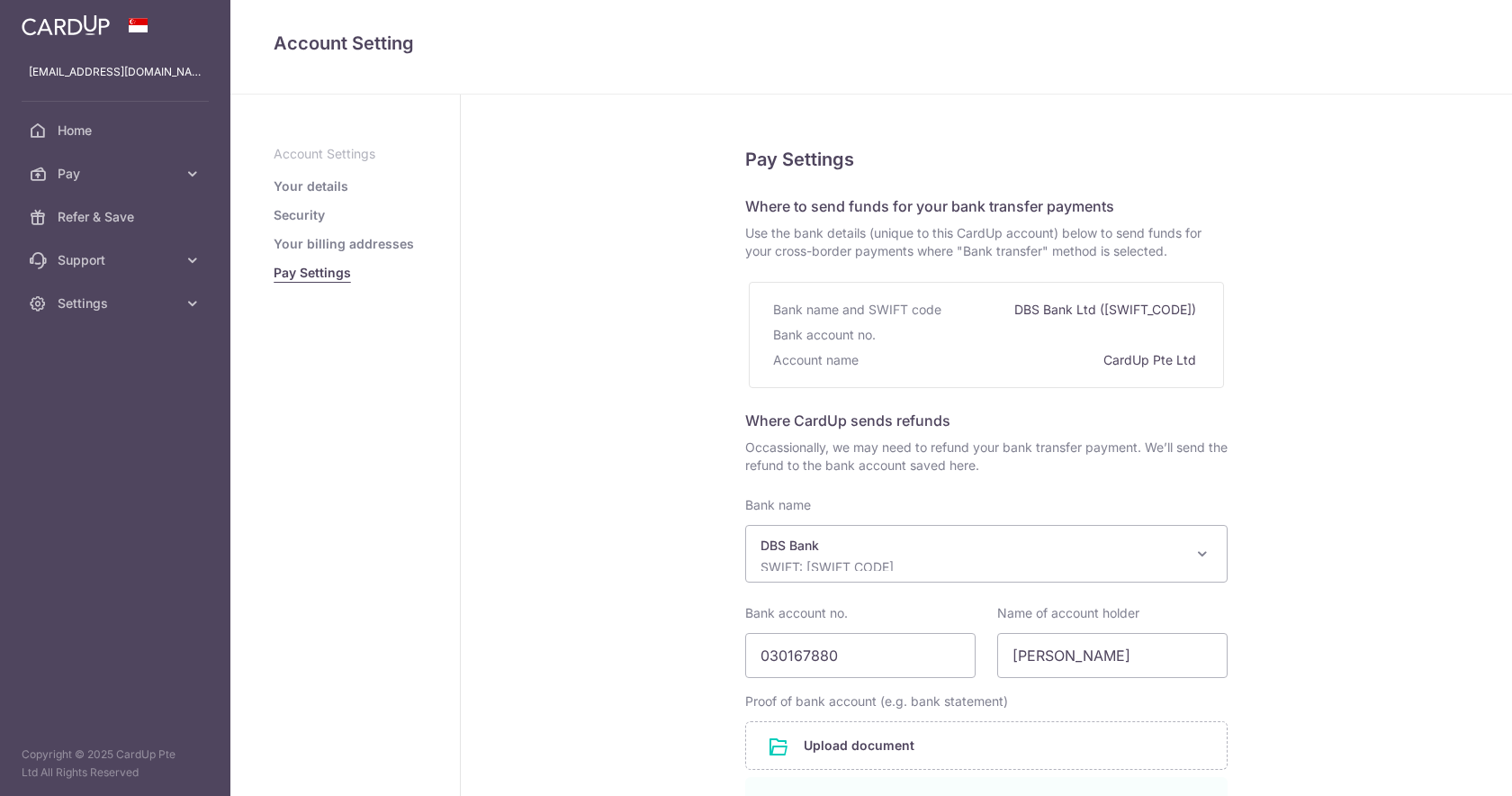
select select "6"
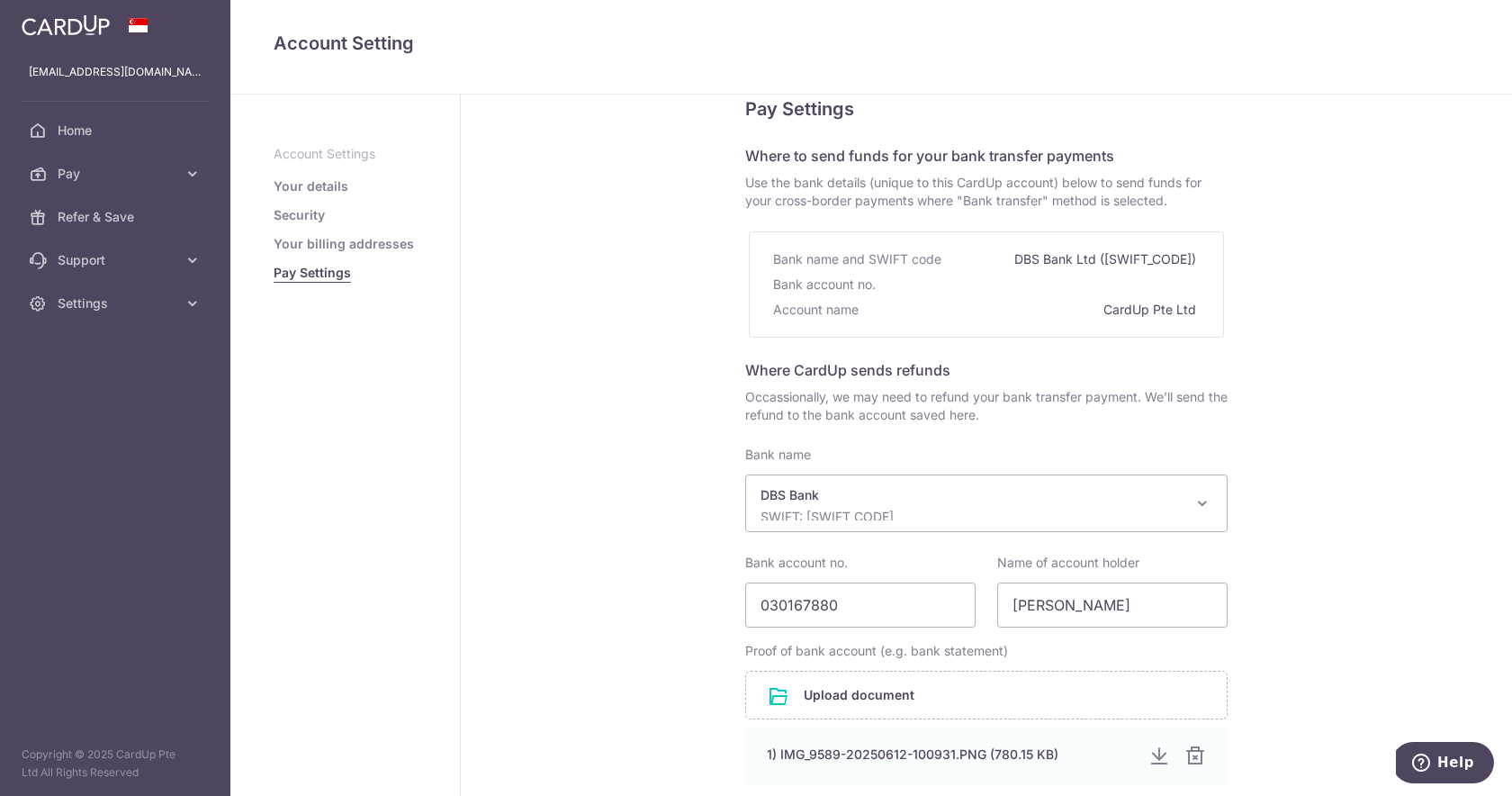
scroll to position [49, 0]
click at [114, 125] on span "Home" at bounding box center [117, 131] width 119 height 18
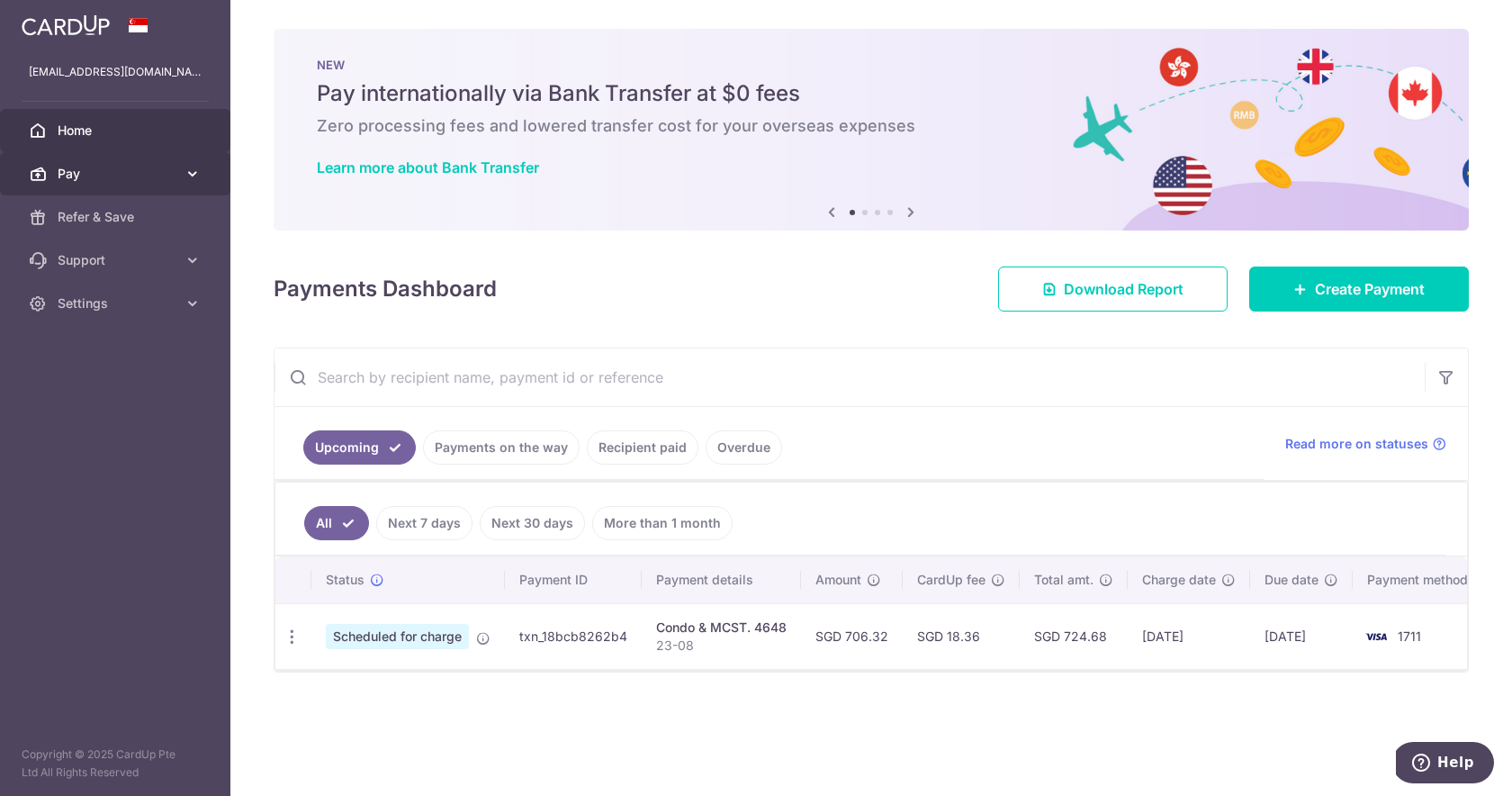
click at [136, 176] on span "Pay" at bounding box center [117, 174] width 119 height 18
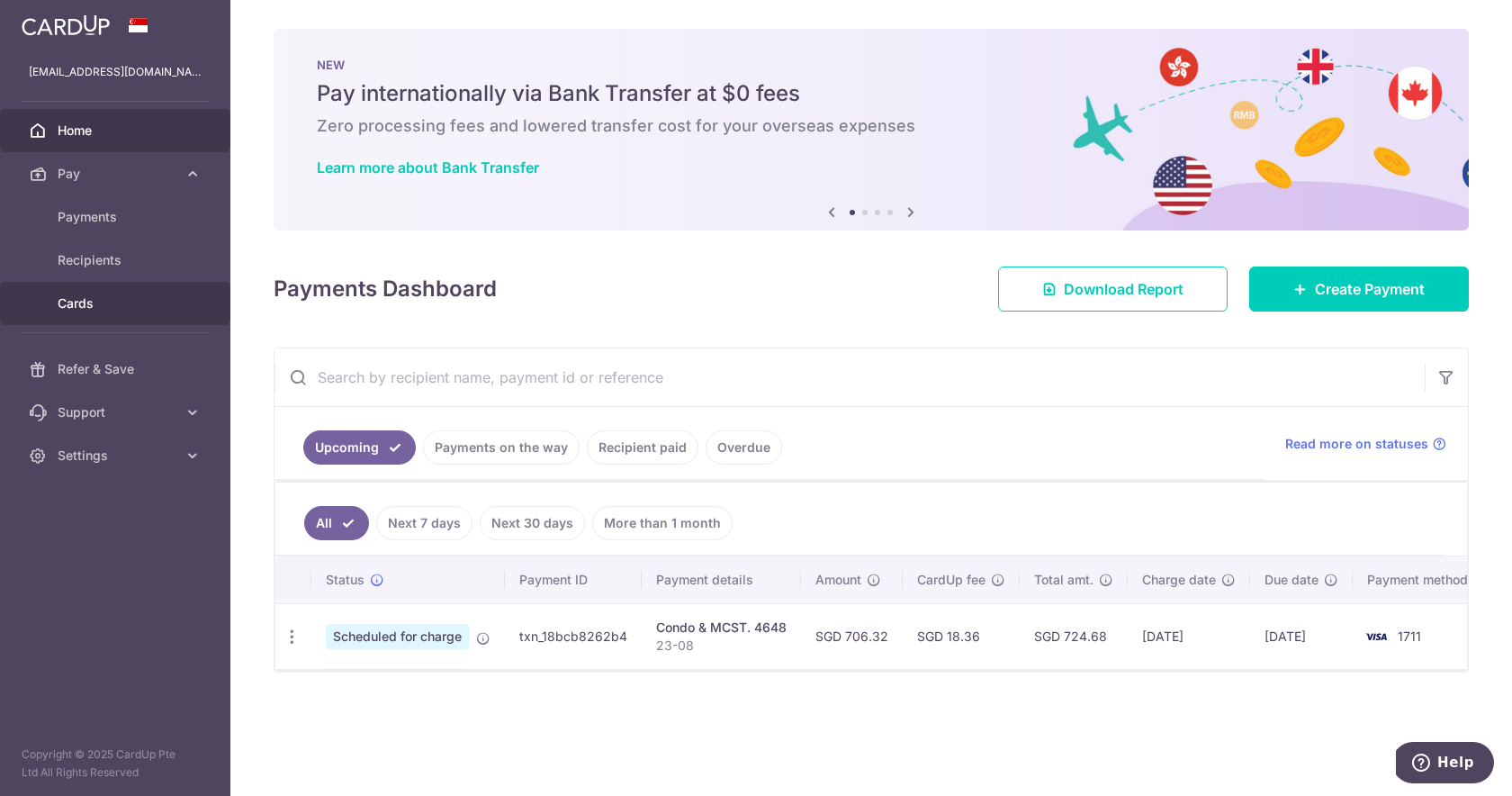
click at [95, 301] on span "Cards" at bounding box center [117, 303] width 119 height 18
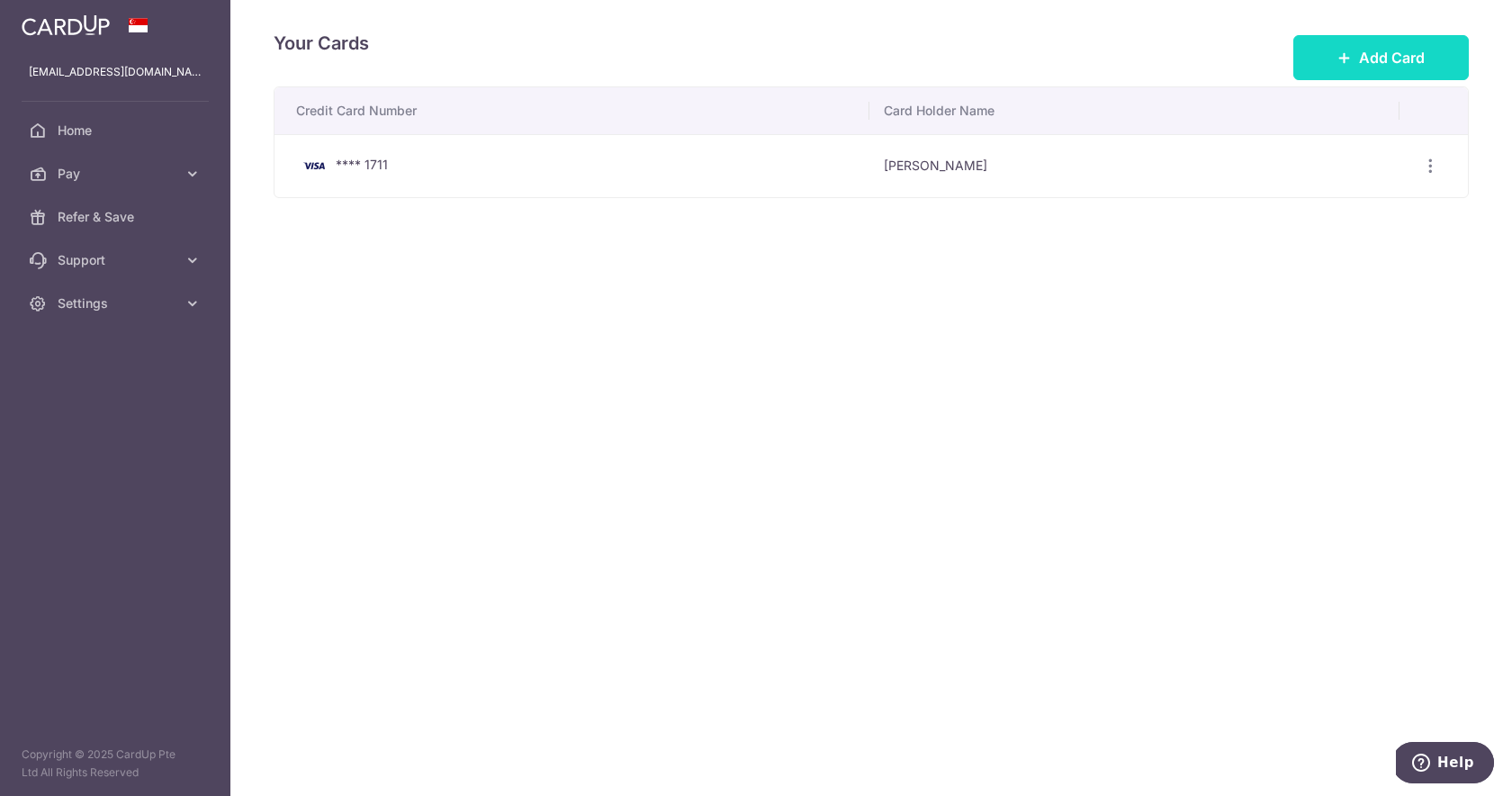
click at [1385, 51] on span "Add Card" at bounding box center [1392, 58] width 65 height 22
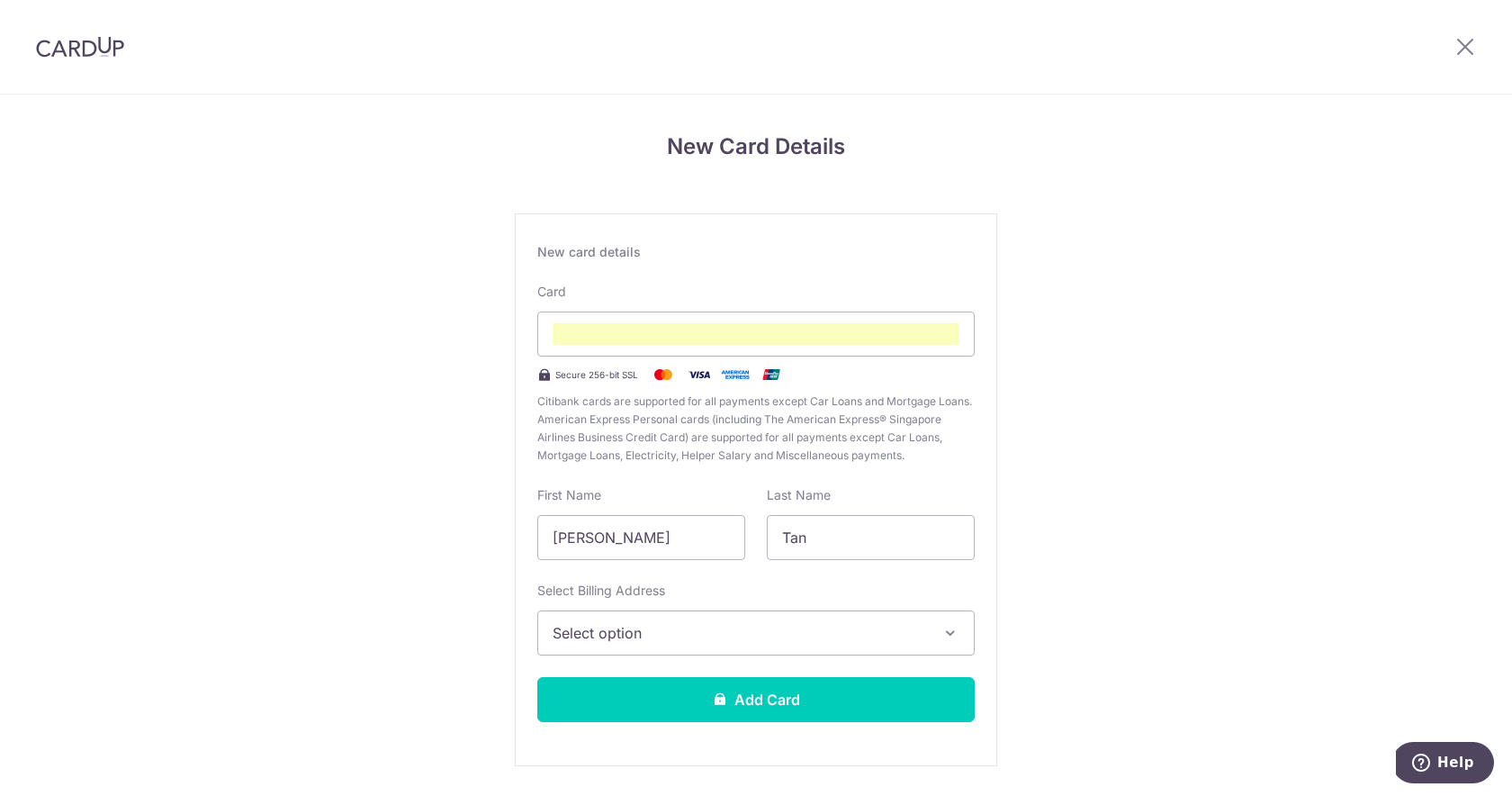
click at [1078, 477] on div "New Card Details New card details Card Secure 256-bit SSL Citibank cards are su…" at bounding box center [756, 472] width 1512 height 756
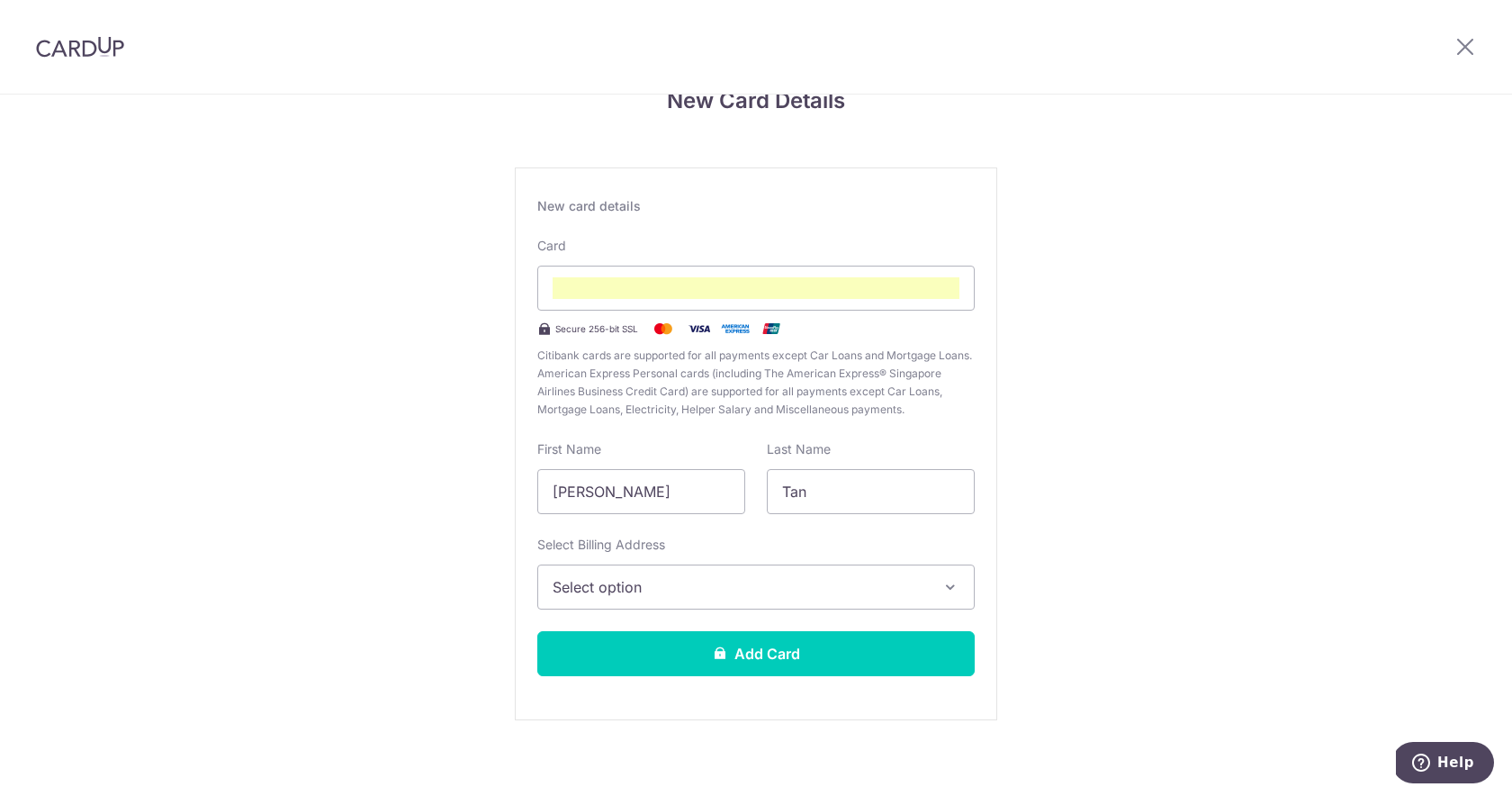
scroll to position [47, 0]
click at [851, 581] on span "Select option" at bounding box center [739, 586] width 374 height 22
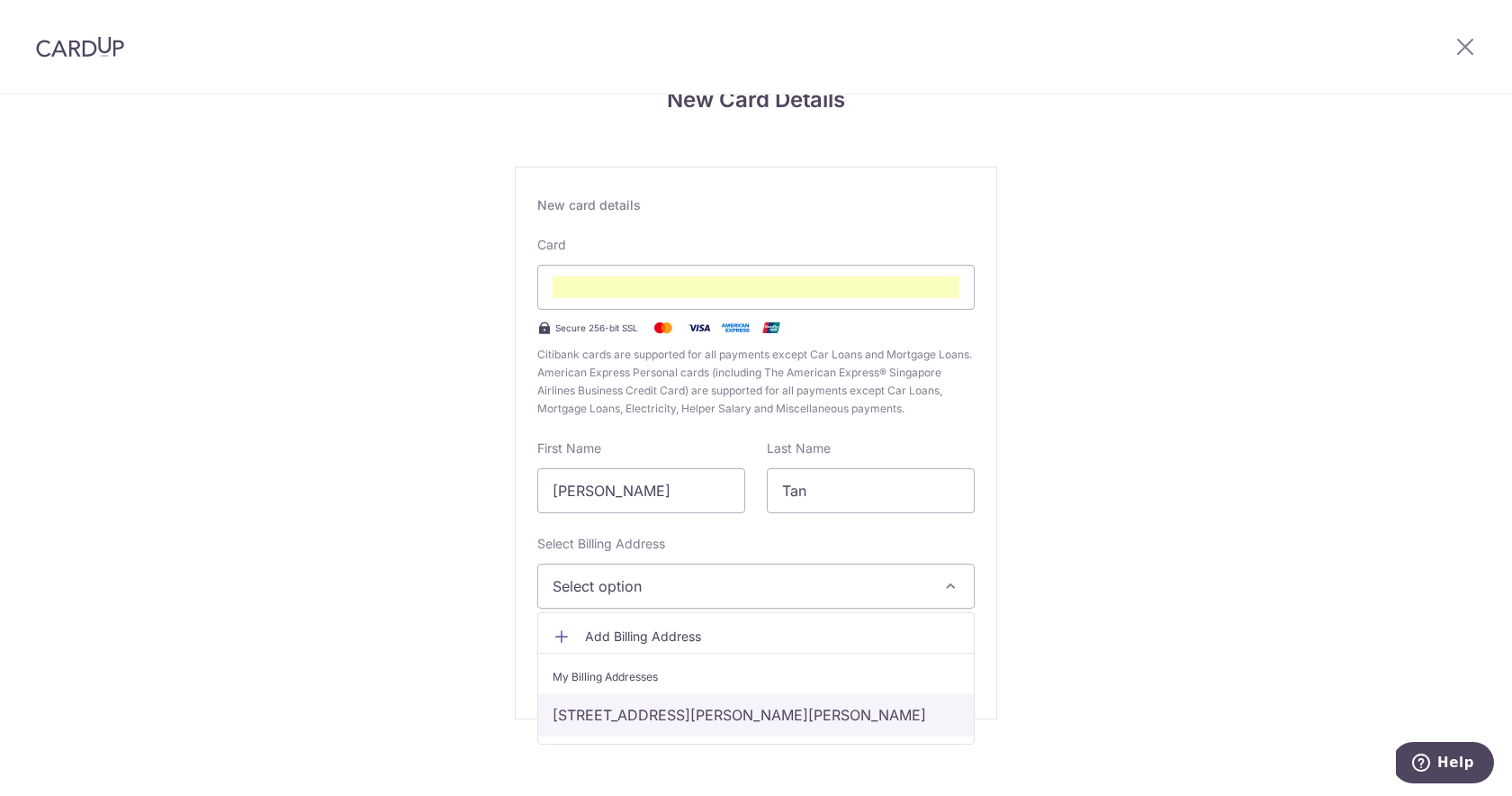
click at [814, 711] on link "[STREET_ADDRESS][PERSON_NAME][PERSON_NAME]" at bounding box center [756, 714] width 436 height 43
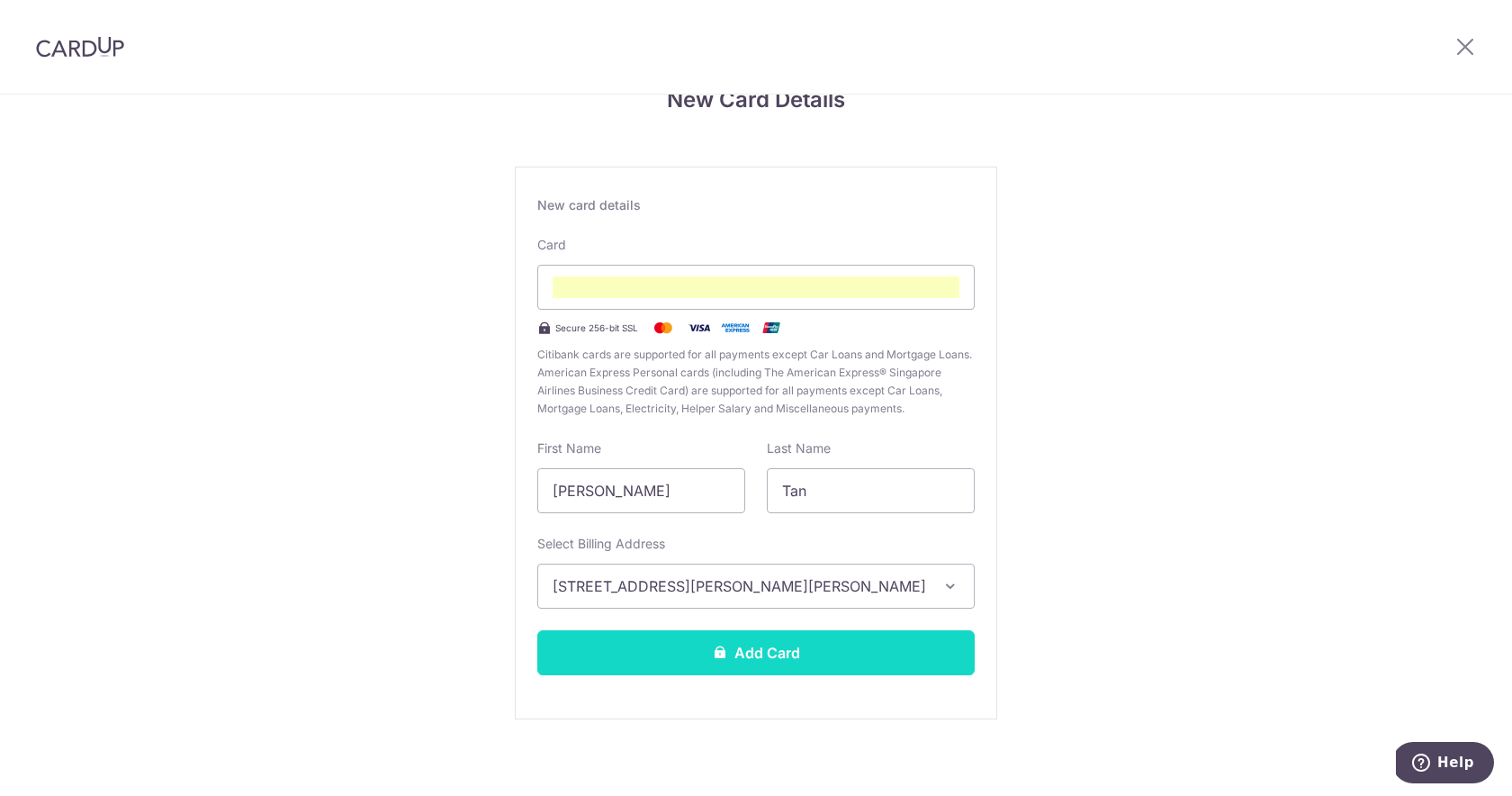
click at [793, 648] on button "Add Card" at bounding box center [756, 653] width 438 height 45
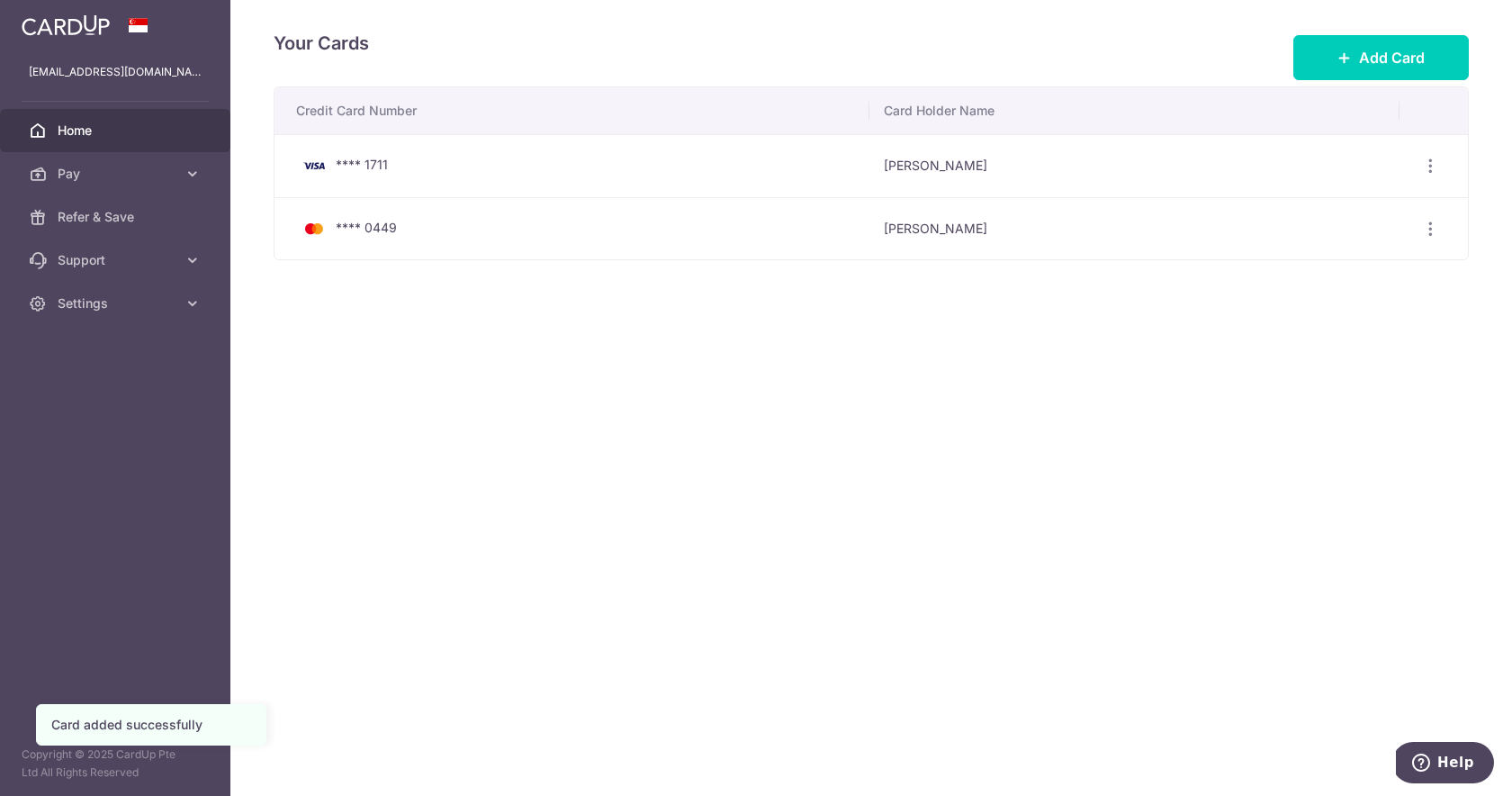
click at [115, 128] on span "Home" at bounding box center [117, 131] width 119 height 18
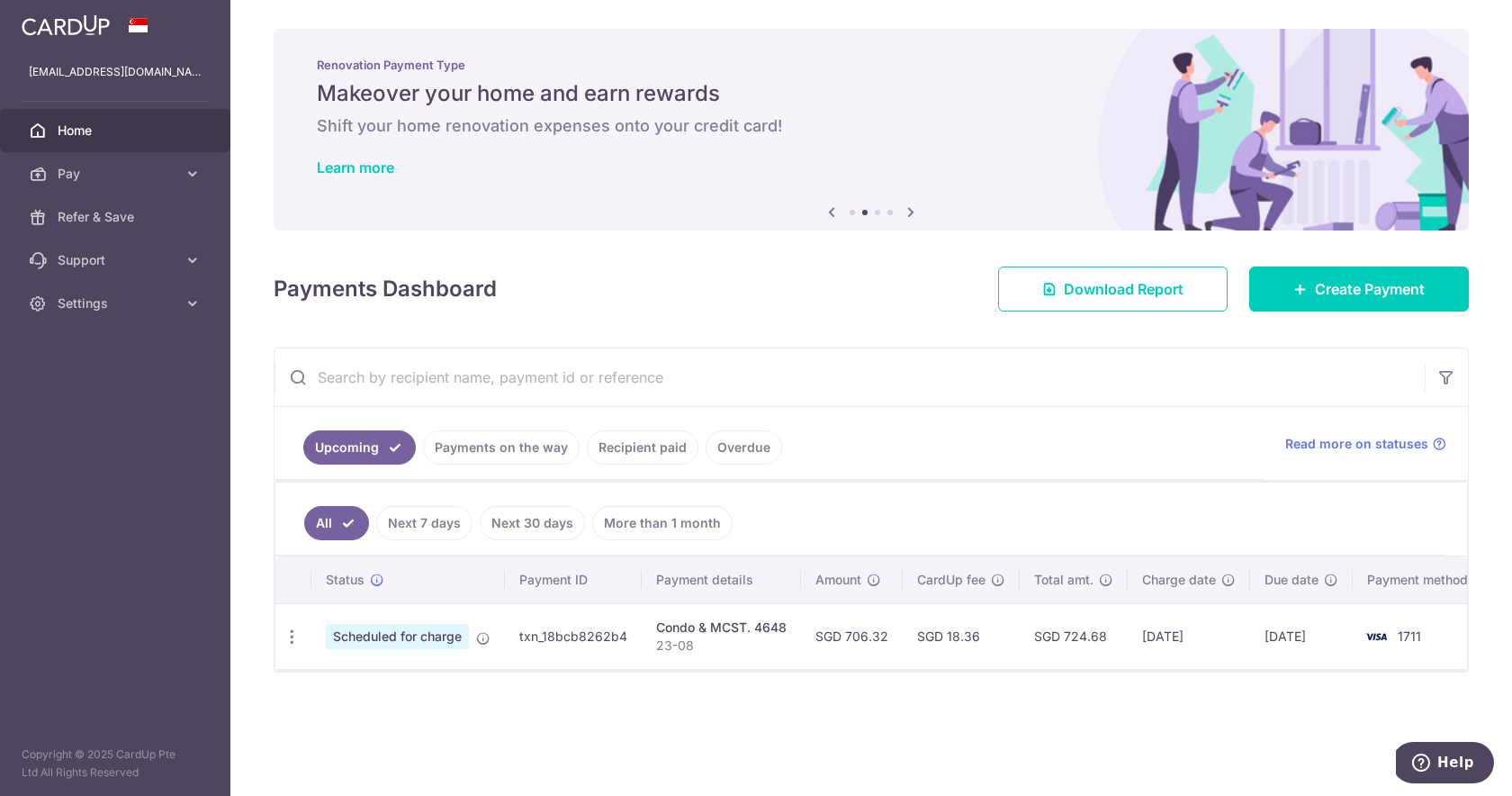
click at [1079, 411] on ul "Upcoming Payments on the way Recipient paid Overdue" at bounding box center [769, 443] width 989 height 73
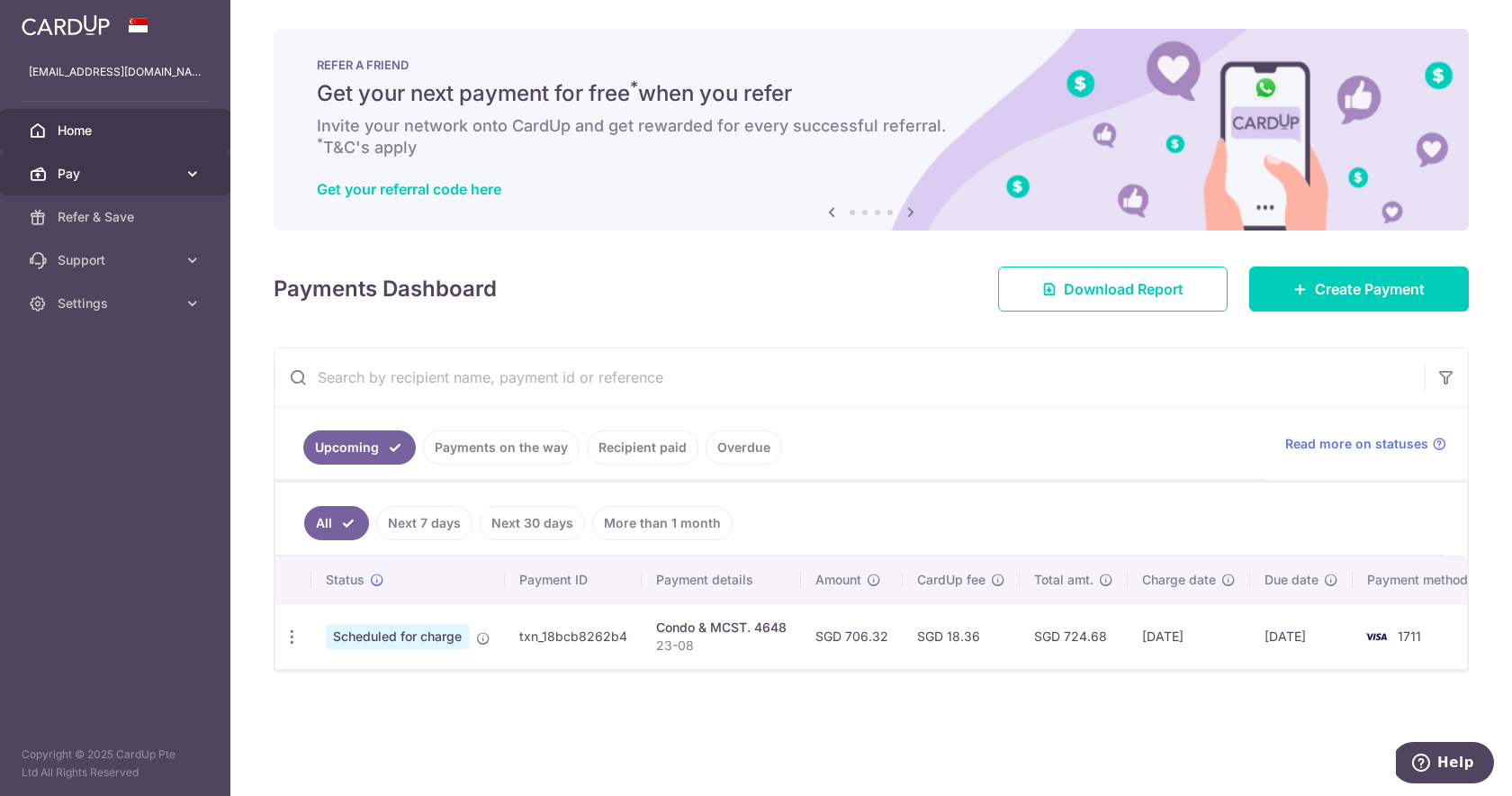
click at [150, 175] on span "Pay" at bounding box center [117, 174] width 119 height 18
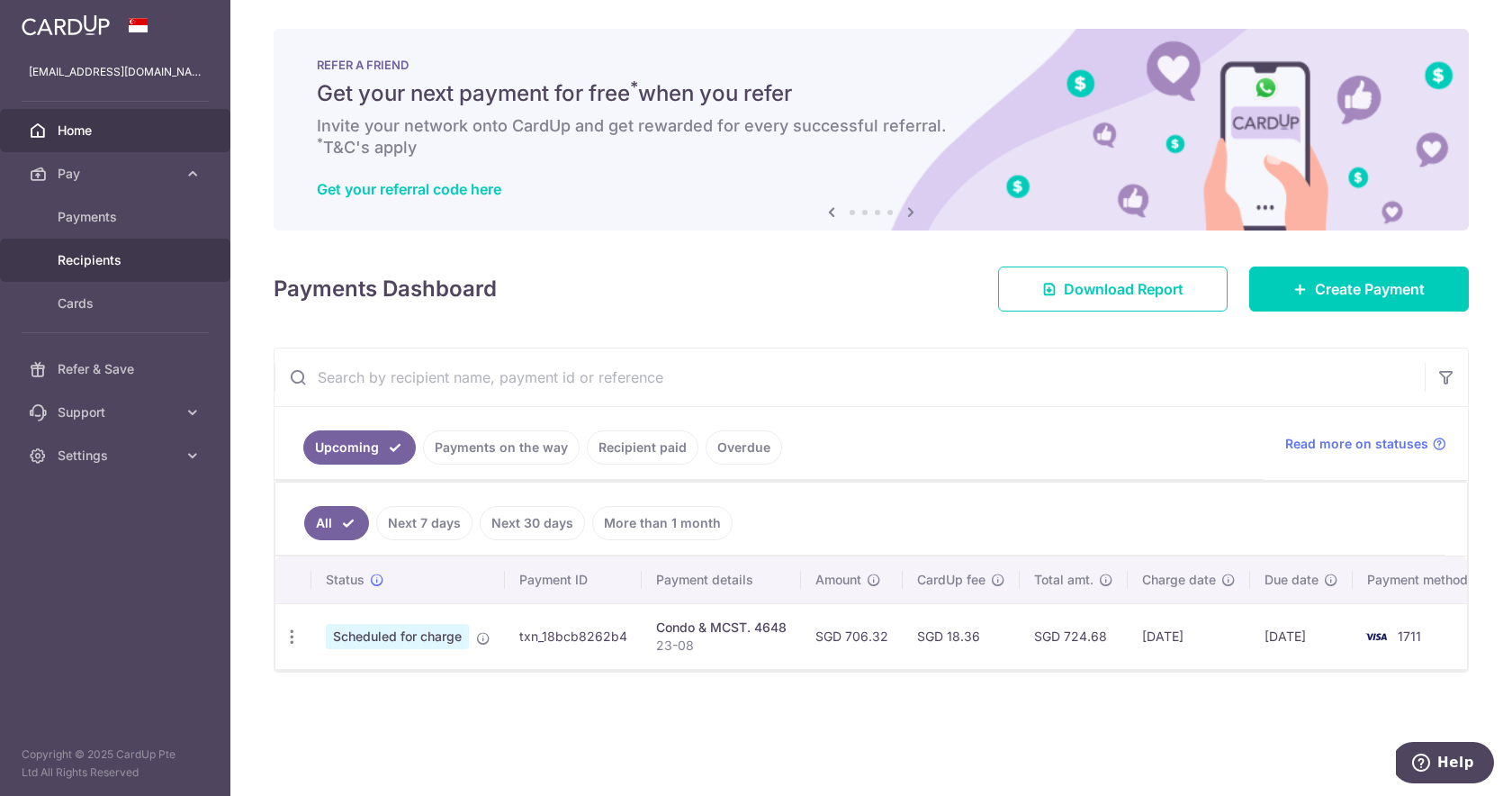
click at [125, 261] on span "Recipients" at bounding box center [117, 260] width 119 height 18
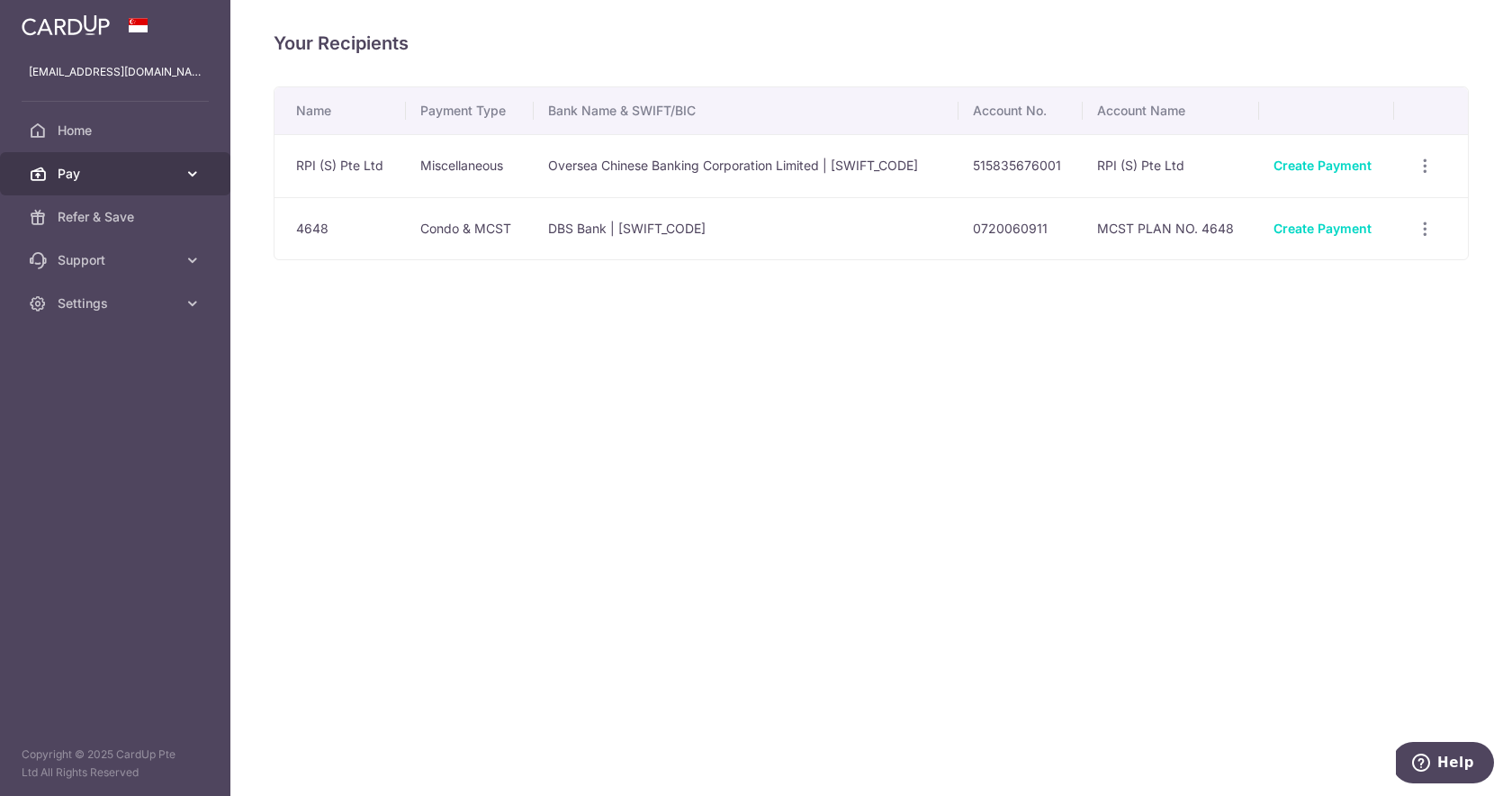
click at [110, 172] on span "Pay" at bounding box center [117, 174] width 119 height 18
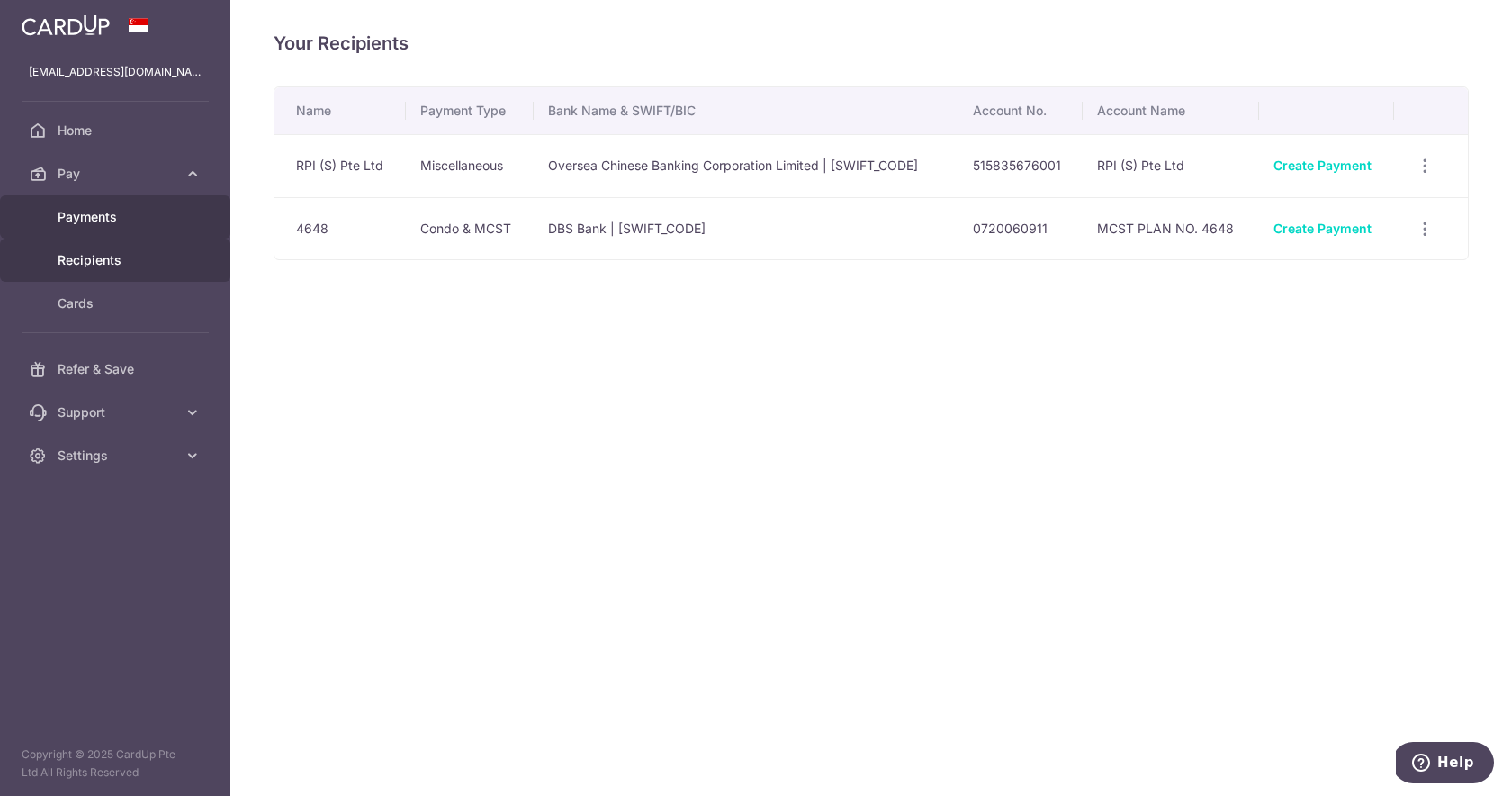
click at [106, 225] on span "Payments" at bounding box center [117, 217] width 119 height 18
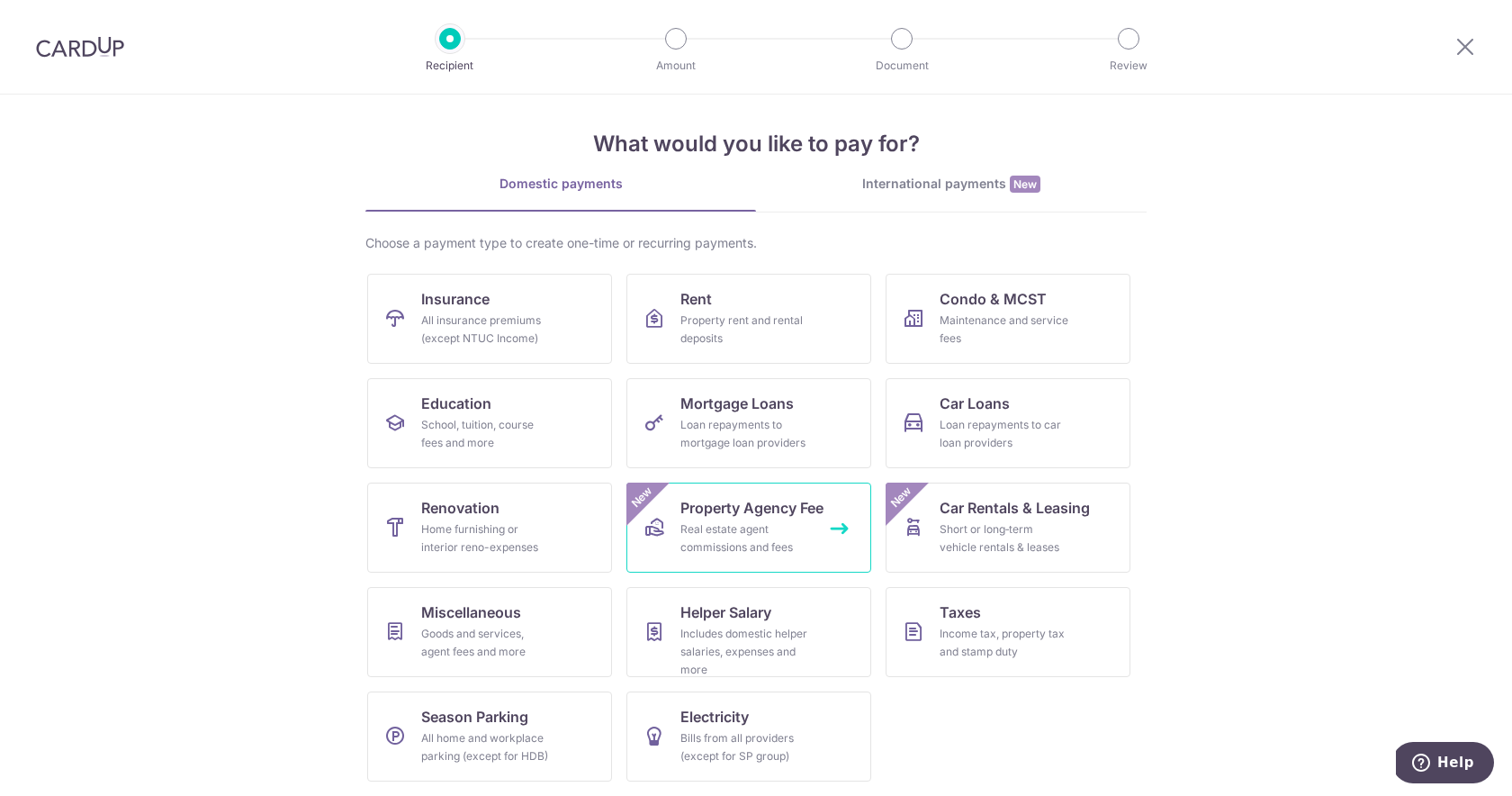
scroll to position [10, 0]
click at [543, 634] on div "Goods and services, agent fees and more" at bounding box center [485, 642] width 130 height 36
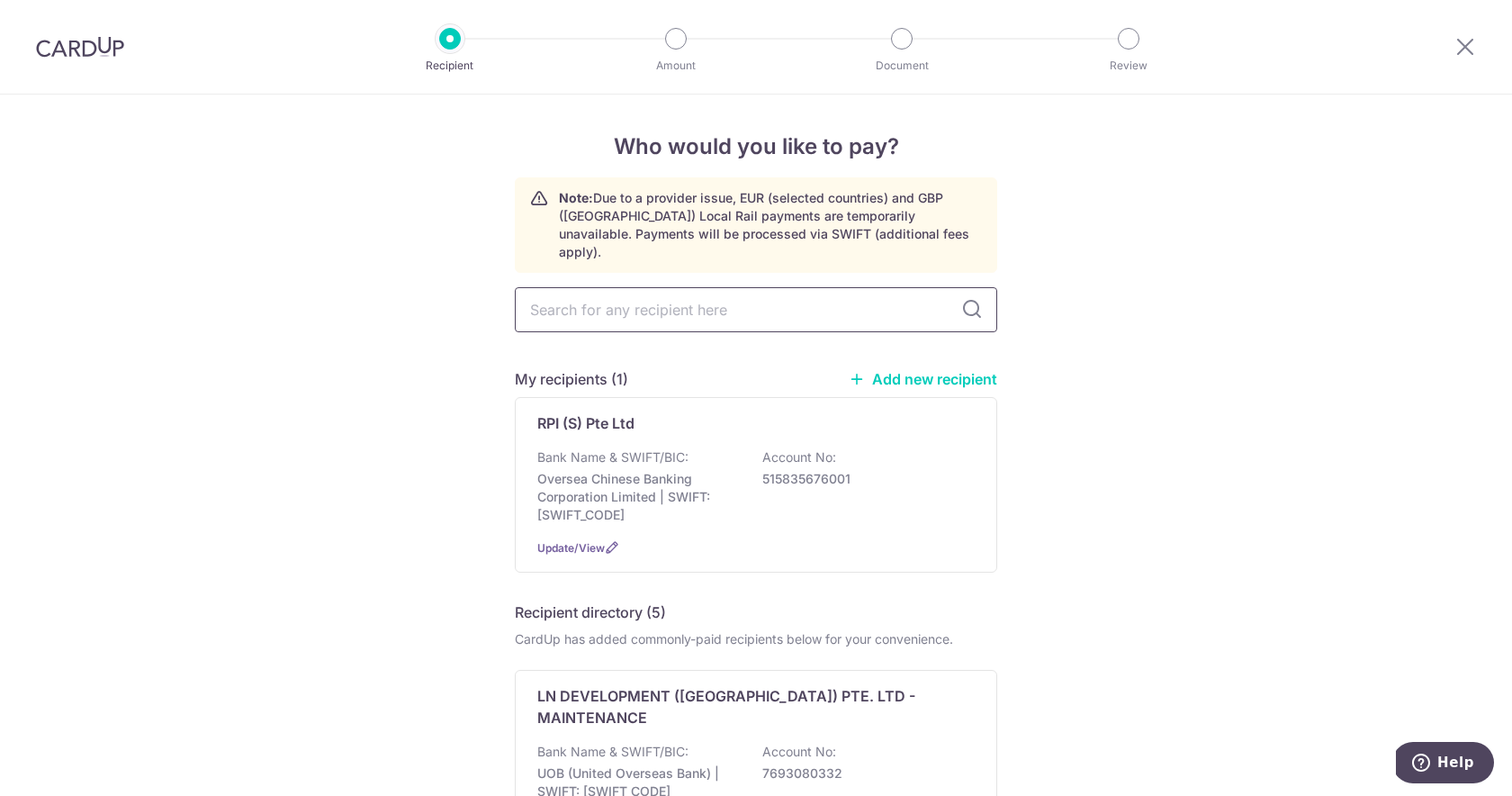
click at [734, 294] on input "text" at bounding box center [756, 309] width 483 height 45
type input "midnight panda"
click at [1449, 47] on div at bounding box center [1466, 47] width 94 height 94
click at [1473, 47] on icon at bounding box center [1466, 46] width 22 height 22
